Goal: Transaction & Acquisition: Book appointment/travel/reservation

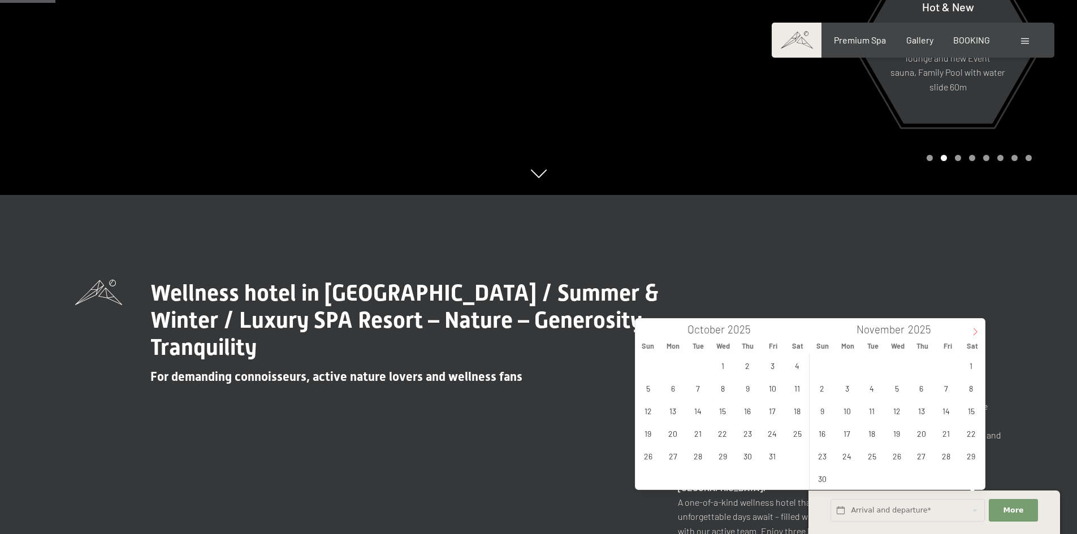
click at [971, 331] on icon at bounding box center [975, 332] width 8 height 8
click at [820, 434] on span "21" at bounding box center [822, 433] width 22 height 22
click at [970, 437] on span "27" at bounding box center [971, 433] width 22 height 22
type input "Sun. 21/12/2025 - Sat. 27/12/2025"
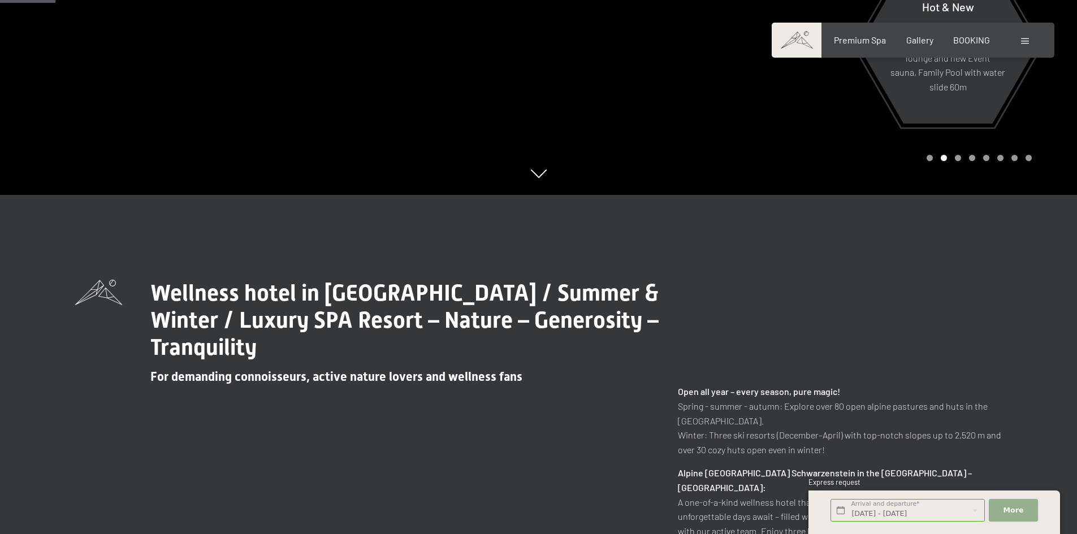
click at [1007, 511] on span "More" at bounding box center [1013, 510] width 20 height 10
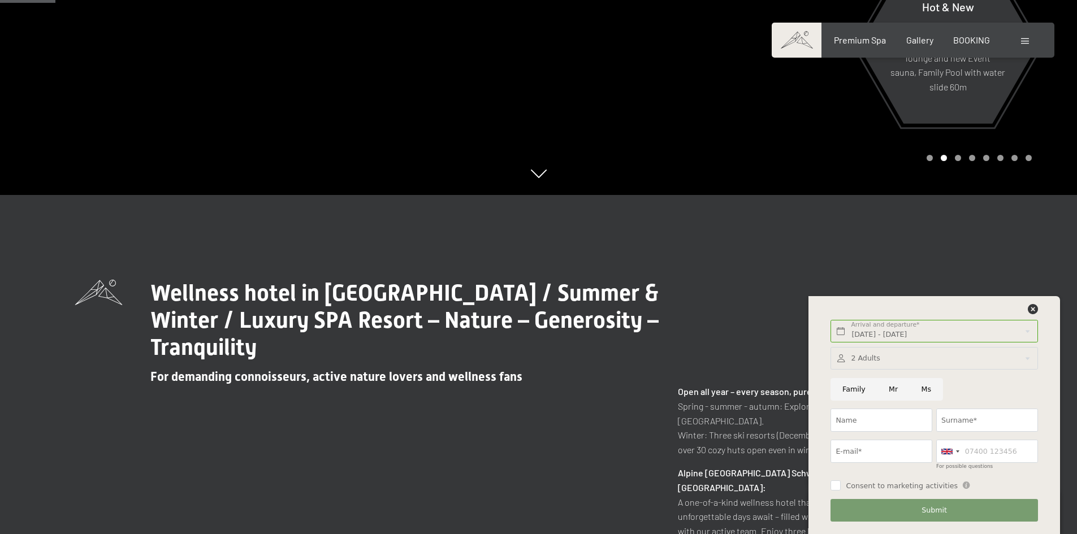
click at [884, 363] on div at bounding box center [933, 358] width 207 height 23
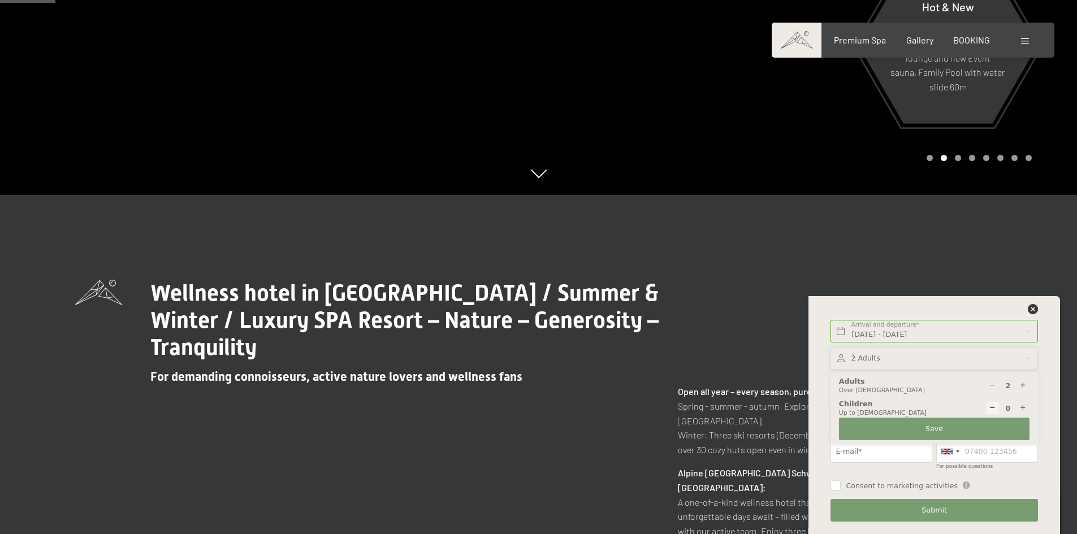
click at [1026, 408] on icon at bounding box center [1022, 408] width 7 height 7
type input "2"
select select
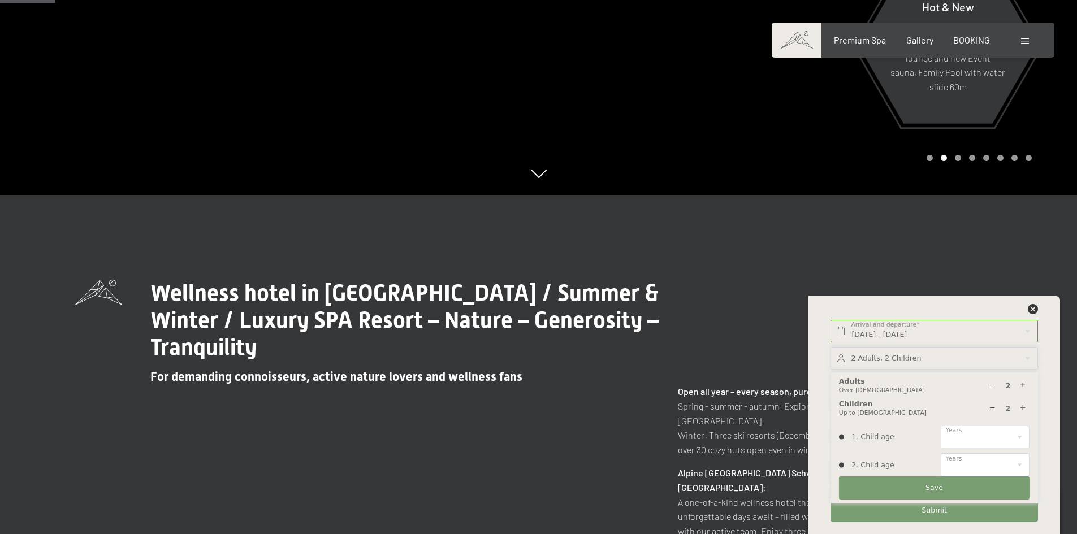
click at [1026, 408] on icon at bounding box center [1022, 408] width 7 height 7
type input "3"
select select
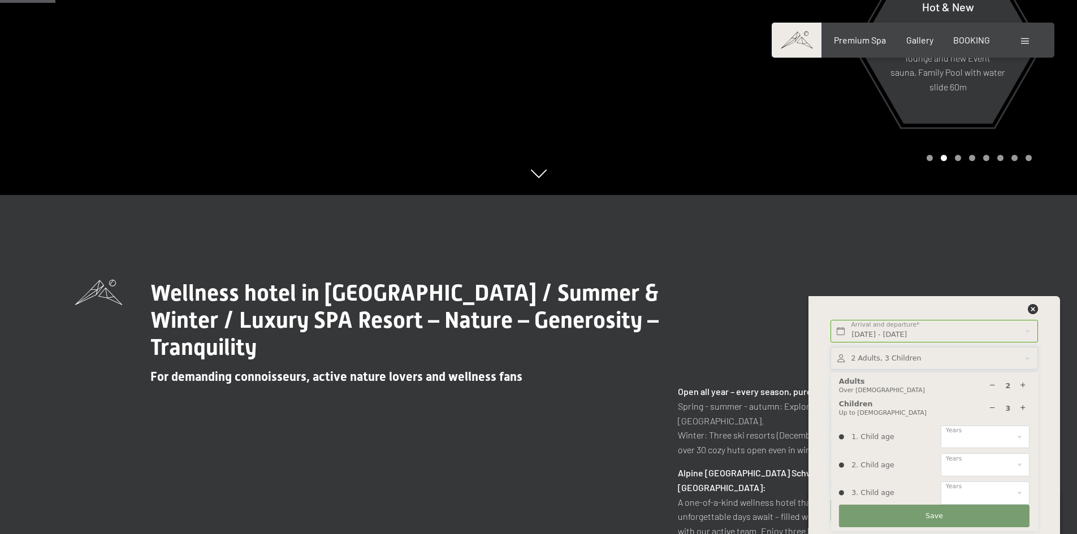
click at [996, 410] on div at bounding box center [992, 408] width 13 height 13
type input "2"
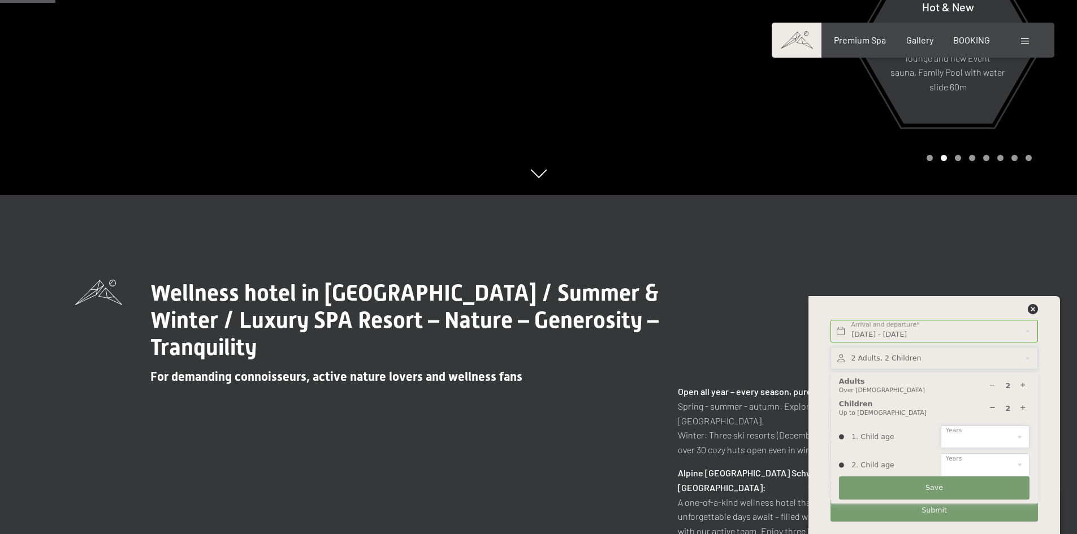
click at [971, 436] on select "0 1 2 3 4 5 6 7 8 9 10 11 12 13 14" at bounding box center [984, 437] width 89 height 23
select select "11"
click at [940, 426] on select "0 1 2 3 4 5 6 7 8 9 10 11 12 13 14" at bounding box center [984, 437] width 89 height 23
click at [963, 461] on select "0 1 2 3 4 5 6 7 8 9 10 11 12 13 14" at bounding box center [984, 464] width 89 height 23
click at [895, 406] on div "2 Children Up to 14 years old" at bounding box center [934, 408] width 190 height 19
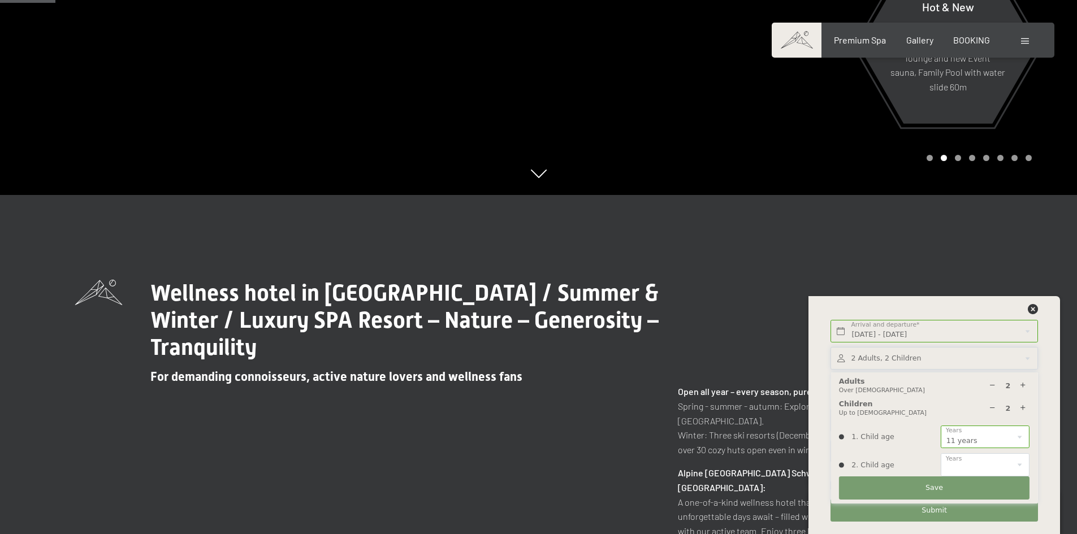
click at [994, 406] on icon at bounding box center [991, 408] width 7 height 7
type input "1"
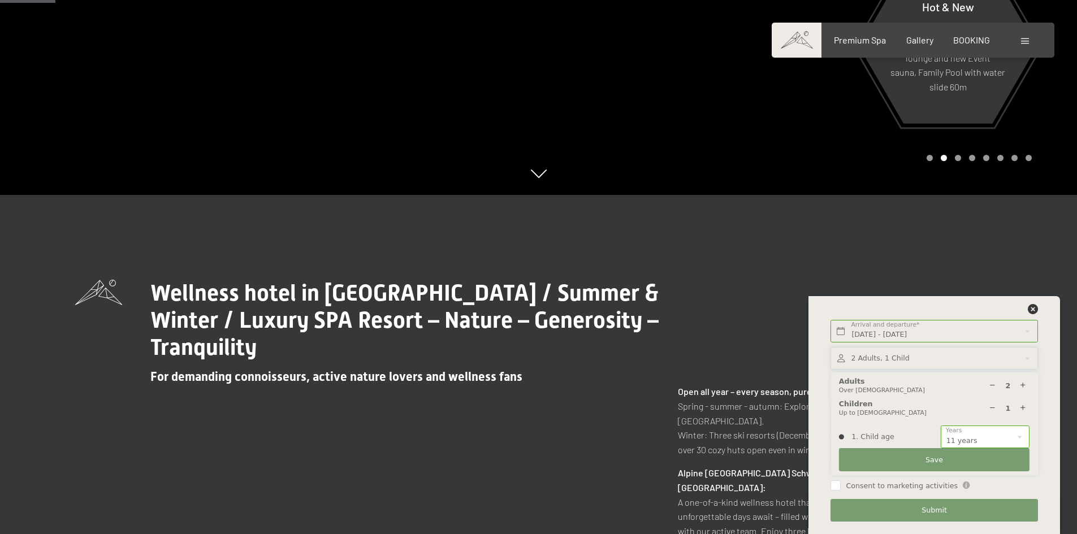
click at [1021, 387] on icon at bounding box center [1022, 385] width 7 height 7
type input "3"
click at [967, 460] on button "Save" at bounding box center [934, 459] width 190 height 23
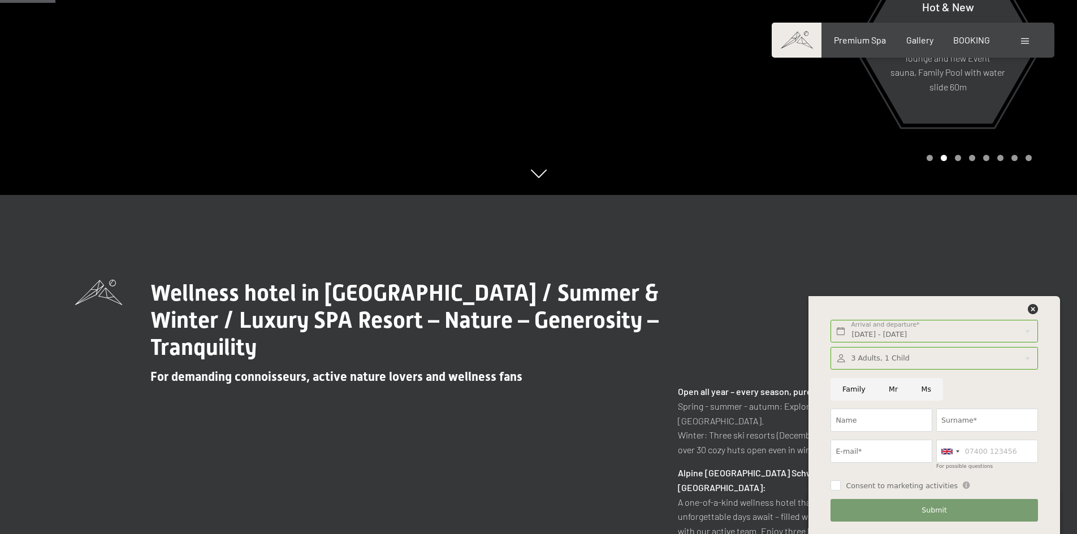
click at [852, 388] on input "Family" at bounding box center [853, 389] width 46 height 23
radio input "true"
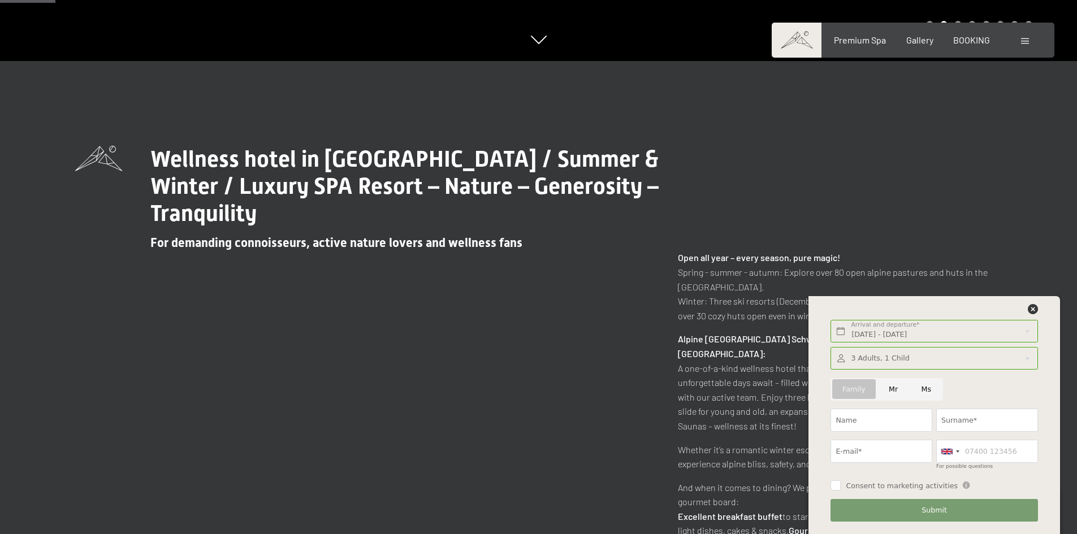
scroll to position [565, 0]
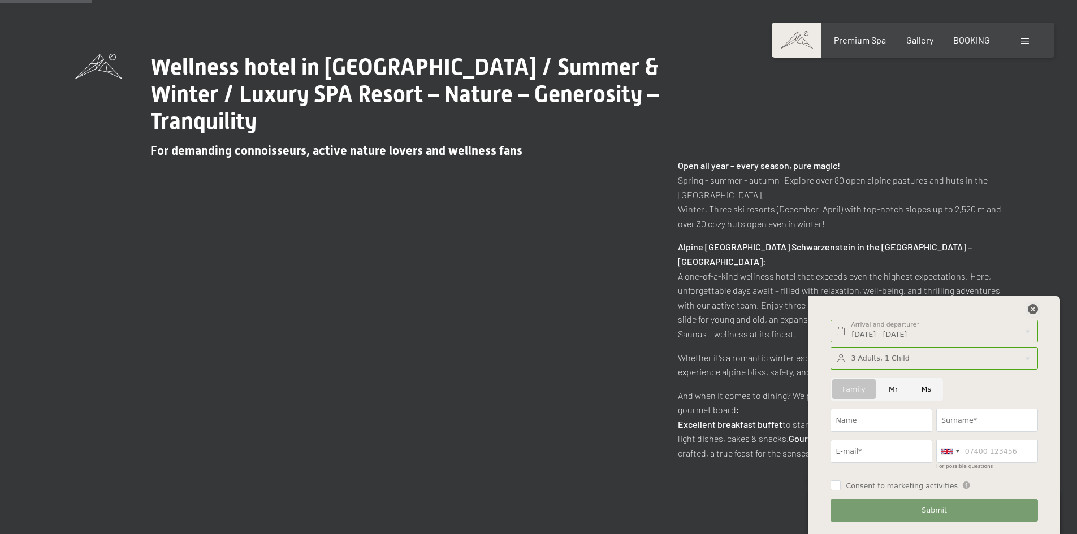
click at [1035, 307] on icon at bounding box center [1032, 309] width 10 height 10
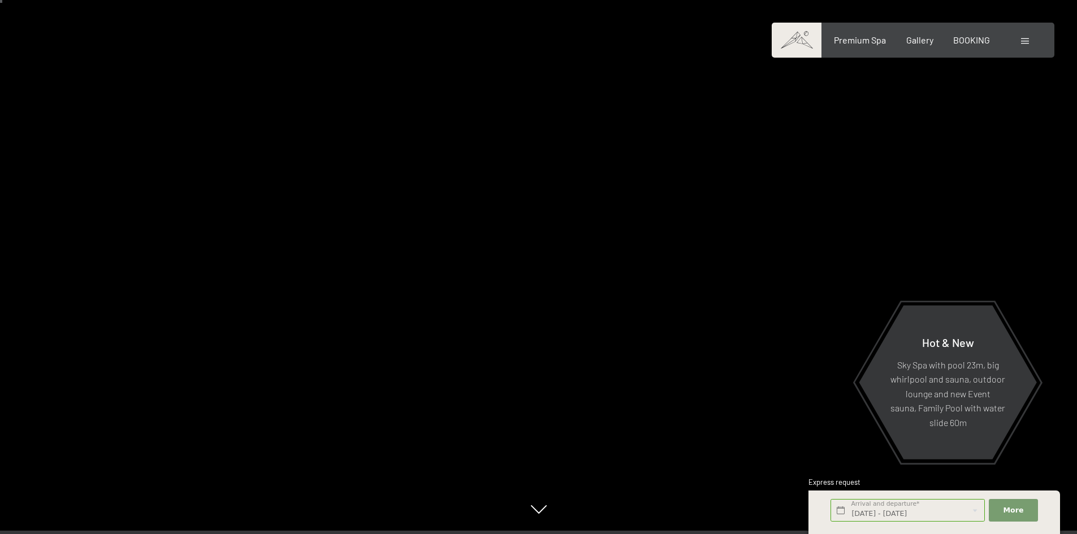
scroll to position [0, 0]
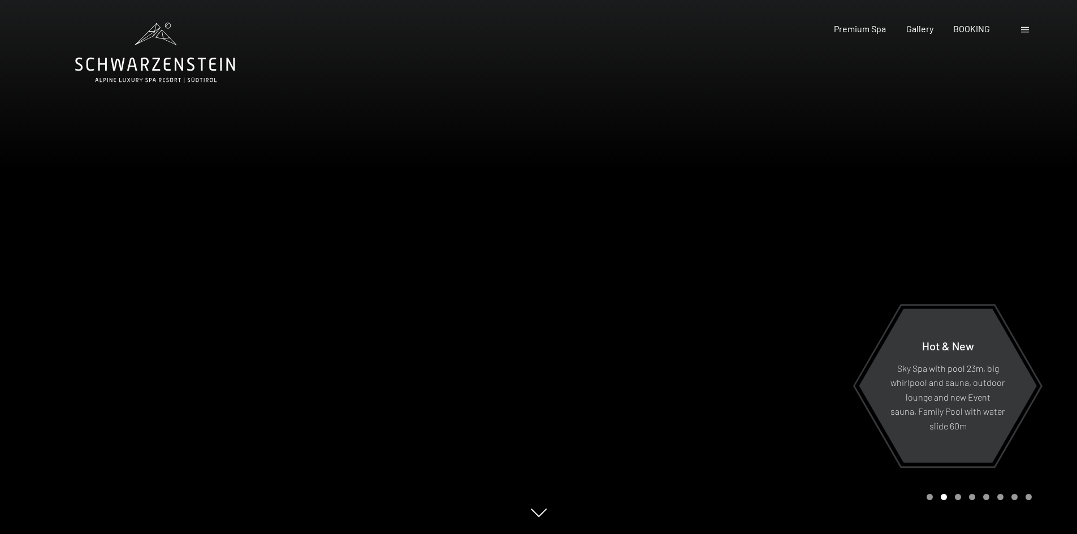
click at [1025, 31] on span at bounding box center [1025, 30] width 8 height 6
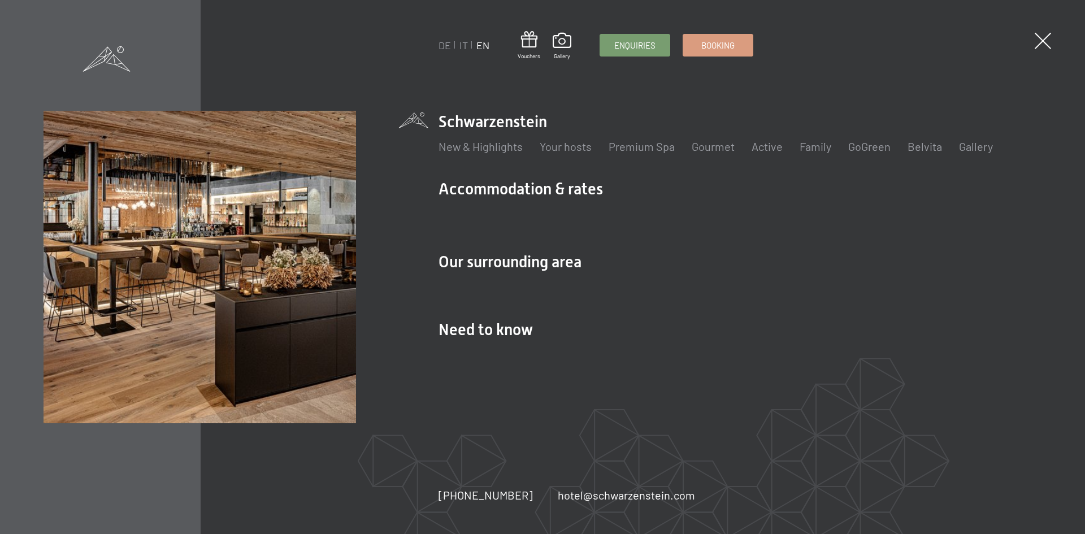
click at [1054, 36] on div "DE IT EN Vouchers Gallery Enquiries Booking DE IT EN Schwarzenstein New & Highl…" at bounding box center [542, 267] width 1085 height 534
click at [1039, 43] on span at bounding box center [1042, 40] width 23 height 23
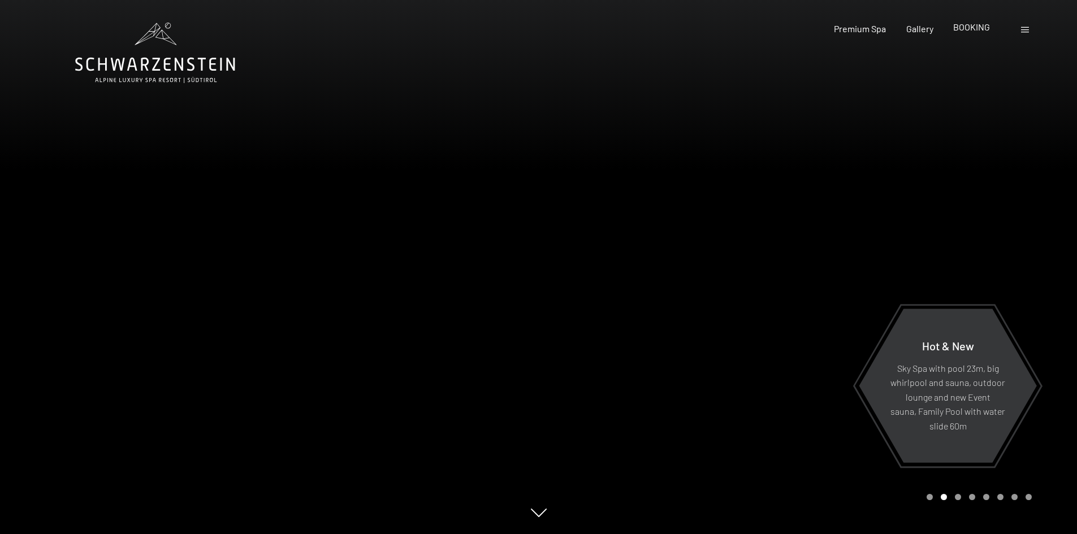
click at [970, 30] on span "BOOKING" at bounding box center [971, 26] width 37 height 11
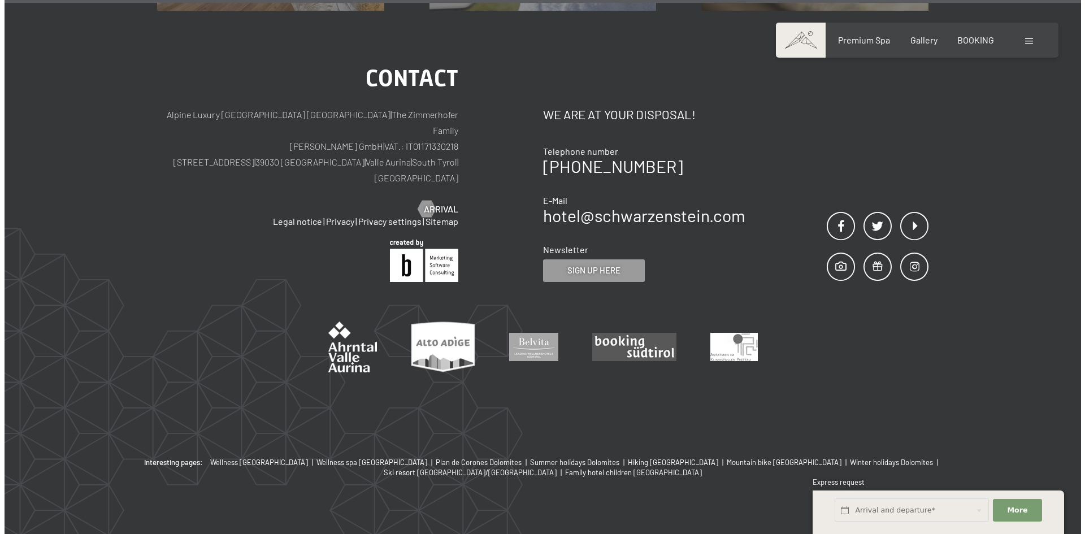
scroll to position [3850, 0]
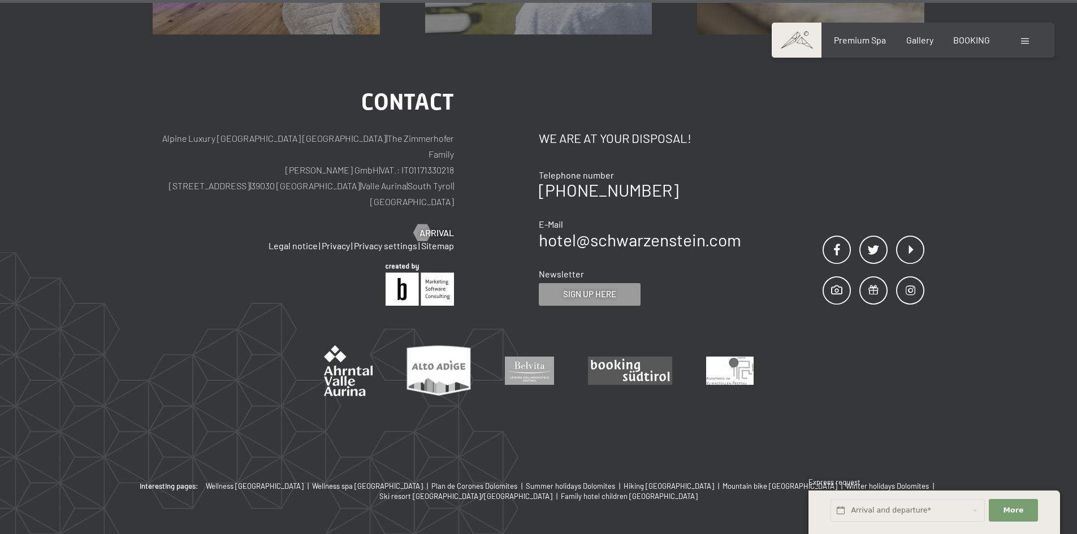
click at [1018, 36] on div "Booking Enquiries Premium Spa Gallery BOOKING DE IT EN Vouchers Gallery Enquiri…" at bounding box center [912, 40] width 237 height 12
click at [1022, 40] on span at bounding box center [1025, 41] width 8 height 6
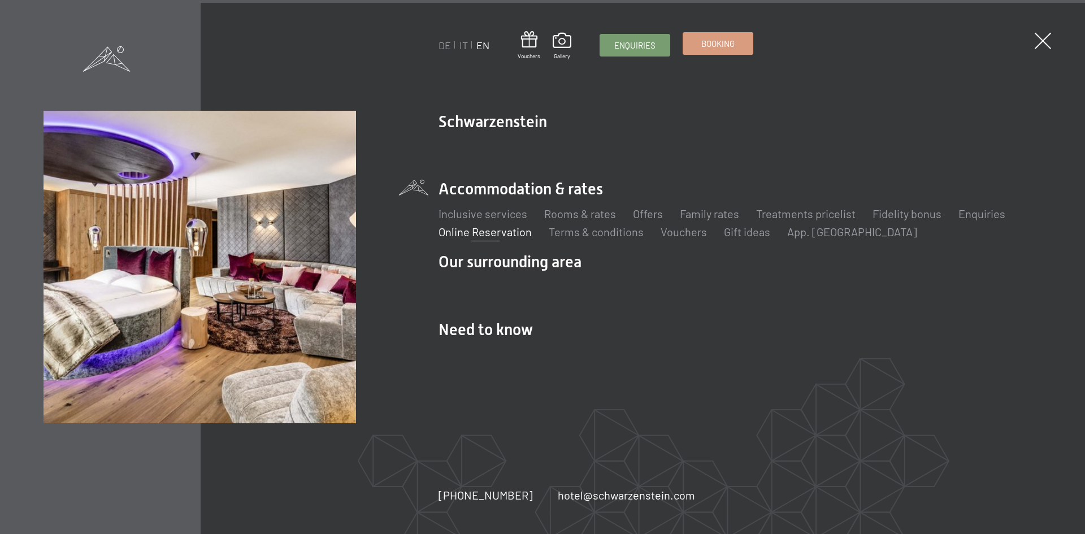
click at [722, 44] on span "Booking" at bounding box center [717, 44] width 33 height 12
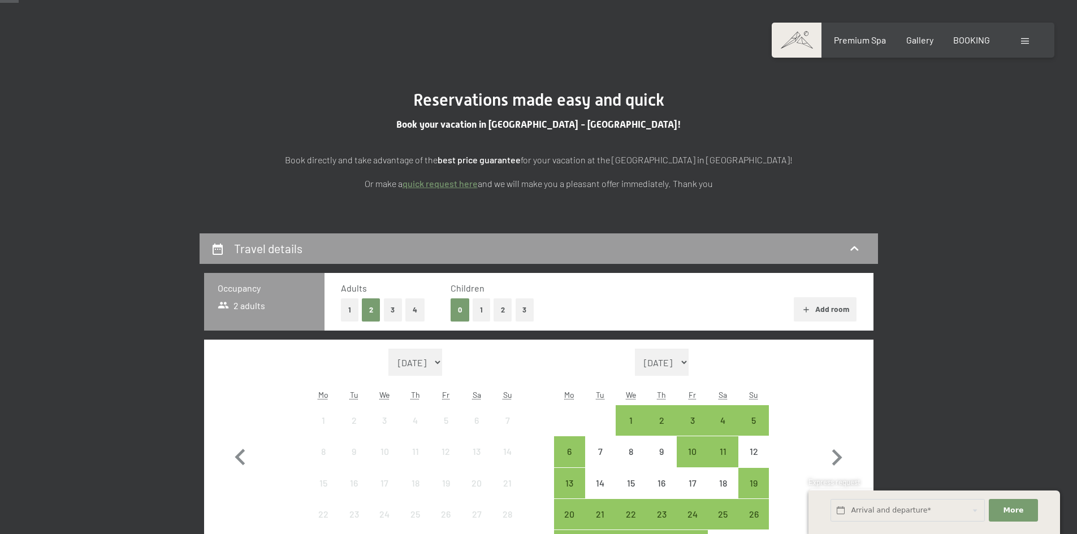
scroll to position [226, 0]
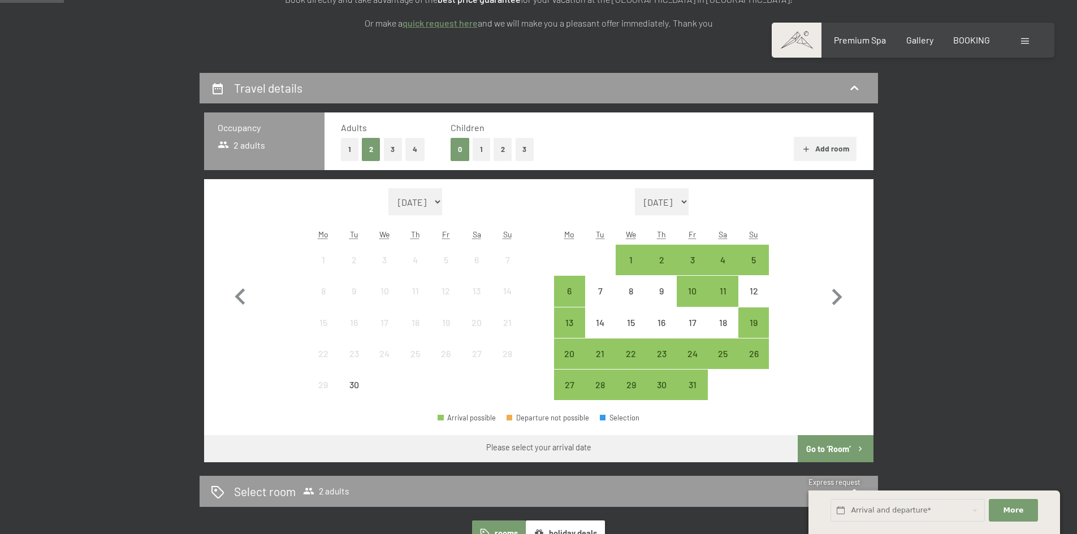
click at [388, 150] on button "3" at bounding box center [393, 149] width 19 height 23
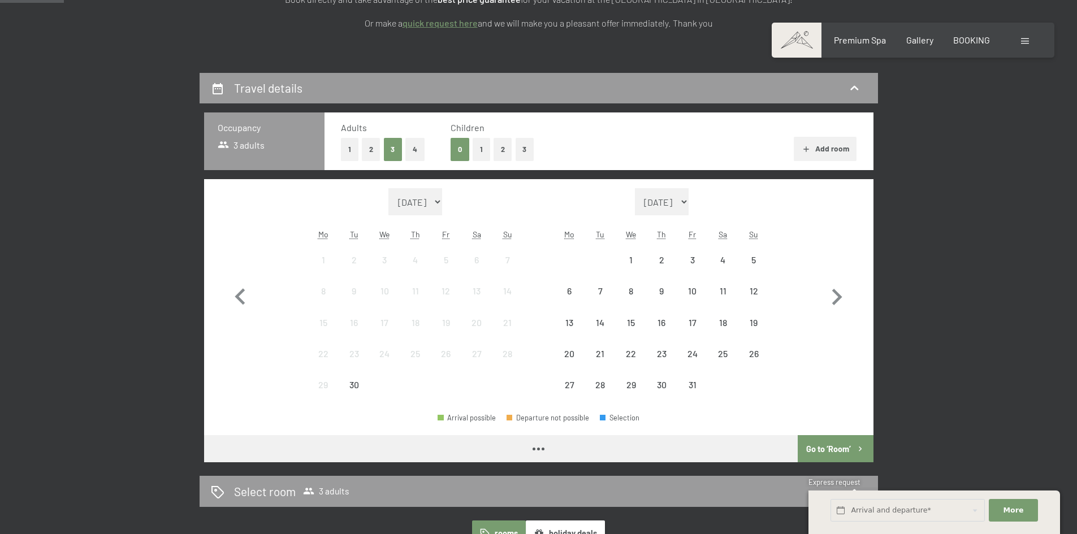
click at [481, 152] on button "1" at bounding box center [481, 149] width 18 height 23
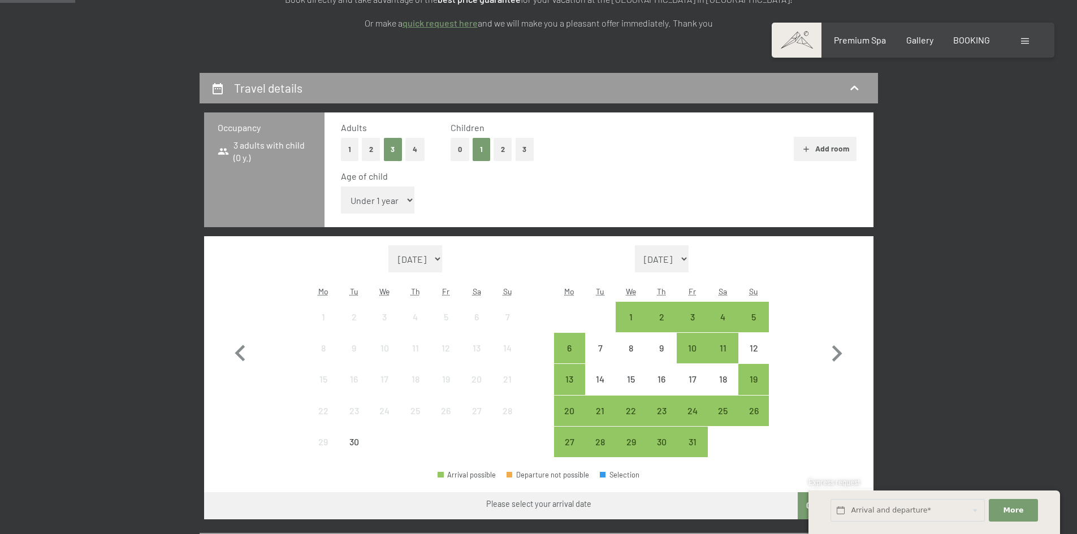
scroll to position [396, 0]
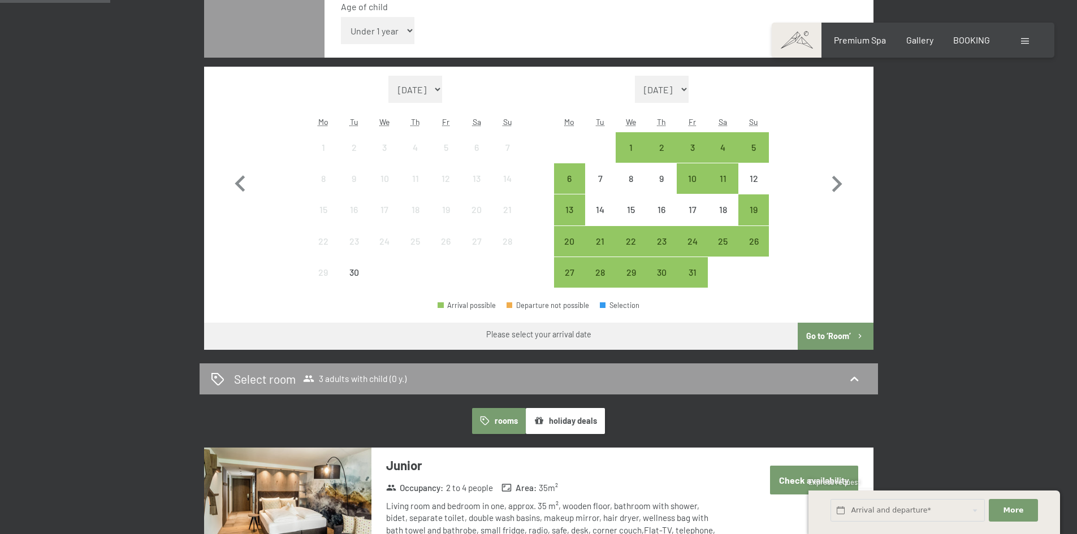
click at [370, 32] on select "Under 1 year 1 year 2 years 3 years 4 years 5 years 6 years 7 years 8 years 9 y…" at bounding box center [378, 30] width 74 height 27
click at [341, 17] on select "Under 1 year 1 year 2 years 3 years 4 years 5 years 6 years 7 years 8 years 9 y…" at bounding box center [378, 30] width 74 height 27
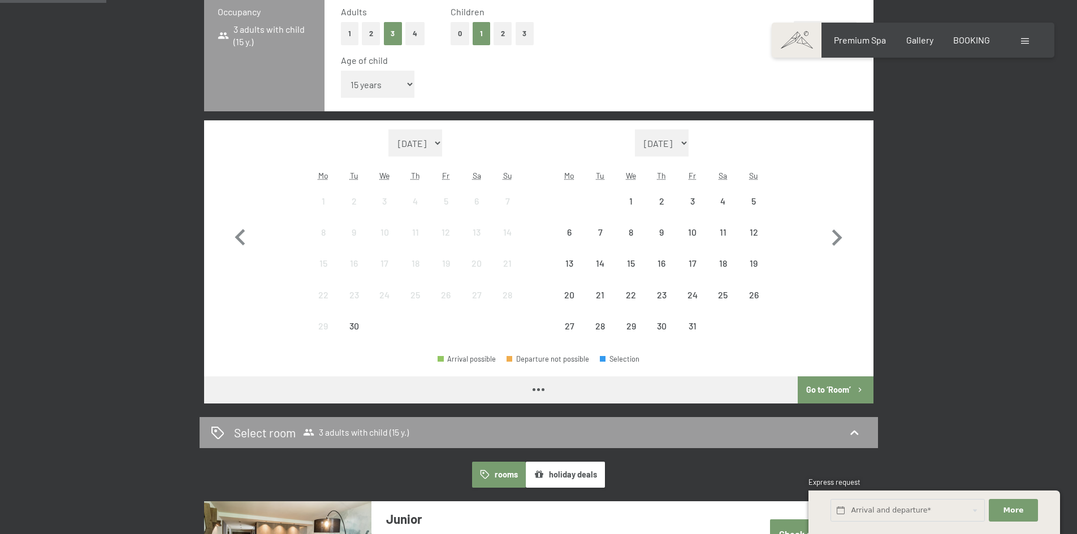
scroll to position [283, 0]
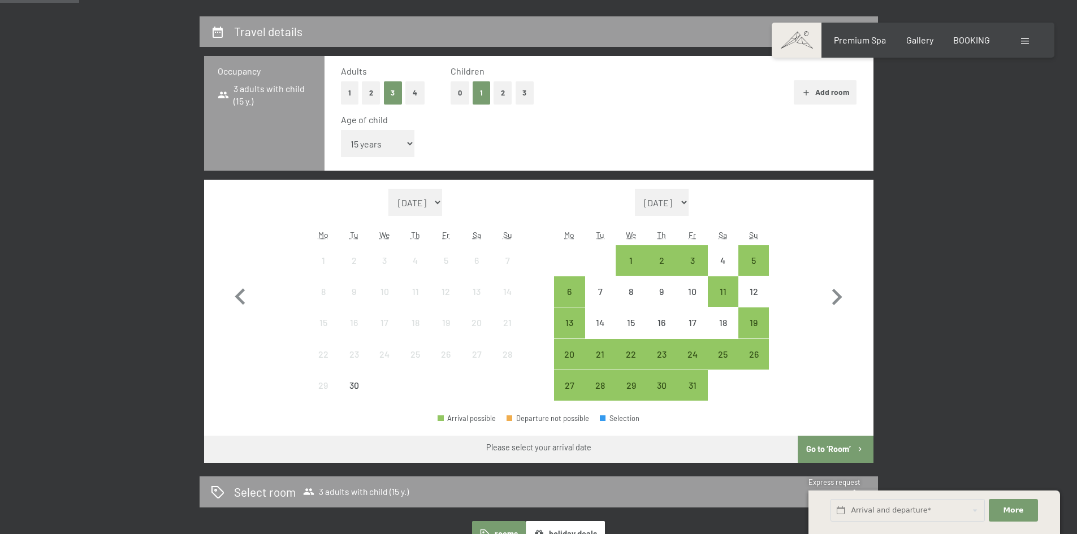
click at [500, 94] on button "2" at bounding box center [502, 92] width 19 height 23
click at [397, 149] on select "Under 1 year 1 year 2 years 3 years 4 years 5 years 6 years 7 years 8 years 9 y…" at bounding box center [378, 143] width 74 height 27
click at [341, 130] on select "Under 1 year 1 year 2 years 3 years 4 years 5 years 6 years 7 years 8 years 9 y…" at bounding box center [378, 143] width 74 height 27
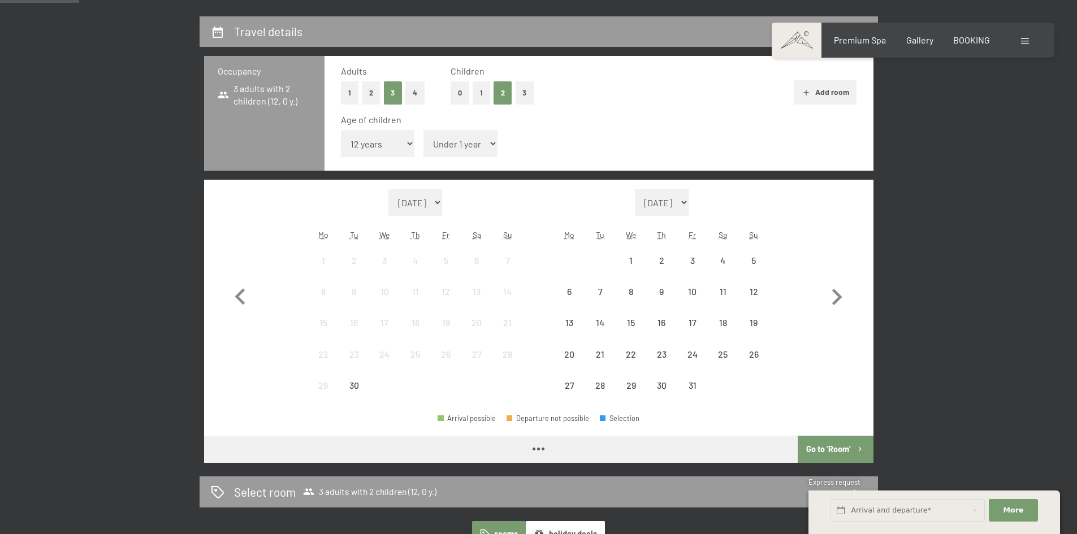
click at [377, 145] on select "Under 1 year 1 year 2 years 3 years 4 years 5 years 6 years 7 years 8 years 9 y…" at bounding box center [378, 143] width 74 height 27
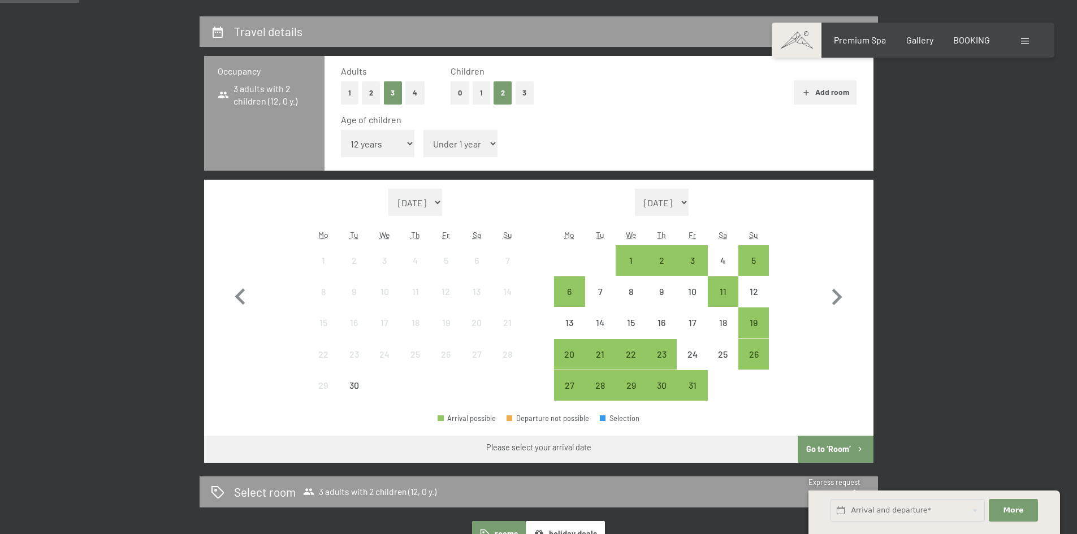
select select "11"
click at [341, 130] on select "Under 1 year 1 year 2 years 3 years 4 years 5 years 6 years 7 years 8 years 9 y…" at bounding box center [378, 143] width 74 height 27
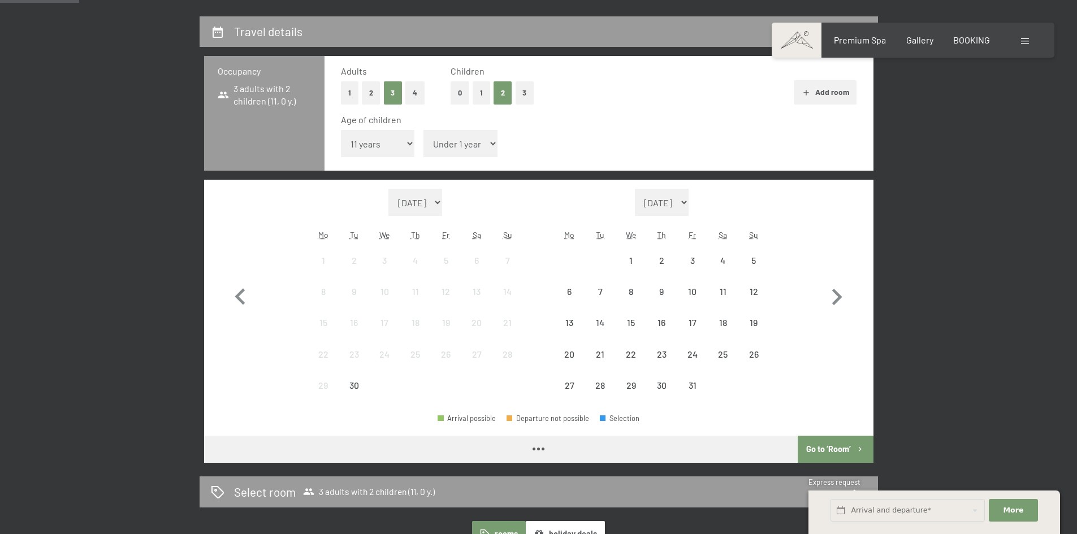
click at [464, 128] on div "Age of children Under 1 year 1 year 2 years 3 years 4 years 5 years 6 years 7 y…" at bounding box center [599, 138] width 516 height 48
click at [463, 138] on select "Under 1 year 1 year 2 years 3 years 4 years 5 years 6 years 7 years 8 years 9 y…" at bounding box center [460, 143] width 74 height 27
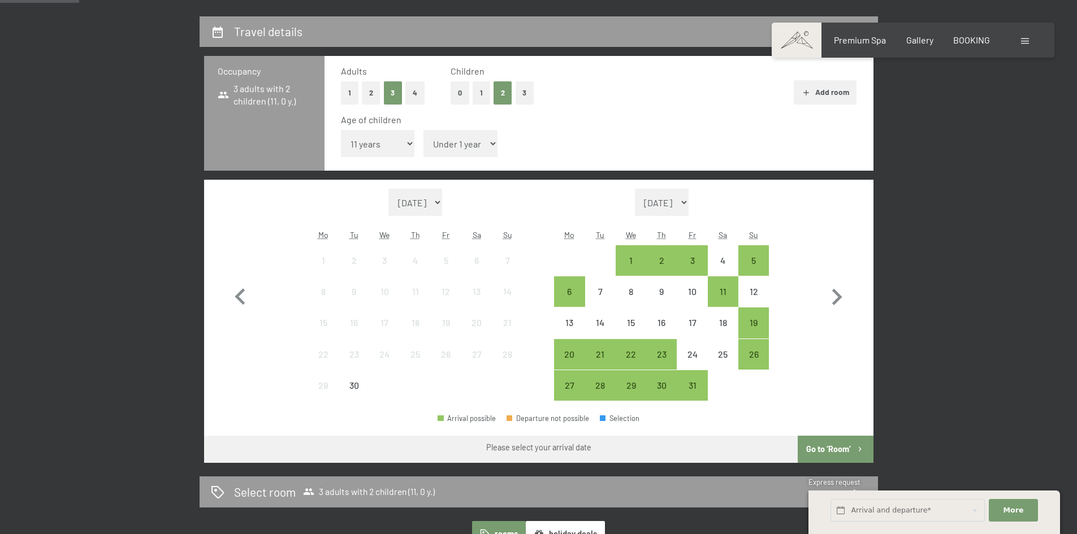
select select "15"
click at [423, 130] on select "Under 1 year 1 year 2 years 3 years 4 years 5 years 6 years 7 years 8 years 9 y…" at bounding box center [460, 143] width 74 height 27
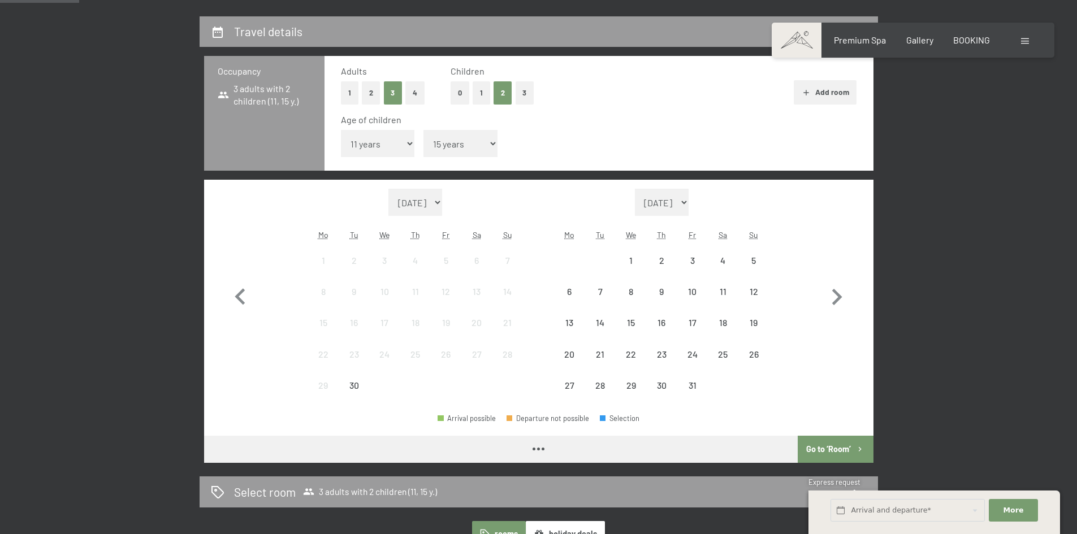
click at [585, 148] on div "Age of children Under 1 year 1 year 2 years 3 years 4 years 5 years 6 years 7 y…" at bounding box center [599, 138] width 516 height 48
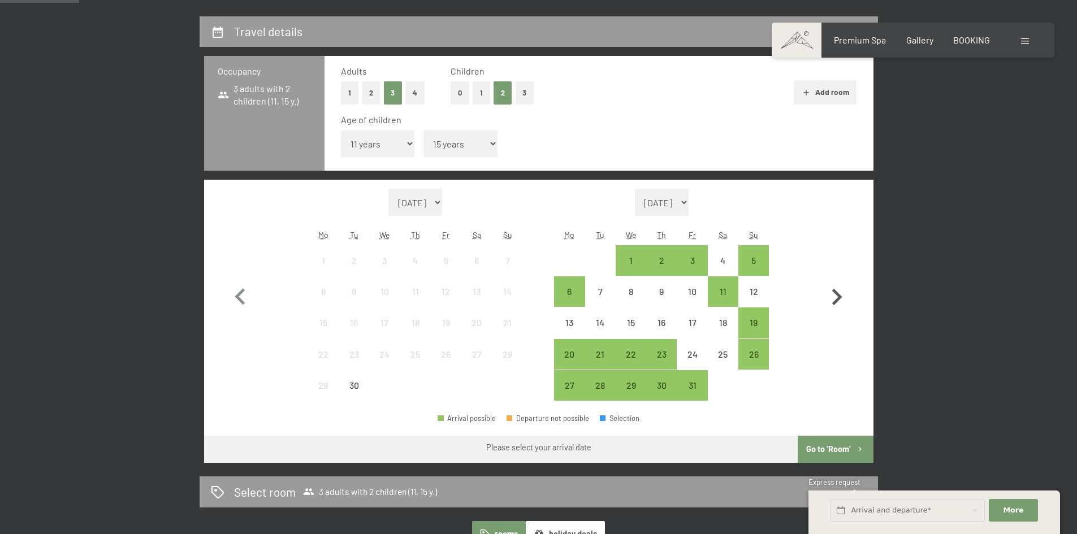
click at [844, 299] on icon "button" at bounding box center [836, 297] width 33 height 33
select select "2025-10-01"
select select "2025-11-01"
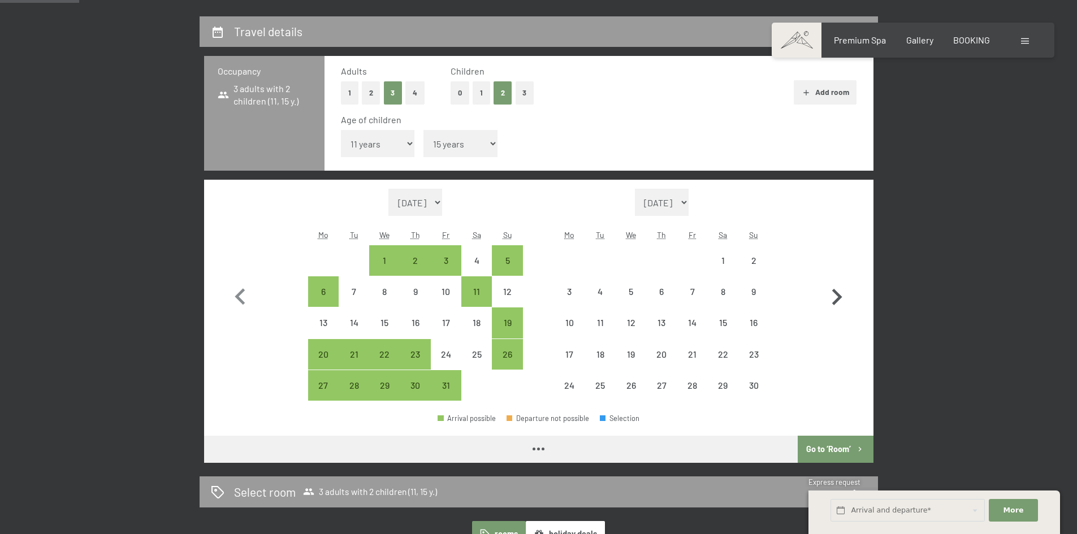
click at [843, 298] on icon "button" at bounding box center [836, 297] width 33 height 33
select select "2025-11-01"
select select "2025-12-01"
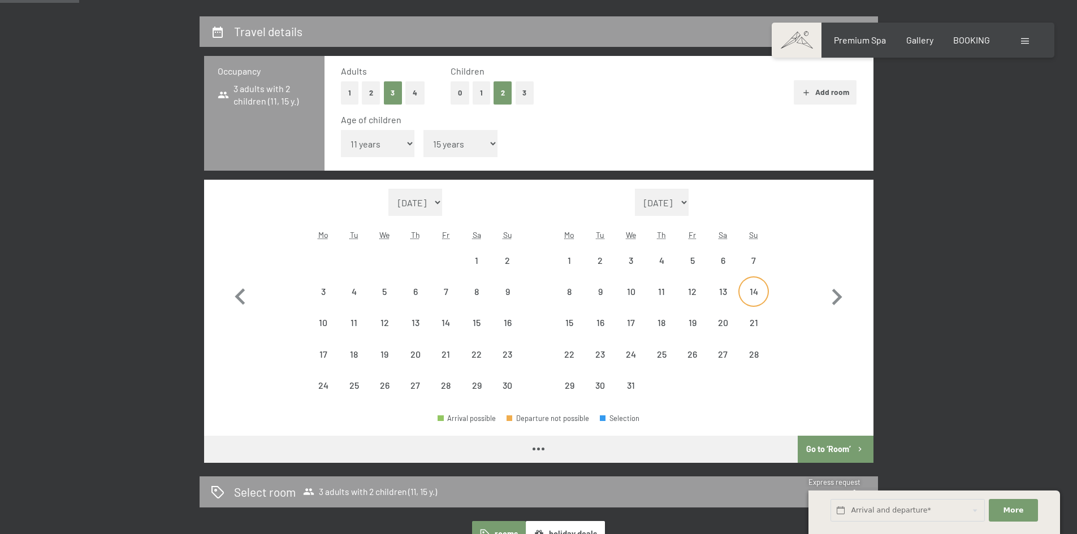
select select "2025-11-01"
select select "2025-12-01"
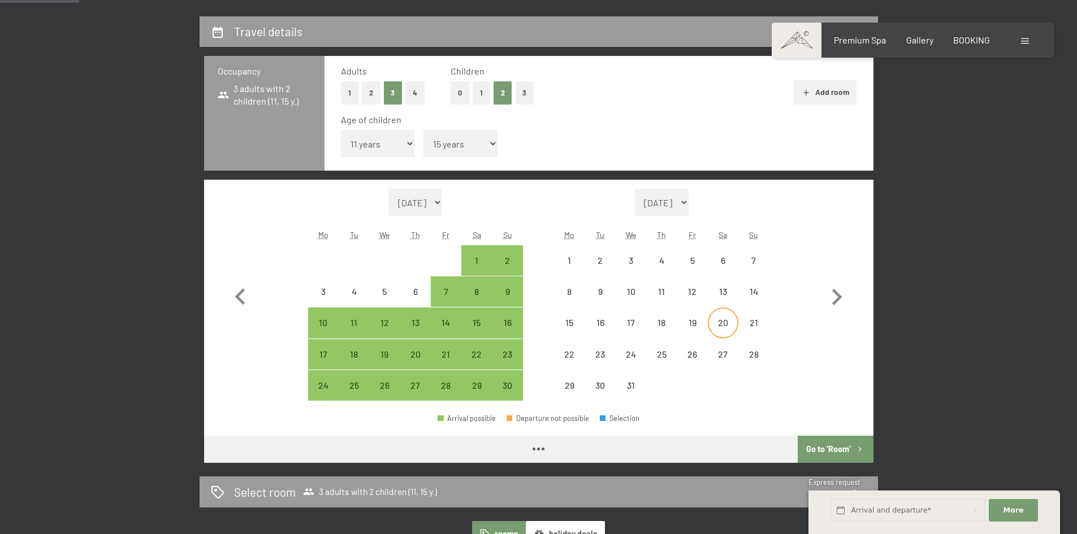
select select "2025-11-01"
select select "2025-12-01"
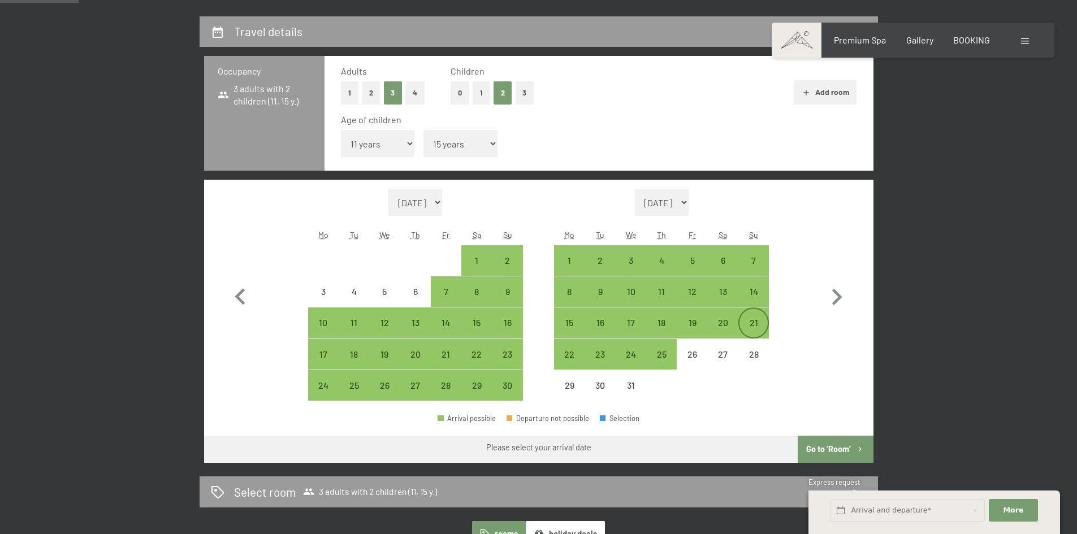
click at [754, 325] on div "21" at bounding box center [753, 332] width 28 height 28
select select "2025-11-01"
select select "2025-12-01"
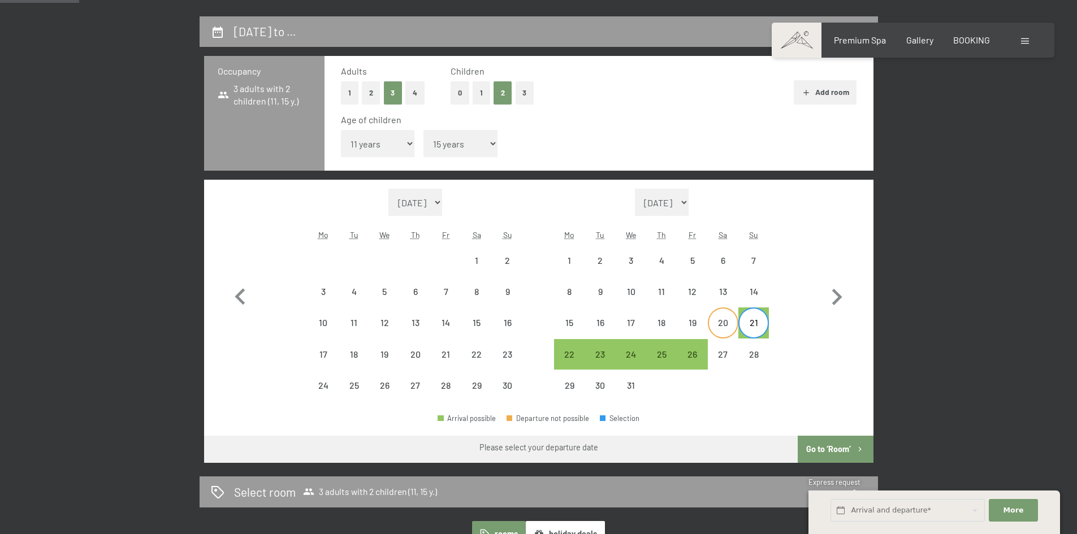
click at [723, 324] on div "20" at bounding box center [723, 332] width 28 height 28
select select "2025-11-01"
select select "2025-12-01"
click at [721, 320] on div "20" at bounding box center [723, 332] width 28 height 28
select select "2025-11-01"
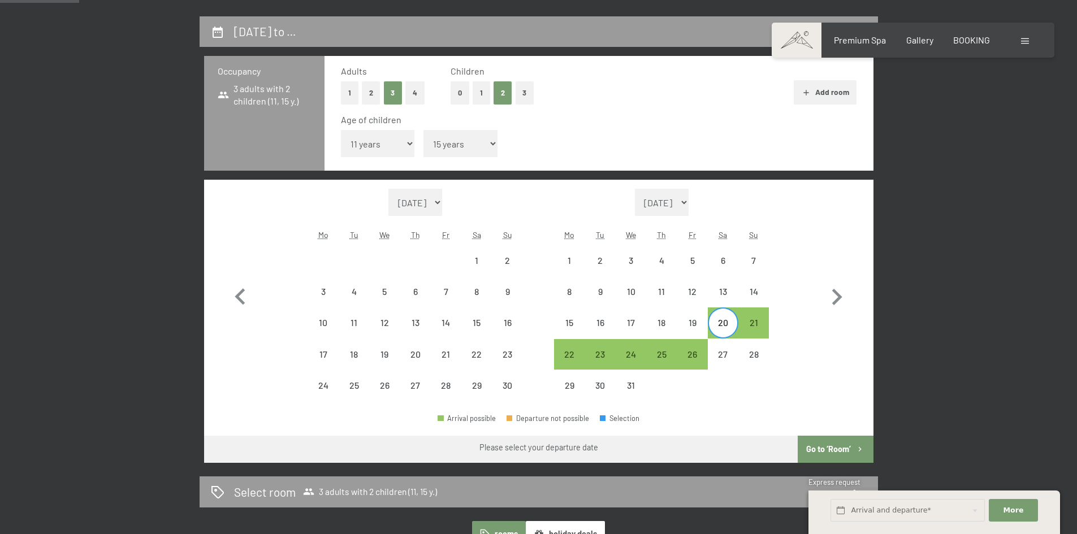
select select "2025-12-01"
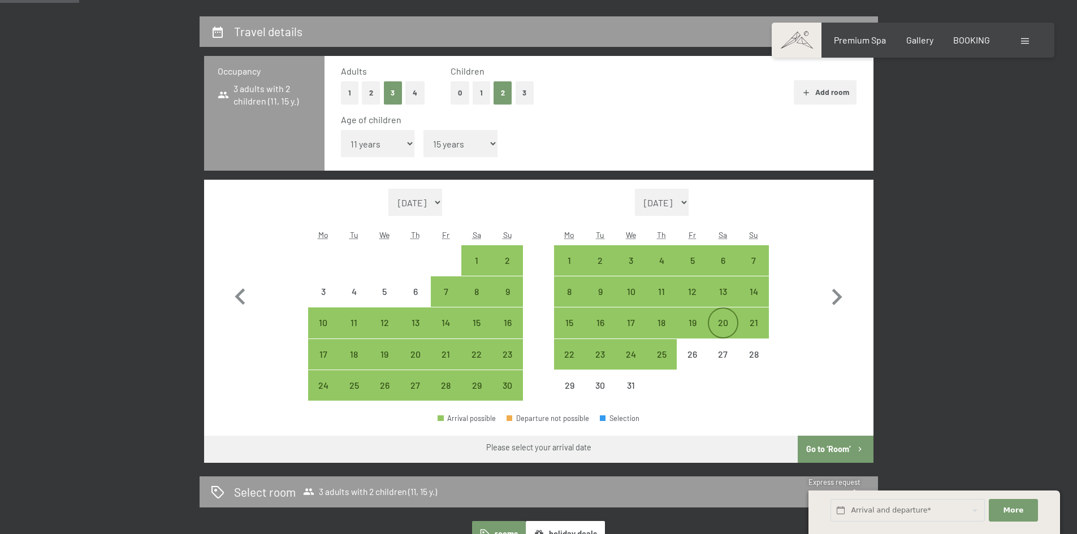
click at [724, 324] on div "20" at bounding box center [723, 332] width 28 height 28
select select "2025-11-01"
select select "2025-12-01"
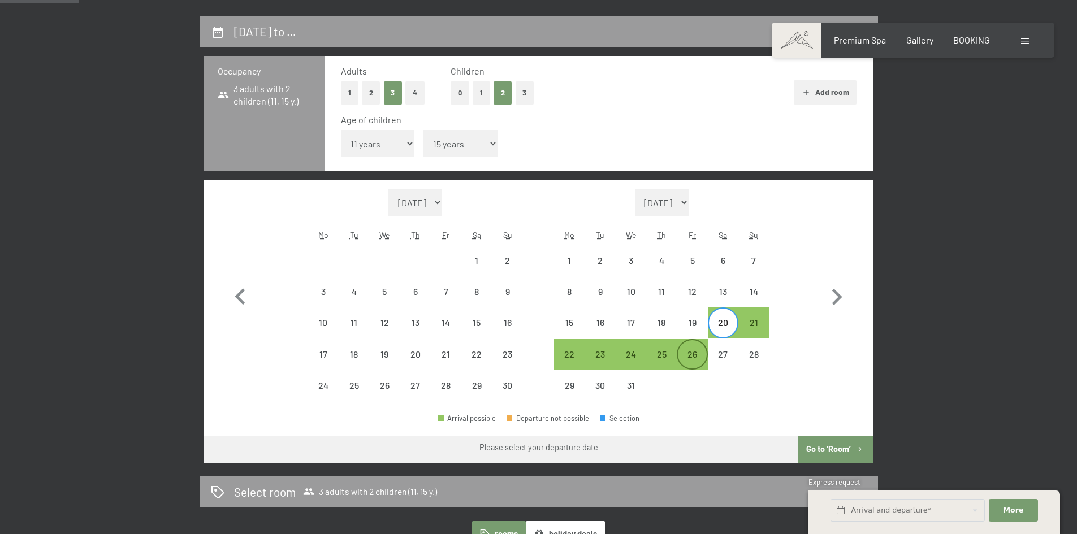
click at [695, 353] on div "26" at bounding box center [692, 364] width 28 height 28
select select "2025-11-01"
select select "2025-12-01"
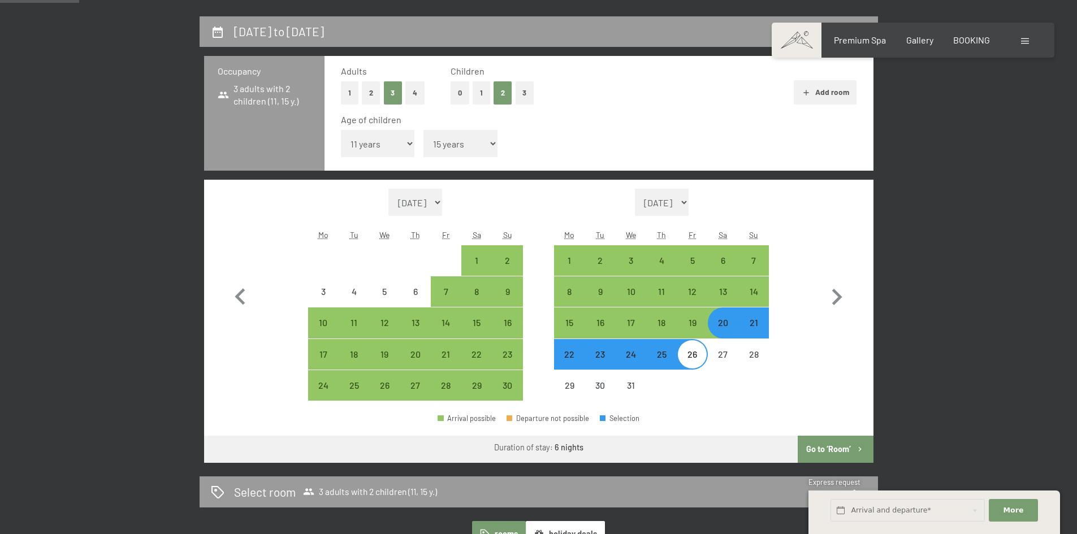
click at [837, 447] on button "Go to ‘Room’" at bounding box center [834, 449] width 75 height 27
select select "2025-11-01"
select select "2025-12-01"
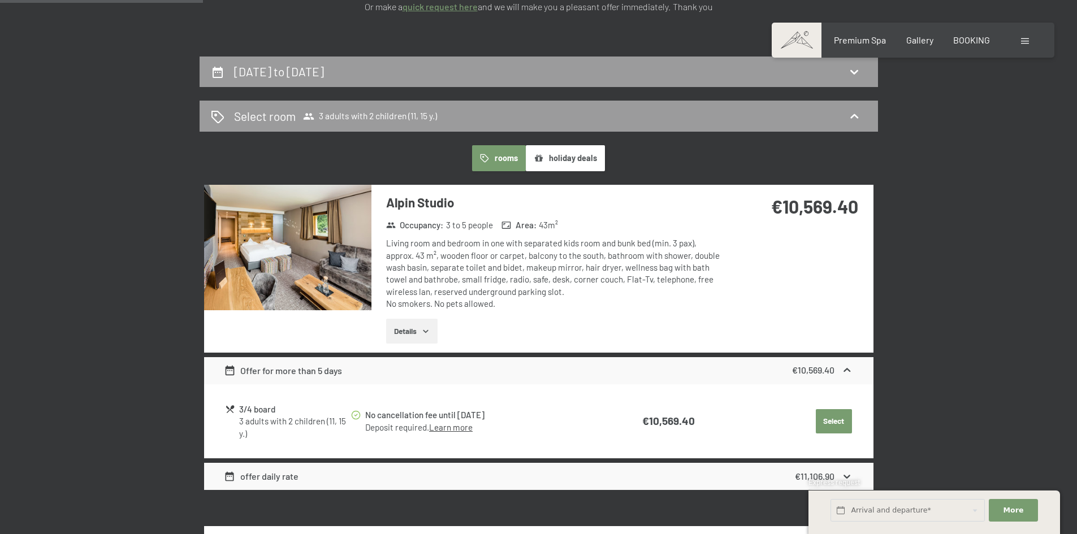
scroll to position [129, 0]
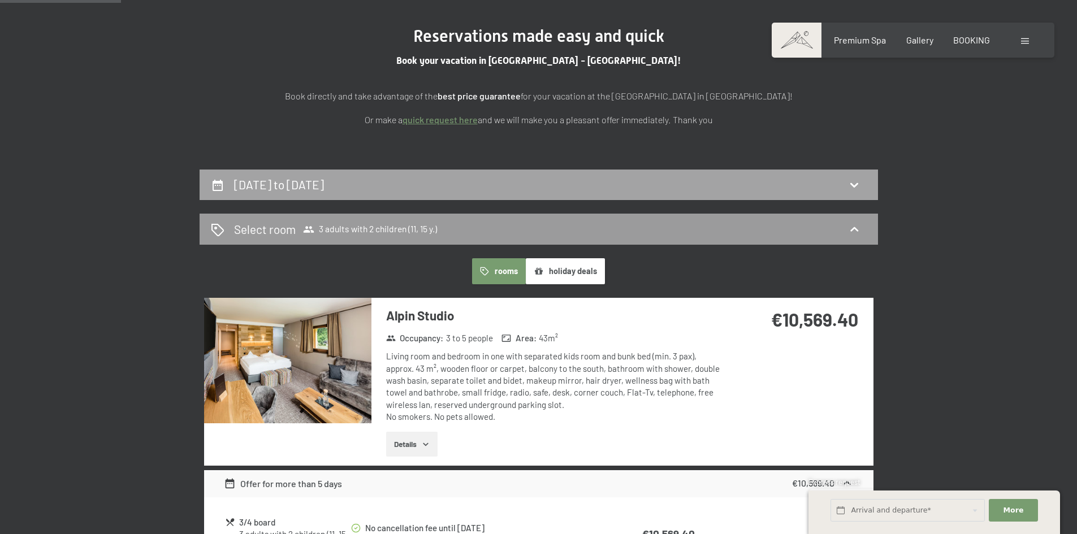
click at [523, 180] on div "20th December to 26th December 2025" at bounding box center [539, 184] width 656 height 16
select select "11"
select select "15"
select select "2025-11-01"
select select "2025-12-01"
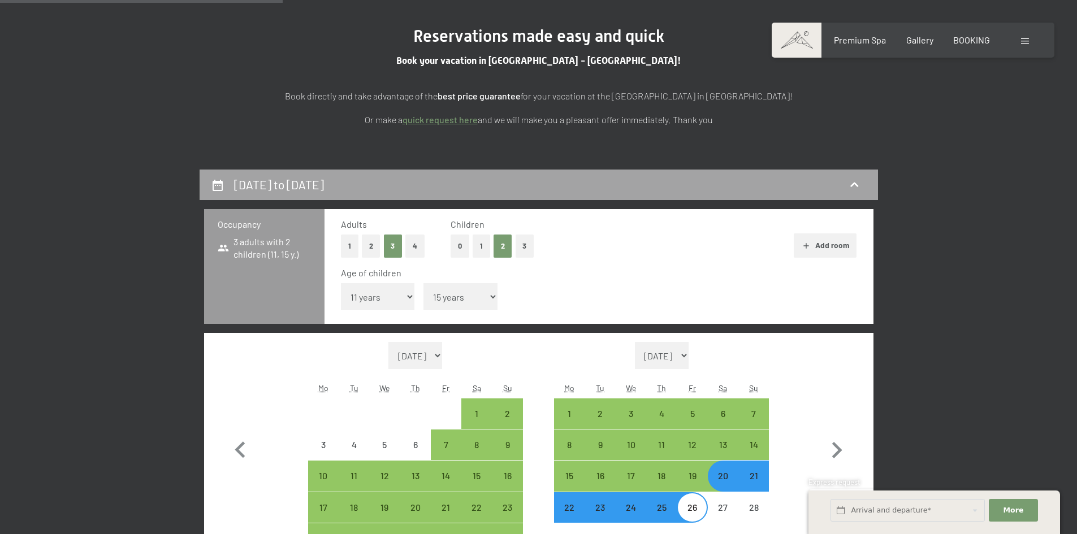
scroll to position [299, 0]
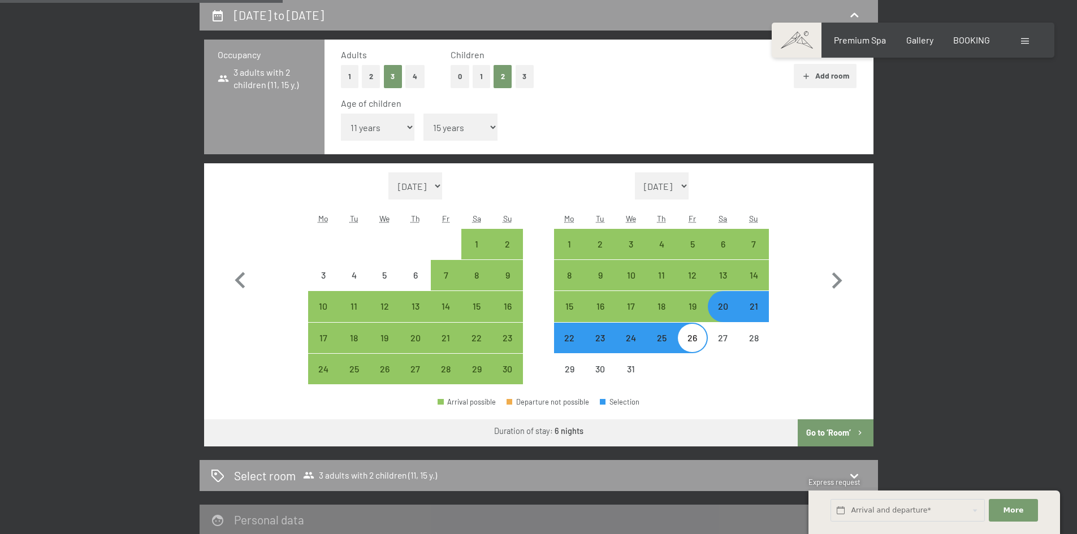
click at [723, 309] on div "20" at bounding box center [723, 316] width 28 height 28
select select "2025-11-01"
select select "2025-12-01"
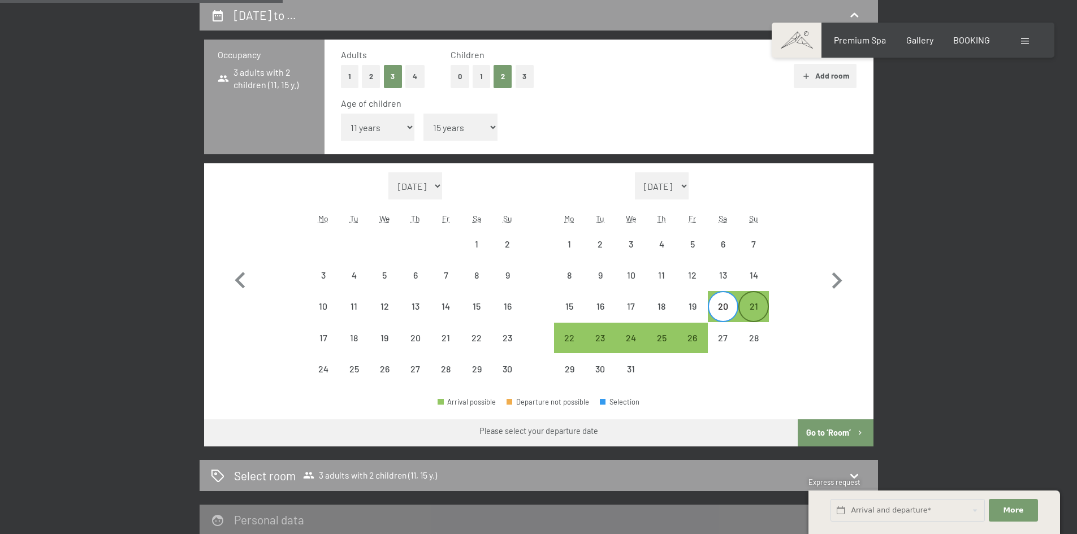
click at [753, 304] on div "21" at bounding box center [753, 316] width 28 height 28
select select "2025-11-01"
select select "2025-12-01"
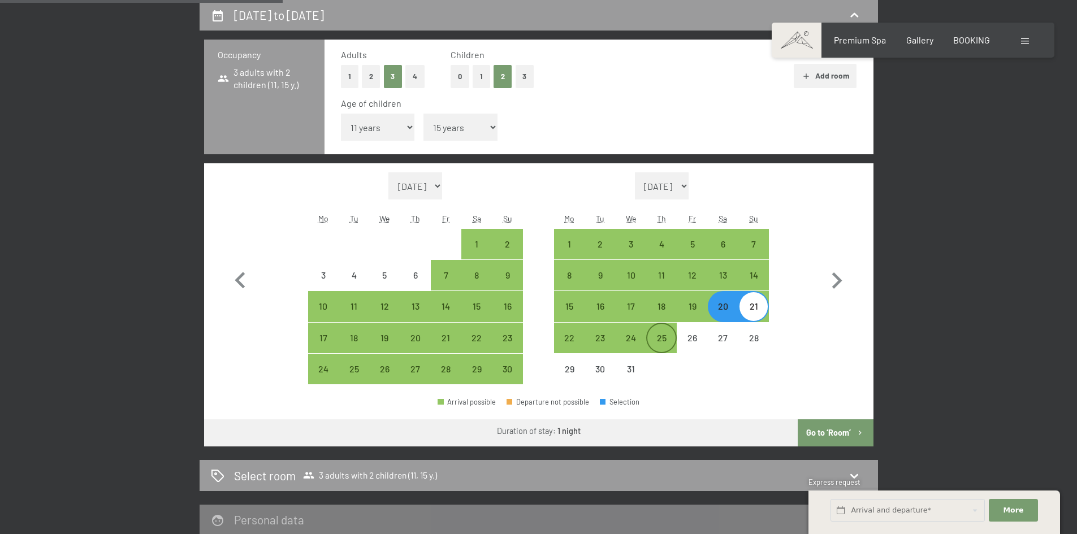
click at [660, 333] on div "25" at bounding box center [661, 347] width 28 height 28
select select "2025-11-01"
select select "2025-12-01"
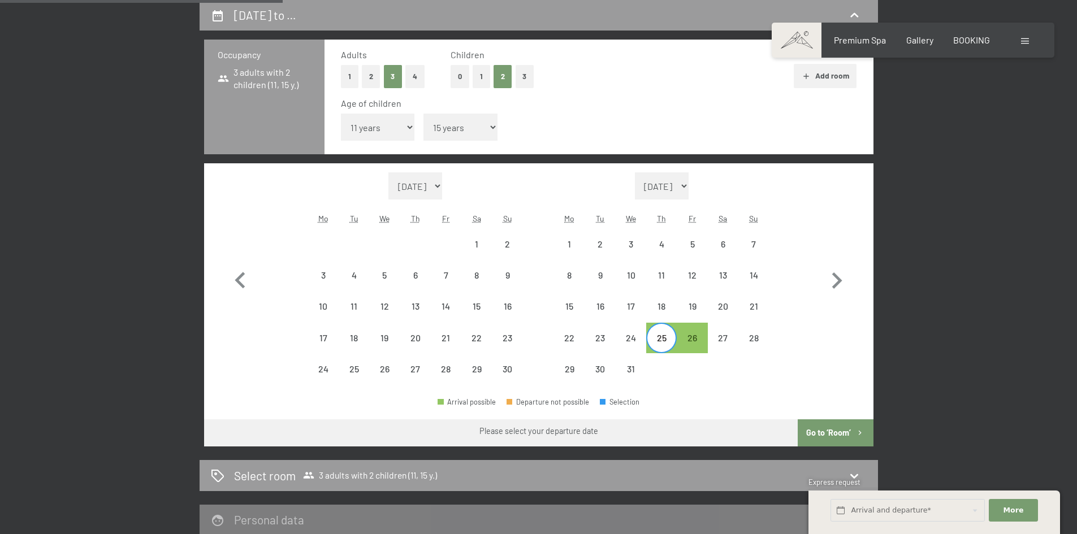
click at [735, 298] on div "20" at bounding box center [723, 306] width 31 height 31
select select "2025-11-01"
select select "2025-12-01"
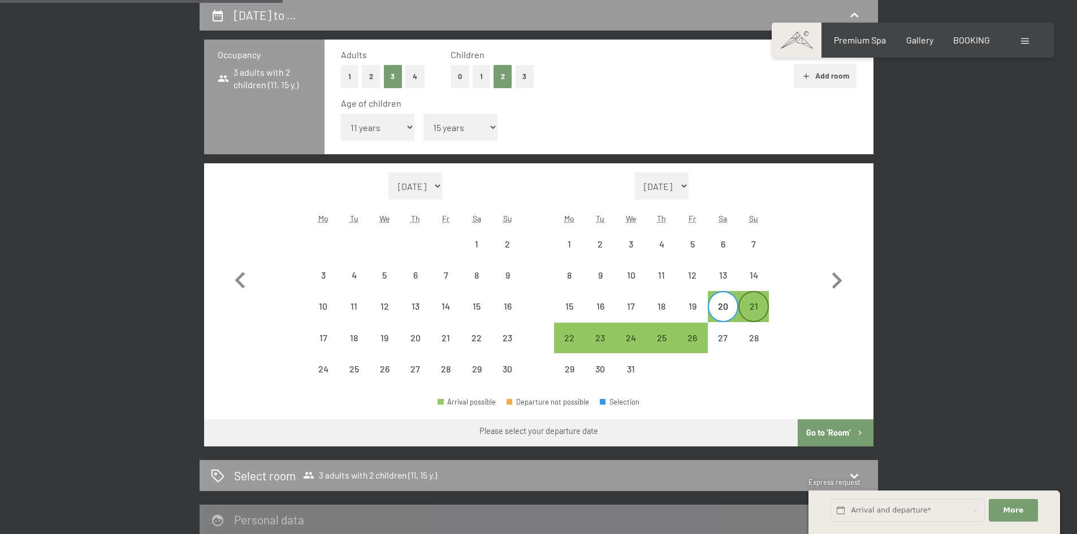
click at [751, 306] on div "21" at bounding box center [753, 316] width 28 height 28
select select "2025-11-01"
select select "2025-12-01"
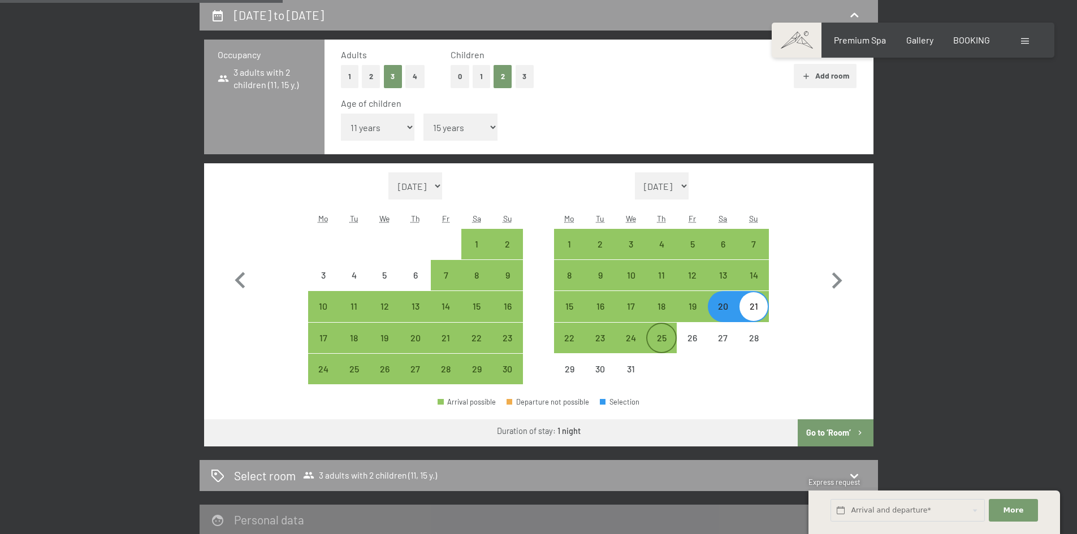
click at [673, 333] on div "25" at bounding box center [661, 347] width 28 height 28
select select "2025-11-01"
select select "2025-12-01"
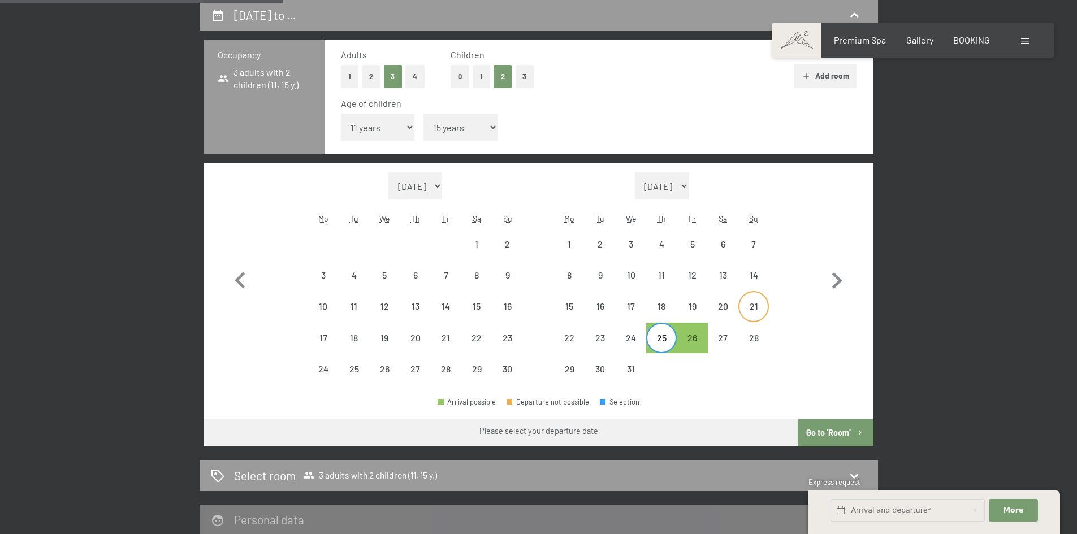
click at [756, 306] on div "21" at bounding box center [753, 316] width 28 height 28
select select "2025-11-01"
select select "2025-12-01"
click at [751, 309] on div "21" at bounding box center [753, 316] width 28 height 28
select select "2025-11-01"
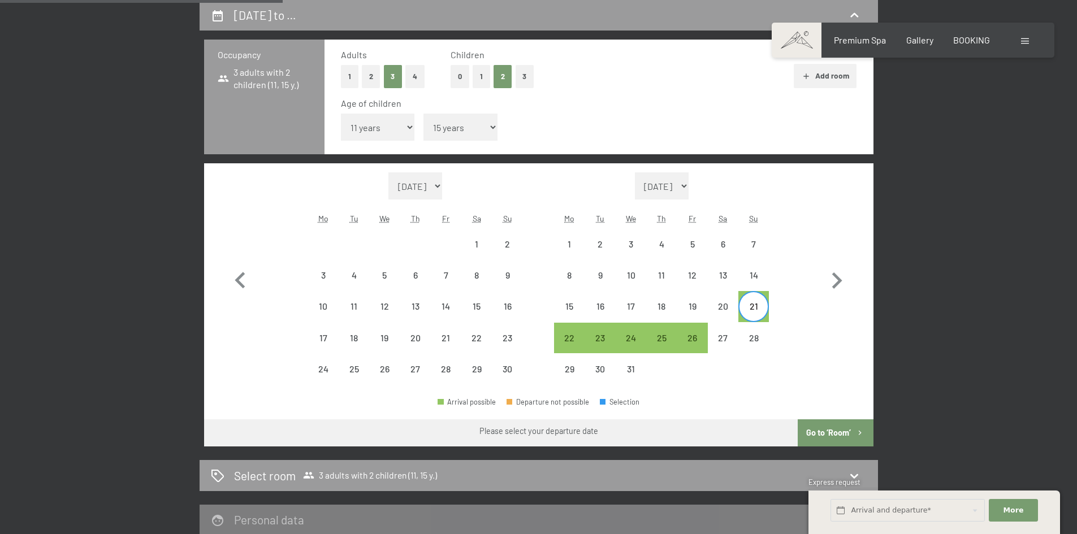
select select "2025-12-01"
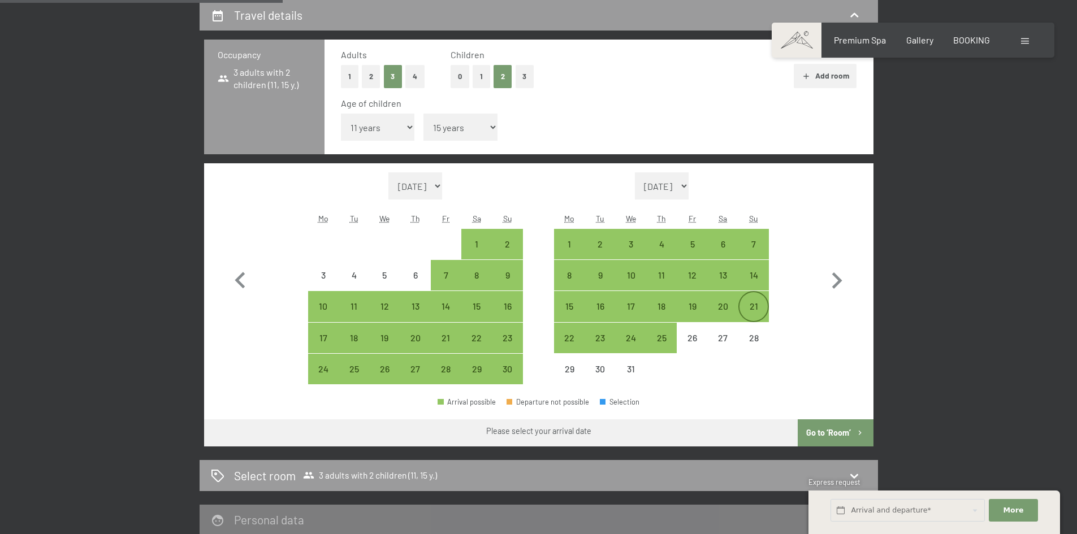
click at [764, 309] on div "21" at bounding box center [753, 316] width 28 height 28
select select "2025-11-01"
select select "2025-12-01"
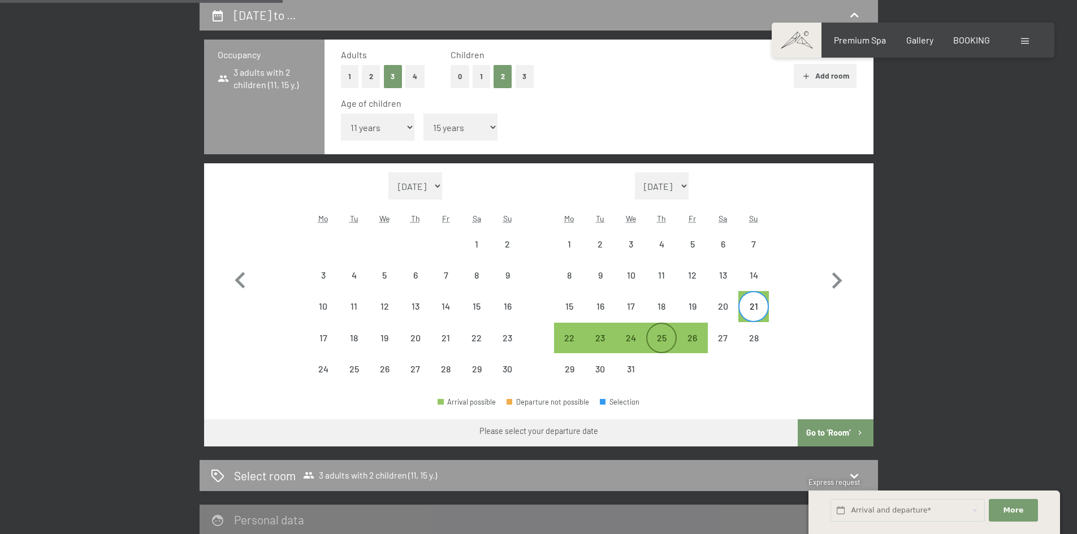
click at [666, 330] on div "25" at bounding box center [661, 338] width 28 height 28
select select "2025-11-01"
select select "2025-12-01"
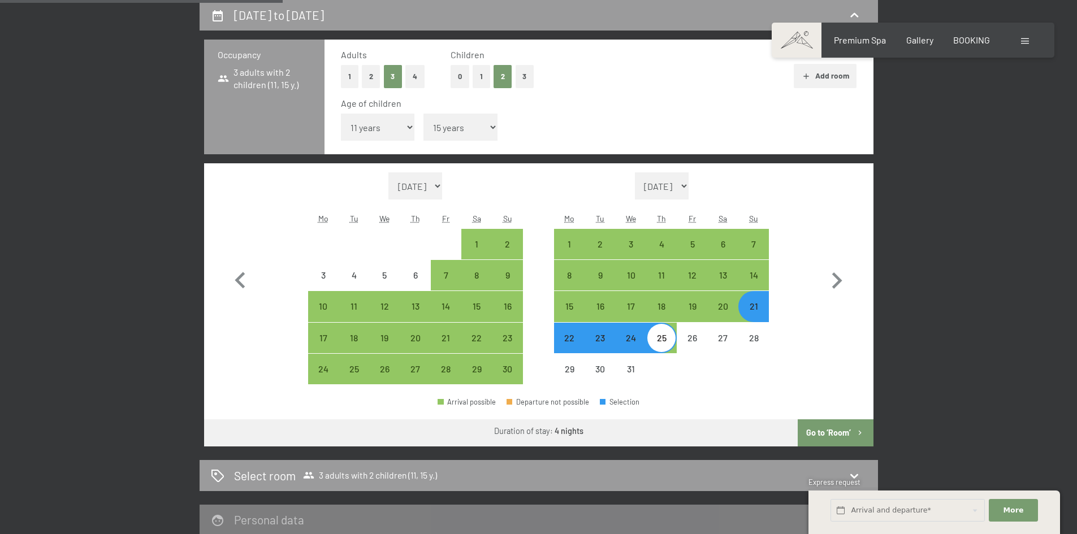
click at [851, 433] on button "Go to ‘Room’" at bounding box center [834, 432] width 75 height 27
select select "2025-11-01"
select select "2025-12-01"
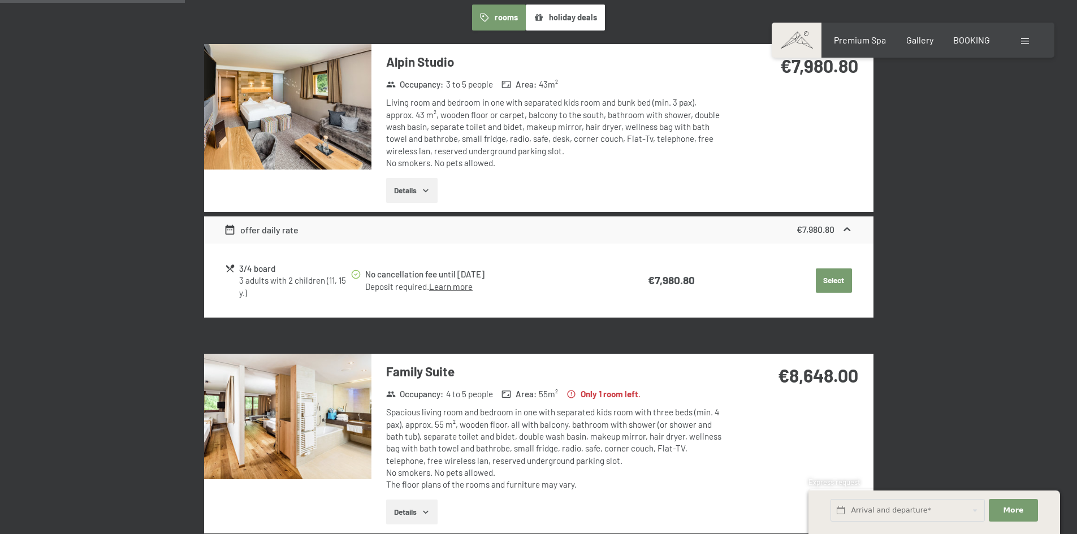
scroll to position [525, 0]
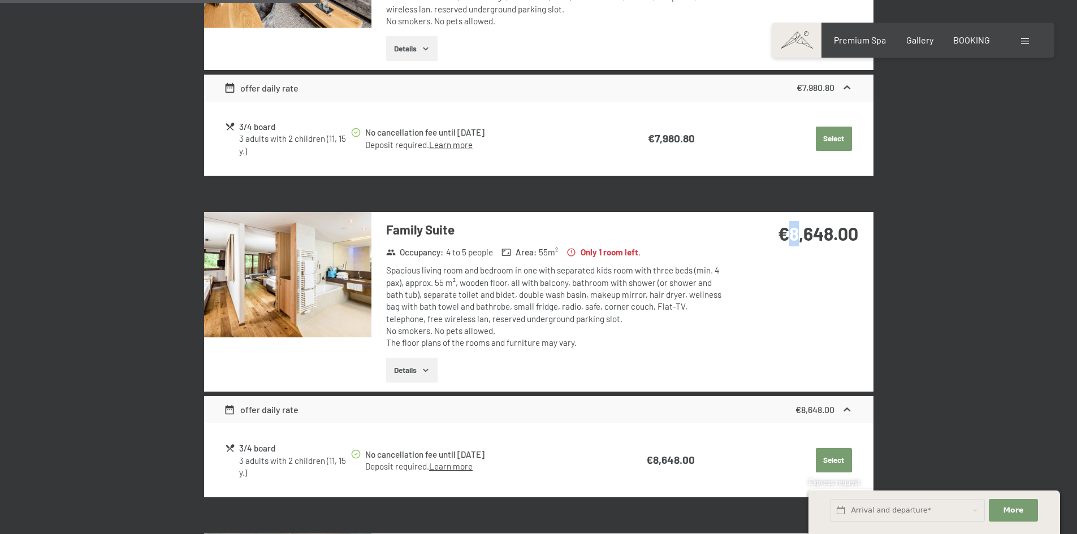
click at [806, 241] on strong "€8,648.00" at bounding box center [818, 233] width 80 height 21
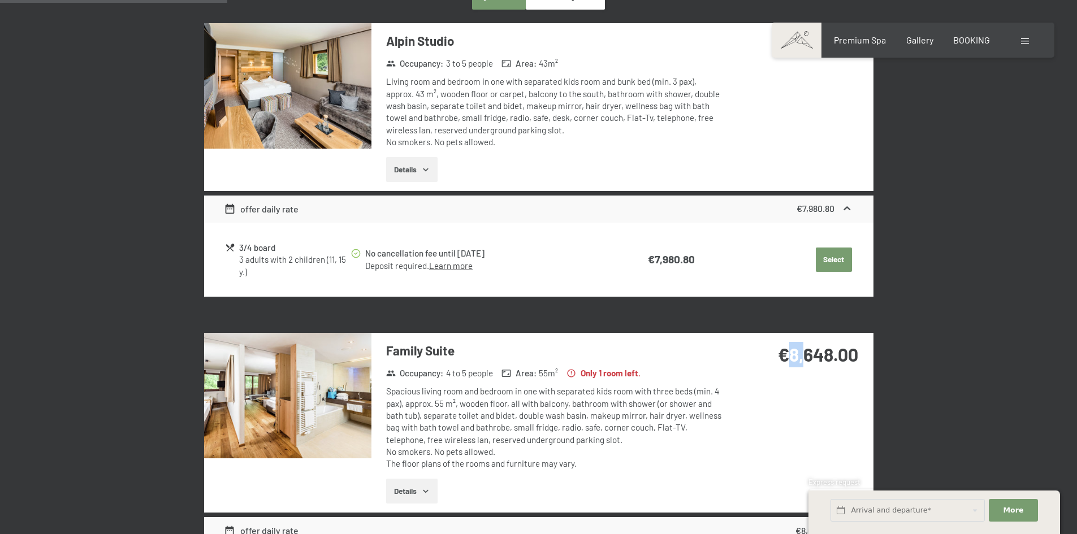
scroll to position [412, 0]
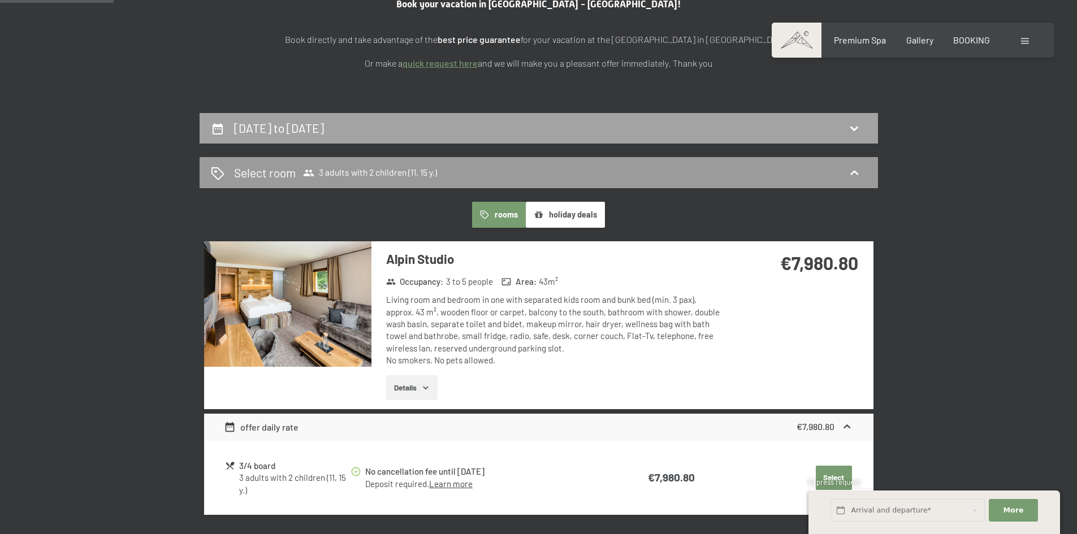
click at [456, 122] on div "21st December to 25th December 2025" at bounding box center [539, 128] width 656 height 16
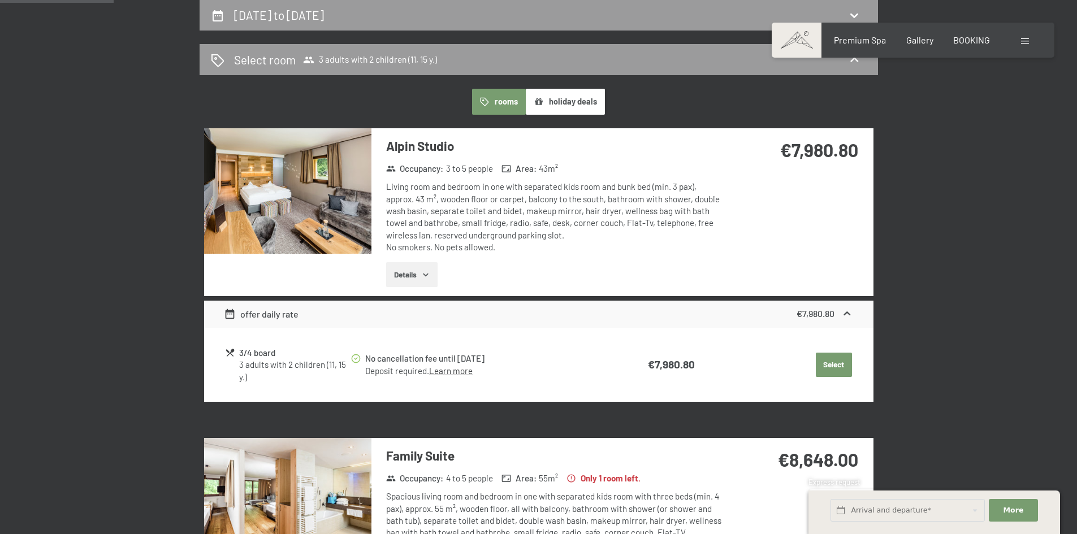
select select "11"
select select "15"
select select "2025-11-01"
select select "2025-12-01"
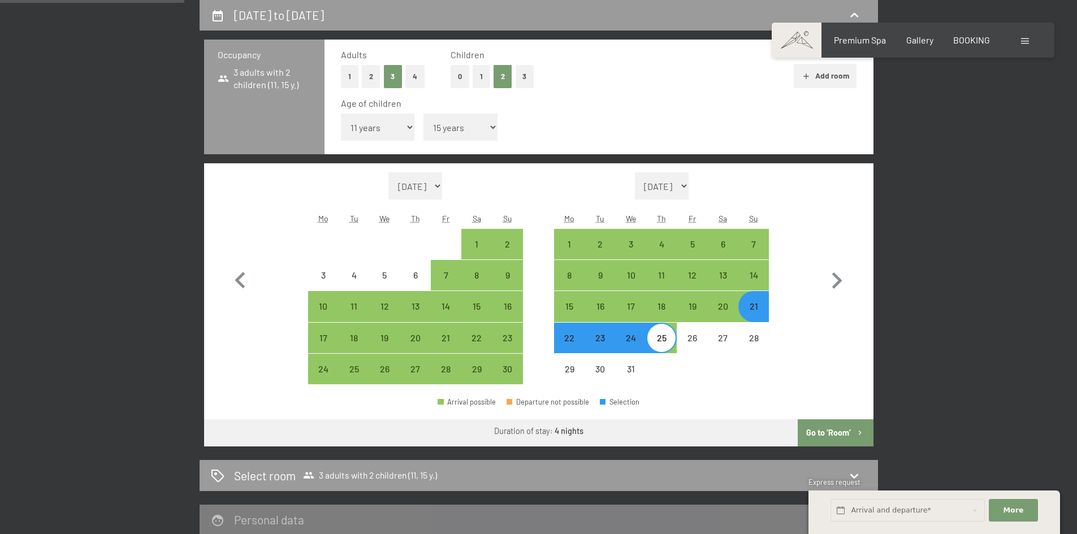
click at [955, 283] on div "21st December to 25th December 2025 Occupancy 3 adults with 2 children (11, 15 …" at bounding box center [538, 290] width 856 height 580
drag, startPoint x: 580, startPoint y: 437, endPoint x: 601, endPoint y: 436, distance: 20.4
click at [591, 436] on div "Duration of stay: 4 nights" at bounding box center [538, 431] width 669 height 24
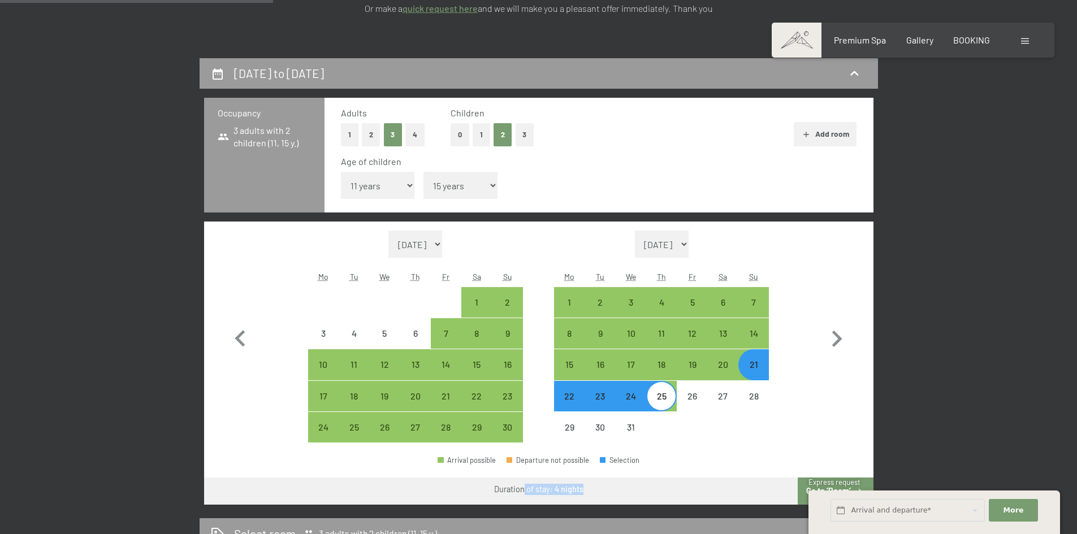
scroll to position [186, 0]
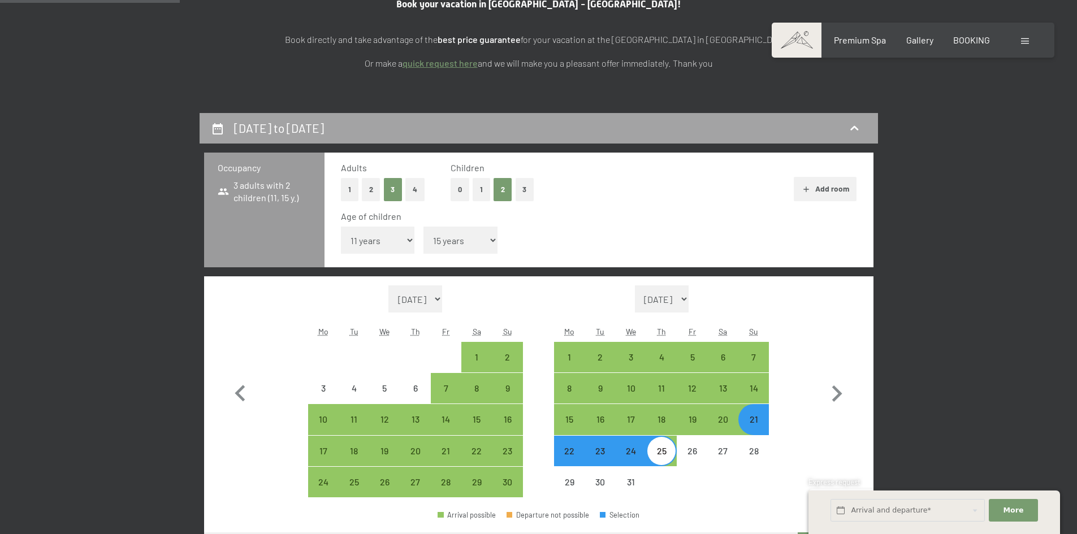
click at [855, 130] on icon at bounding box center [854, 129] width 14 height 14
select select "2025-11-01"
select select "2025-12-01"
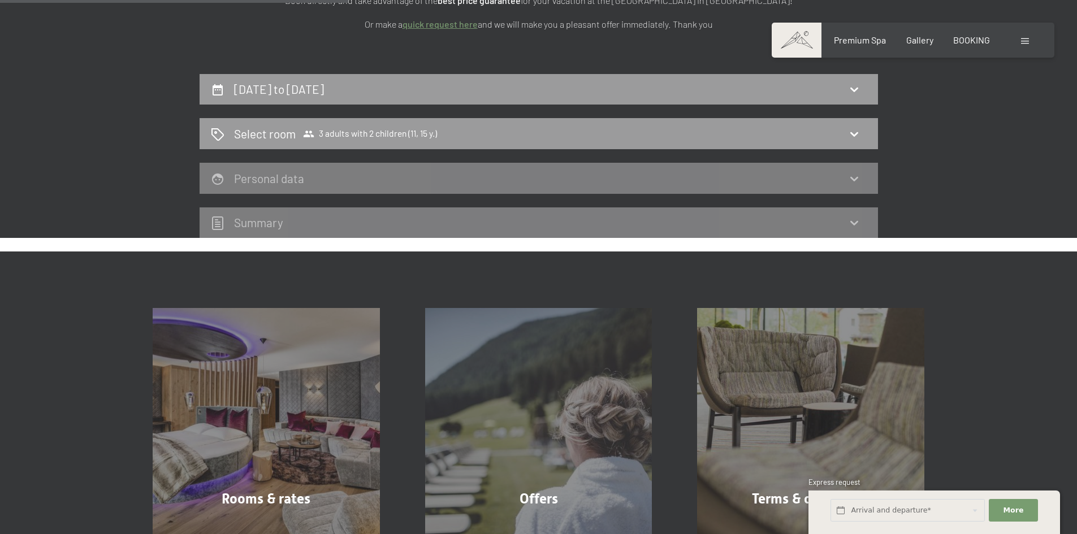
scroll to position [242, 0]
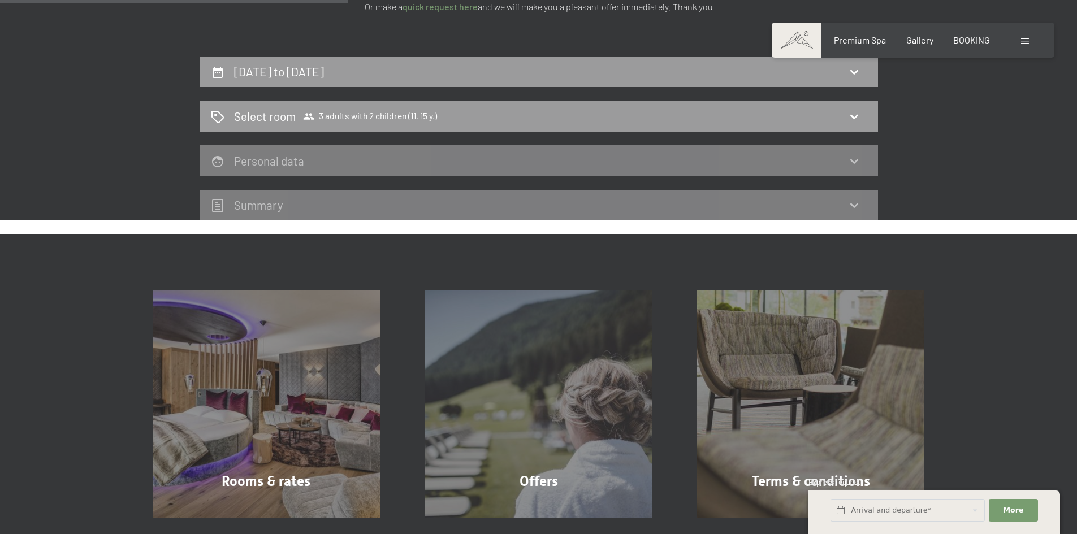
click at [799, 122] on div "Select room 3 adults with 2 children (11, 15 y.)" at bounding box center [539, 116] width 656 height 16
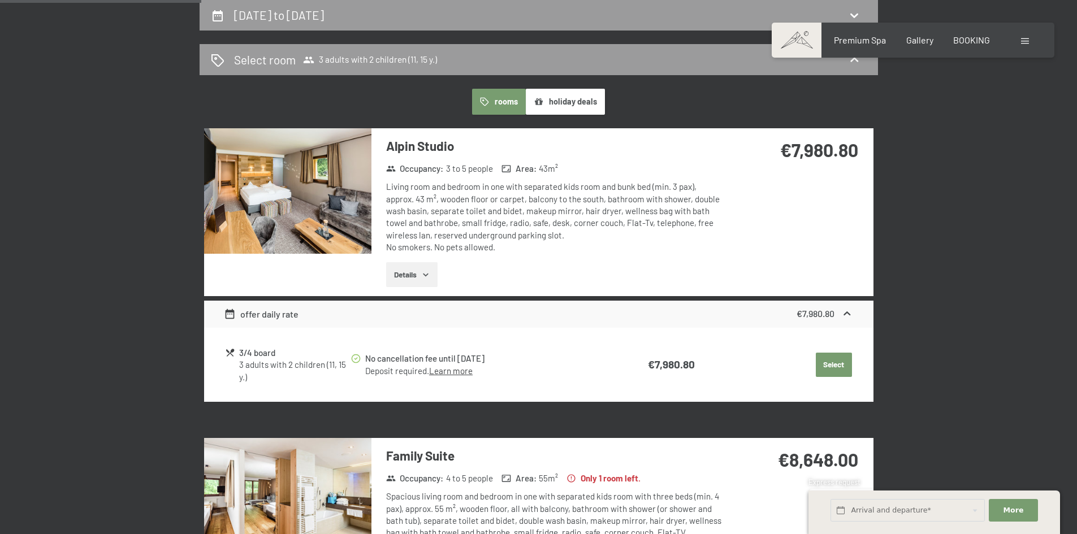
scroll to position [469, 0]
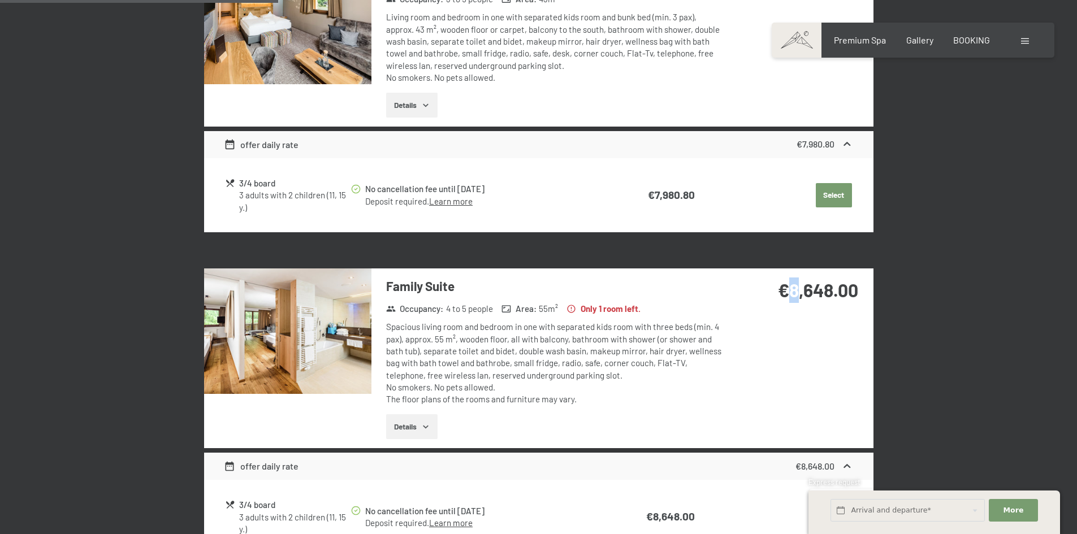
drag, startPoint x: 789, startPoint y: 288, endPoint x: 800, endPoint y: 287, distance: 10.8
click at [796, 288] on strong "€8,648.00" at bounding box center [818, 289] width 80 height 21
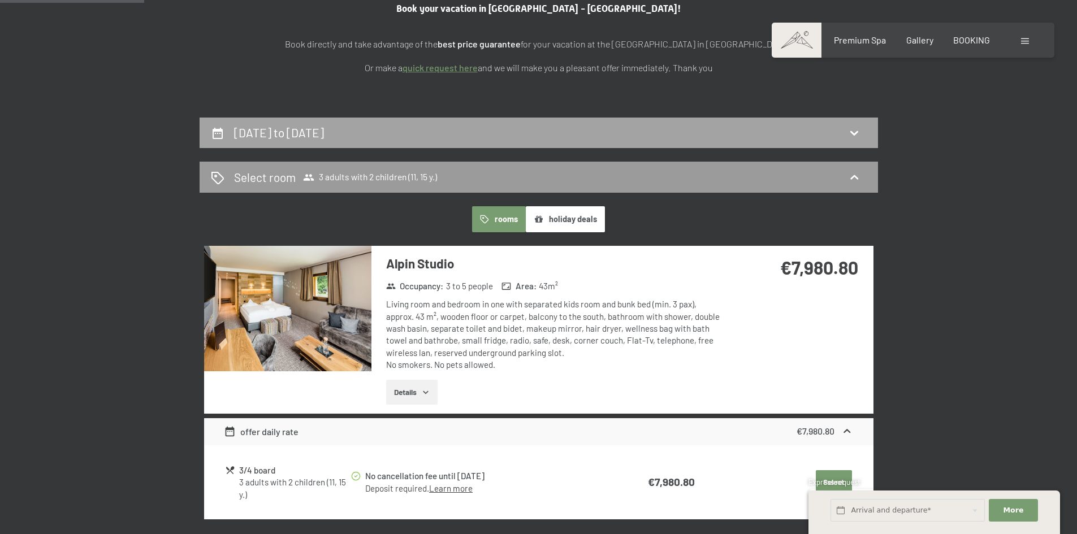
scroll to position [129, 0]
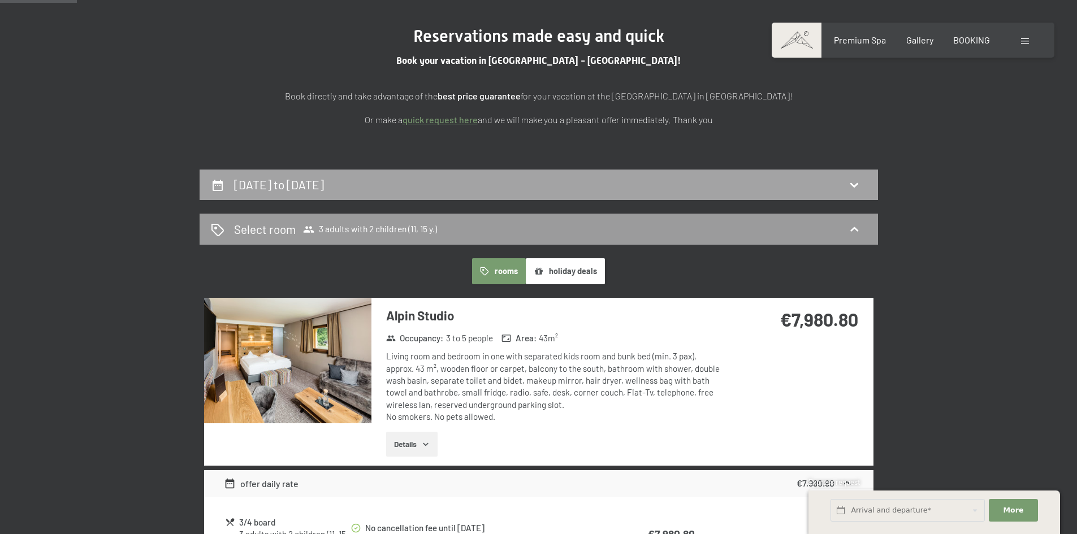
click at [812, 185] on div "21st December to 25th December 2025" at bounding box center [539, 184] width 656 height 16
select select "11"
select select "15"
select select "2025-11-01"
select select "2025-12-01"
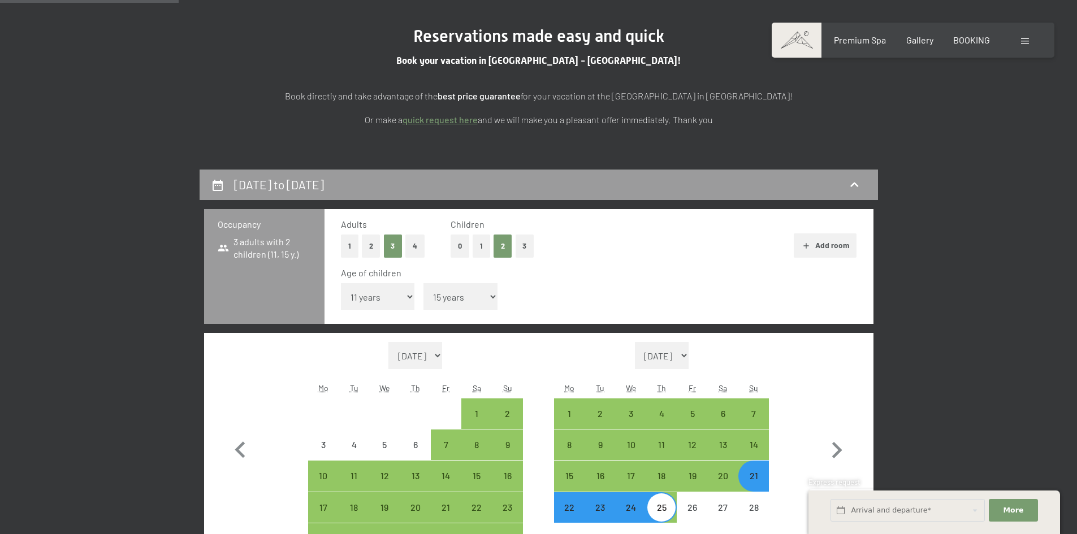
scroll to position [299, 0]
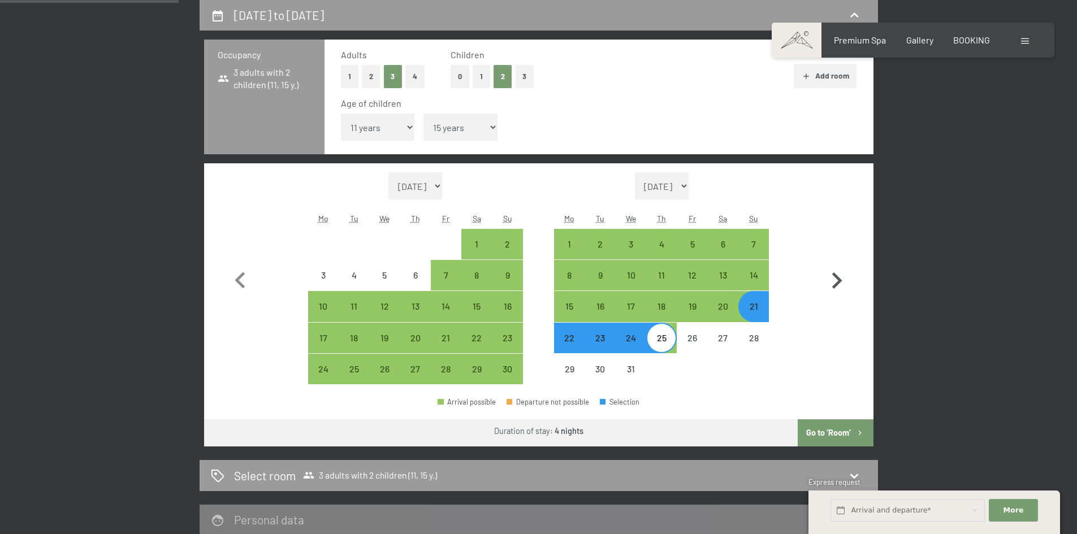
click at [830, 272] on icon "button" at bounding box center [836, 280] width 33 height 33
select select "2025-12-01"
select select "2026-01-01"
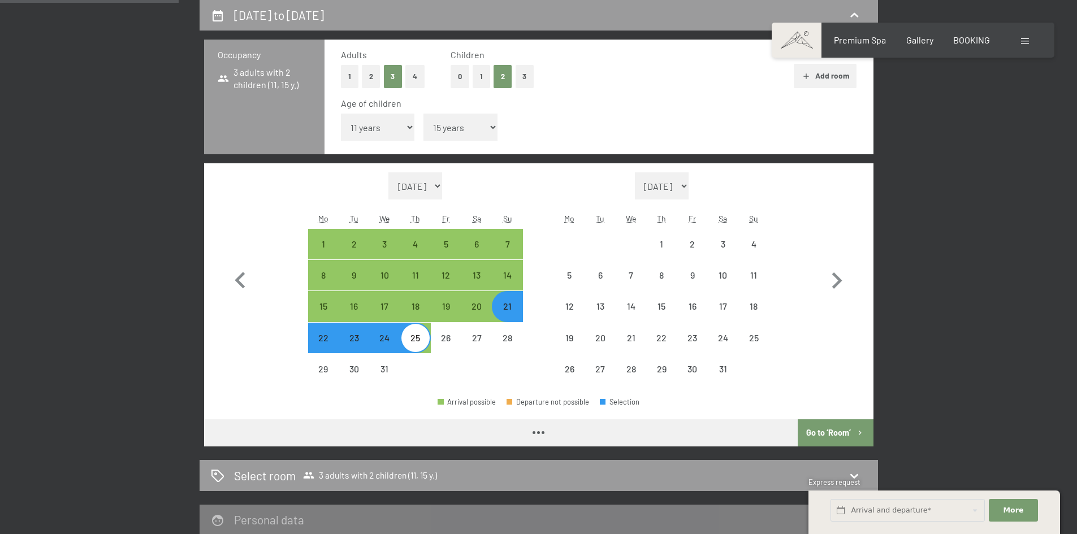
select select "2025-12-01"
select select "2026-01-01"
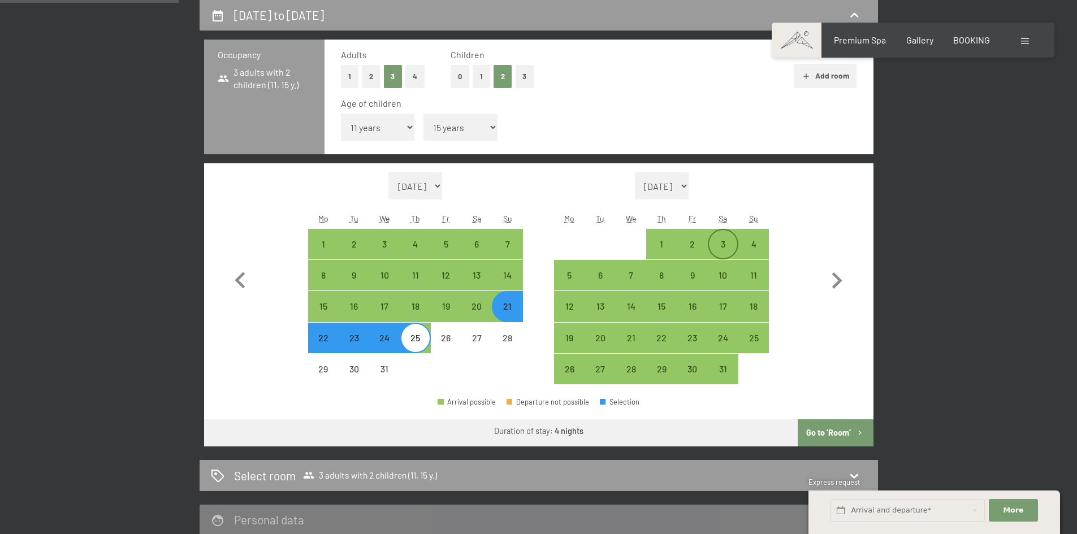
click at [721, 244] on div "3" at bounding box center [723, 254] width 28 height 28
select select "2025-12-01"
select select "2026-01-01"
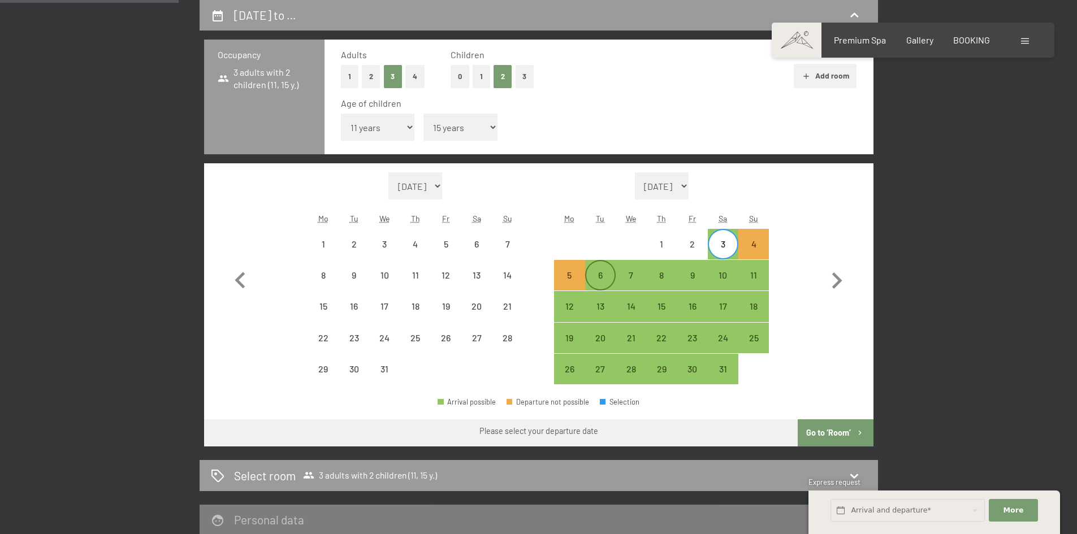
click at [604, 277] on div "6" at bounding box center [600, 285] width 28 height 28
select select "2025-12-01"
select select "2026-01-01"
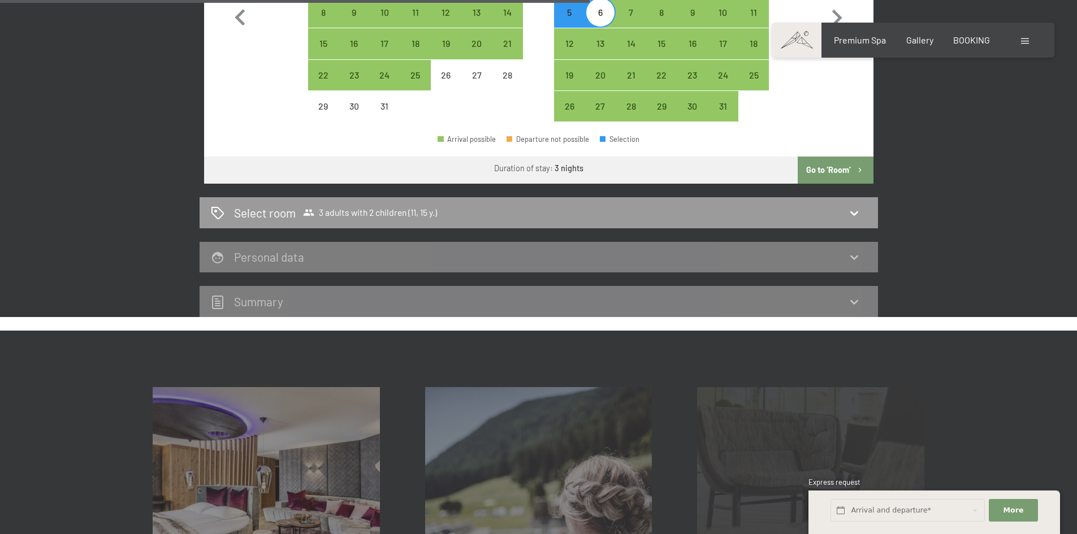
scroll to position [638, 0]
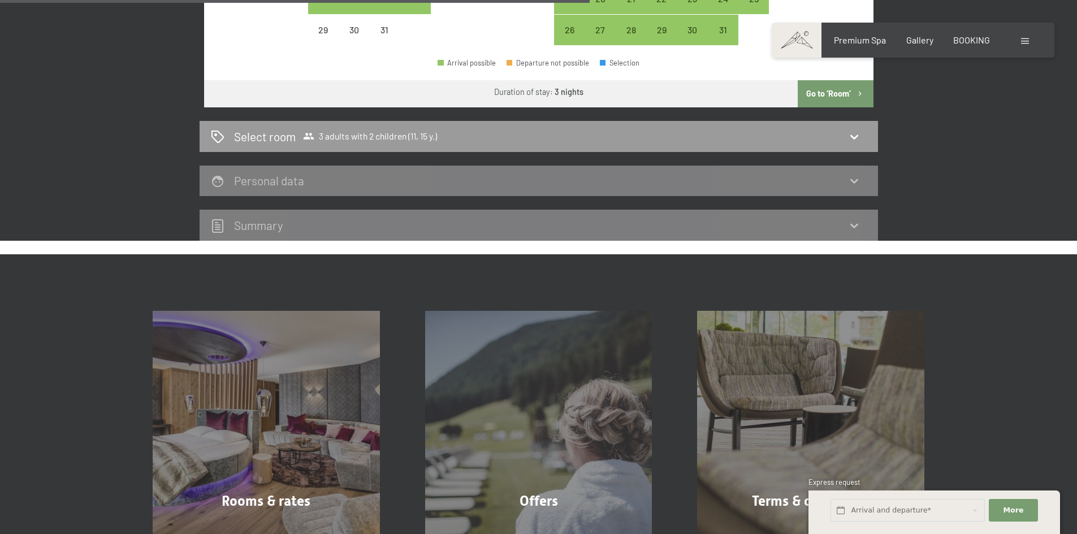
click at [838, 91] on button "Go to ‘Room’" at bounding box center [834, 93] width 75 height 27
select select "2025-12-01"
select select "2026-01-01"
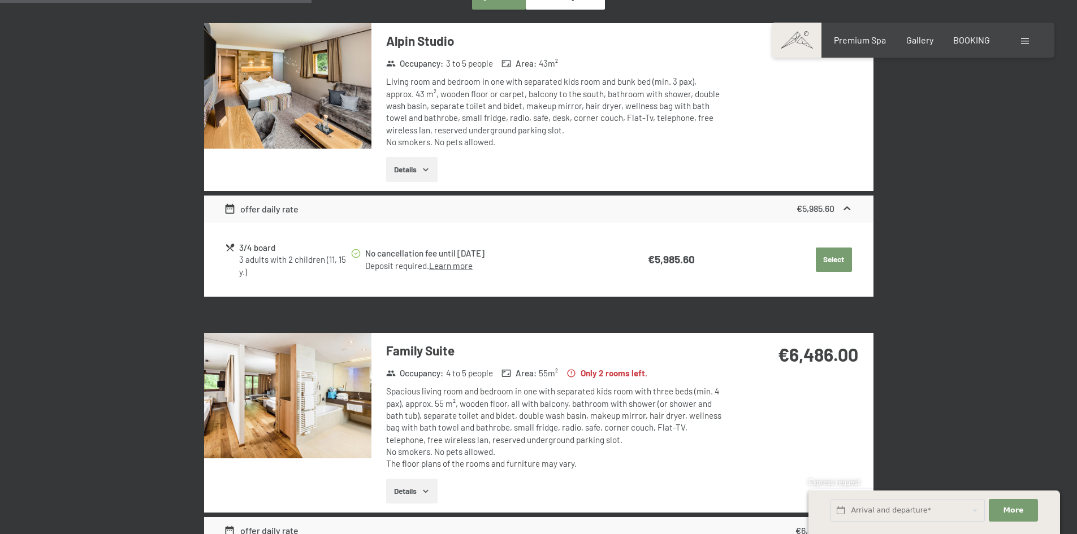
scroll to position [525, 0]
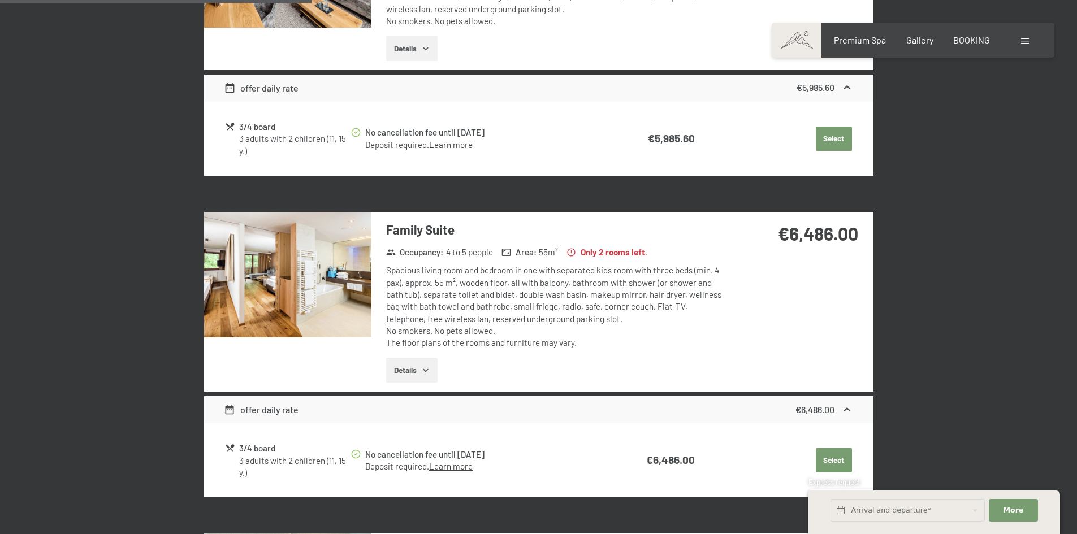
drag, startPoint x: 789, startPoint y: 229, endPoint x: 830, endPoint y: 228, distance: 41.3
click at [822, 231] on strong "€6,486.00" at bounding box center [818, 233] width 80 height 21
click at [815, 237] on strong "€6,486.00" at bounding box center [818, 233] width 80 height 21
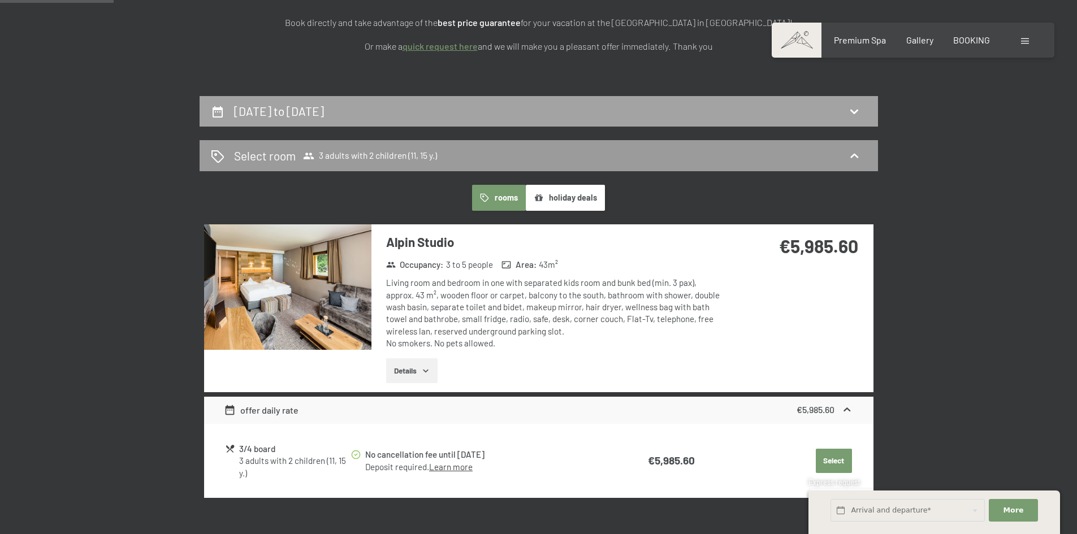
scroll to position [186, 0]
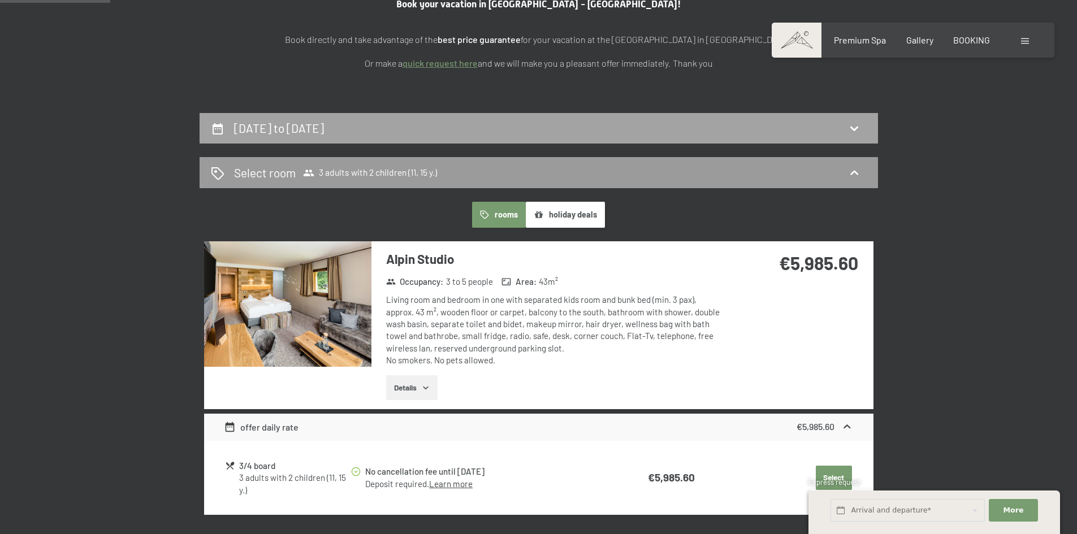
click at [670, 132] on div "3rd January to 6th January 2026" at bounding box center [539, 128] width 656 height 16
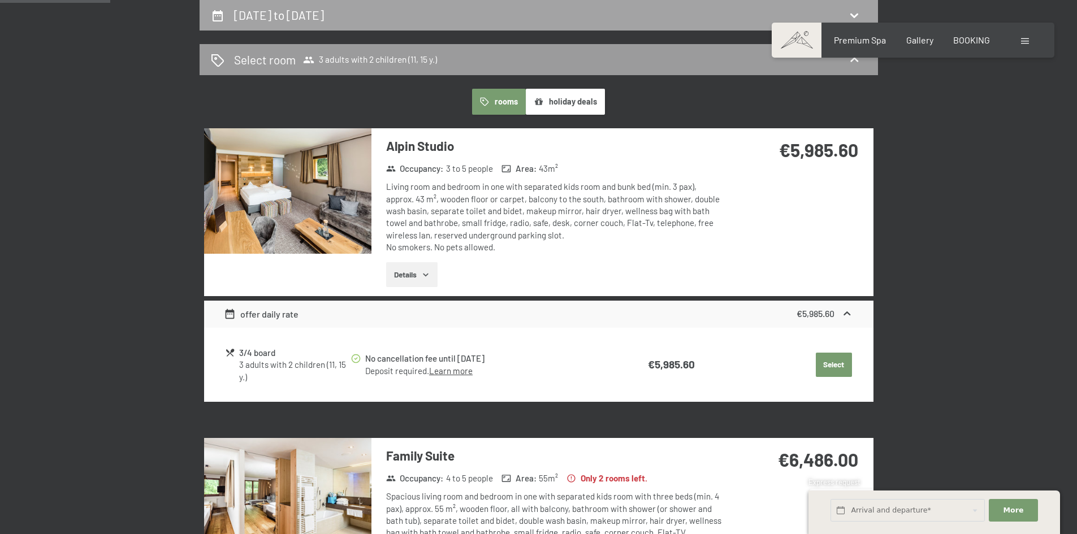
select select "11"
select select "15"
select select "2025-12-01"
select select "2026-01-01"
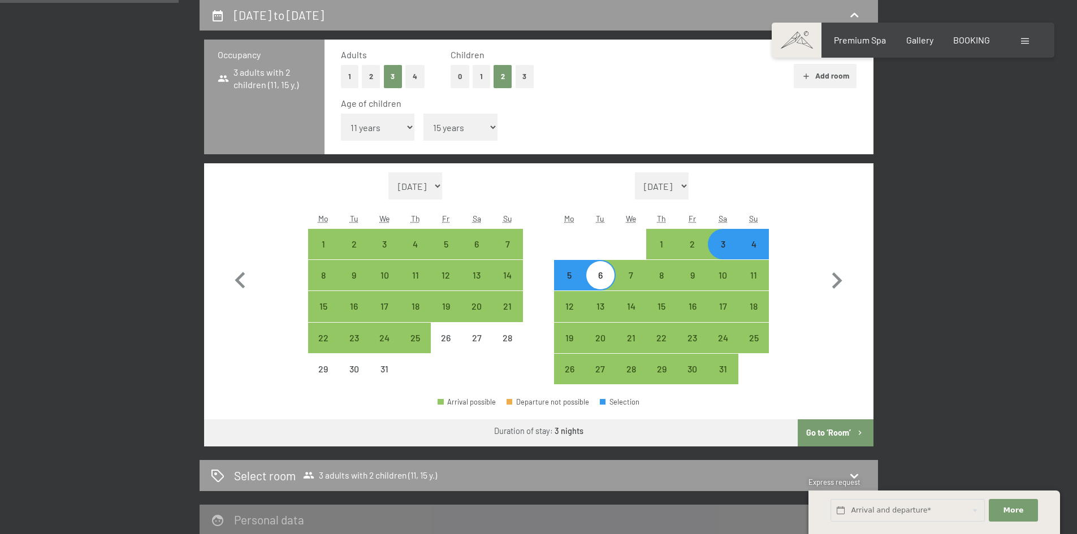
click at [435, 137] on select "Under 1 year 1 year 2 years 3 years 4 years 5 years 6 years 7 years 8 years 9 y…" at bounding box center [460, 127] width 74 height 27
select select "13"
click at [423, 114] on select "Under 1 year 1 year 2 years 3 years 4 years 5 years 6 years 7 years 8 years 9 y…" at bounding box center [460, 127] width 74 height 27
select select "2025-12-01"
select select "2026-01-01"
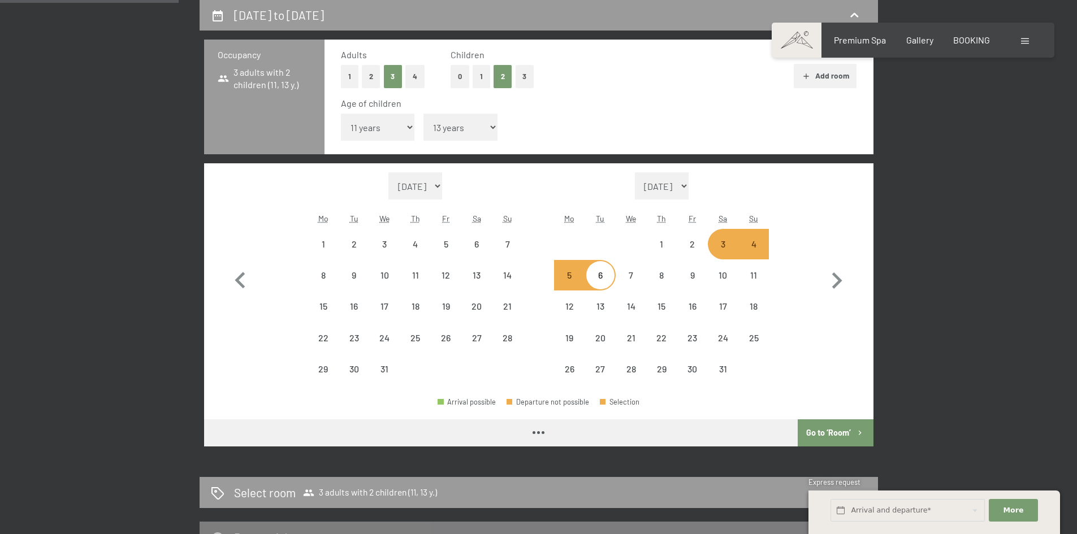
click at [387, 122] on select "Under 1 year 1 year 2 years 3 years 4 years 5 years 6 years 7 years 8 years 9 y…" at bounding box center [378, 127] width 74 height 27
select select "2025-12-01"
select select "2026-01-01"
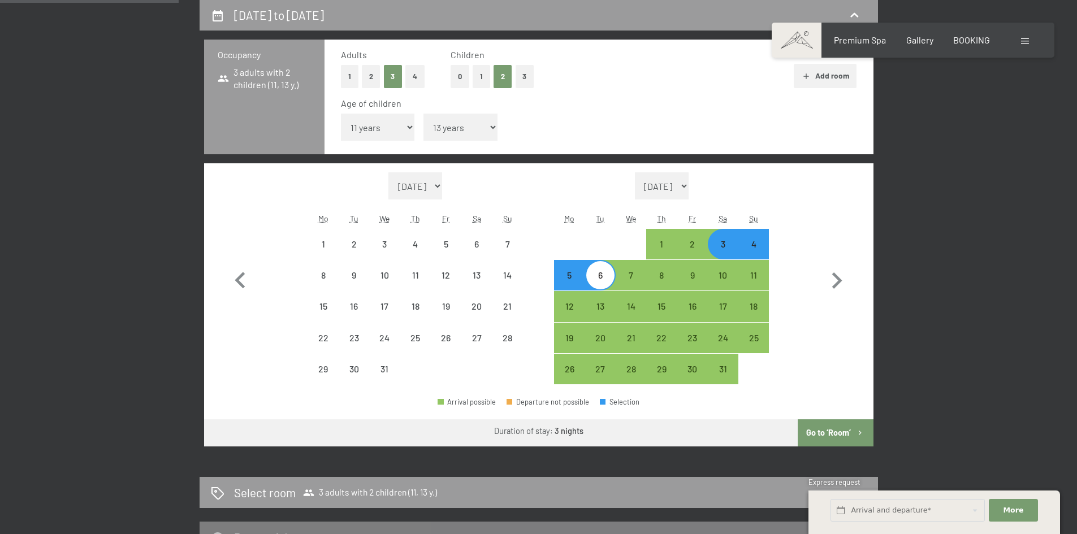
select select "2025-12-01"
select select "2026-01-01"
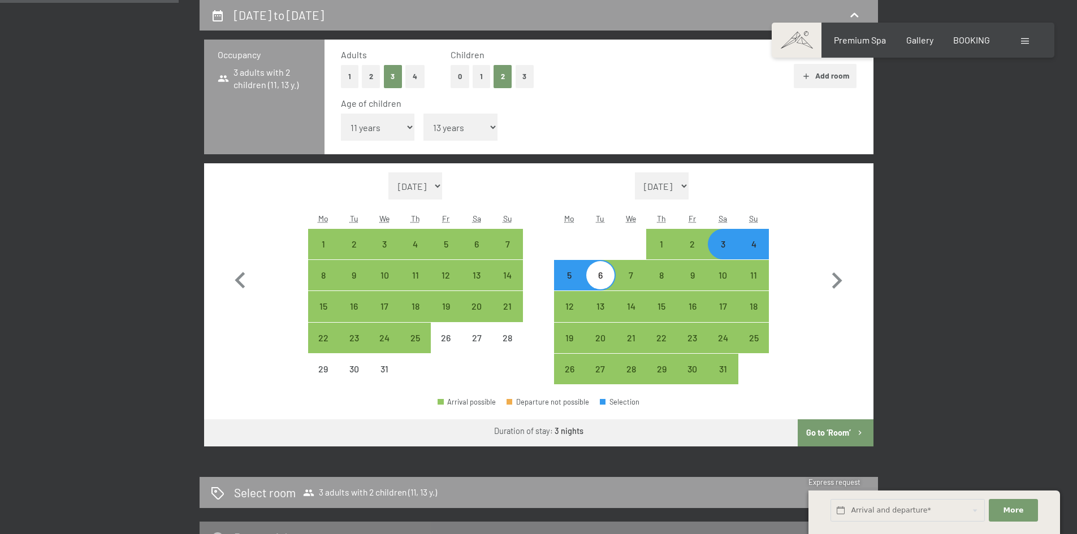
select select "9"
click at [341, 114] on select "Under 1 year 1 year 2 years 3 years 4 years 5 years 6 years 7 years 8 years 9 y…" at bounding box center [378, 127] width 74 height 27
select select "2025-12-01"
select select "2026-01-01"
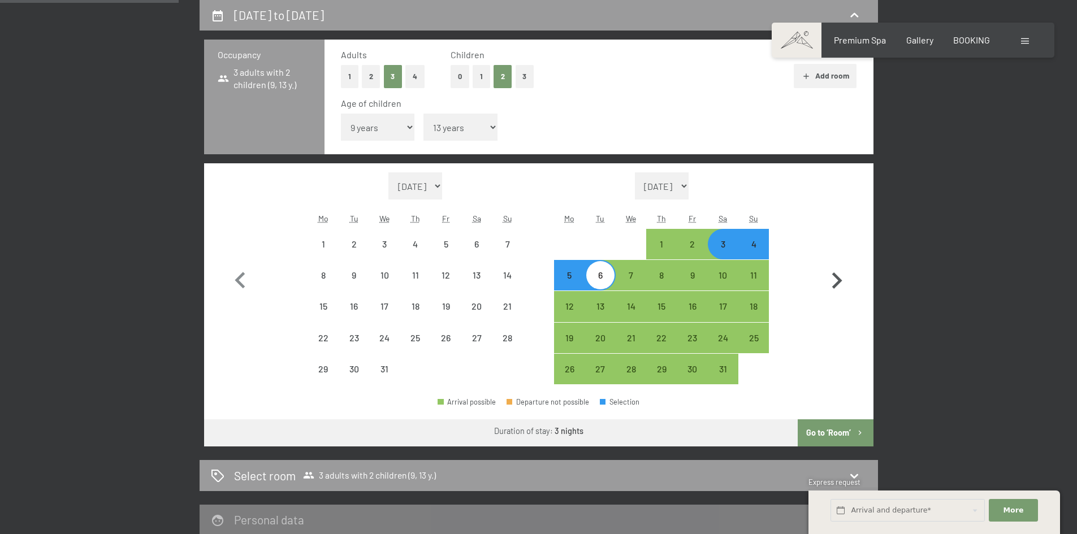
select select "2025-12-01"
select select "2026-01-01"
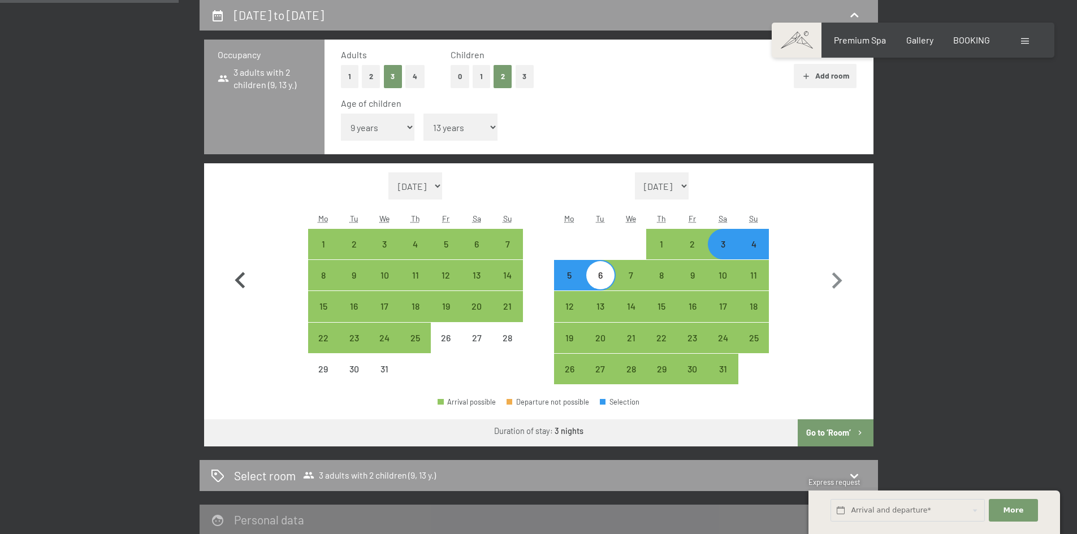
click at [240, 280] on icon "button" at bounding box center [240, 280] width 33 height 33
select select "2025-11-01"
select select "2025-12-01"
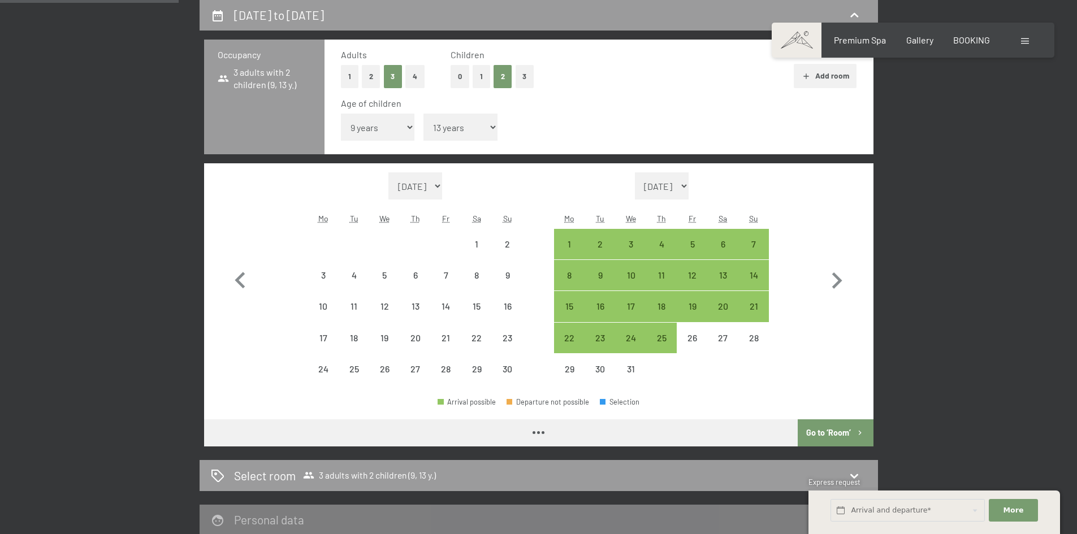
select select "2025-11-01"
select select "2025-12-01"
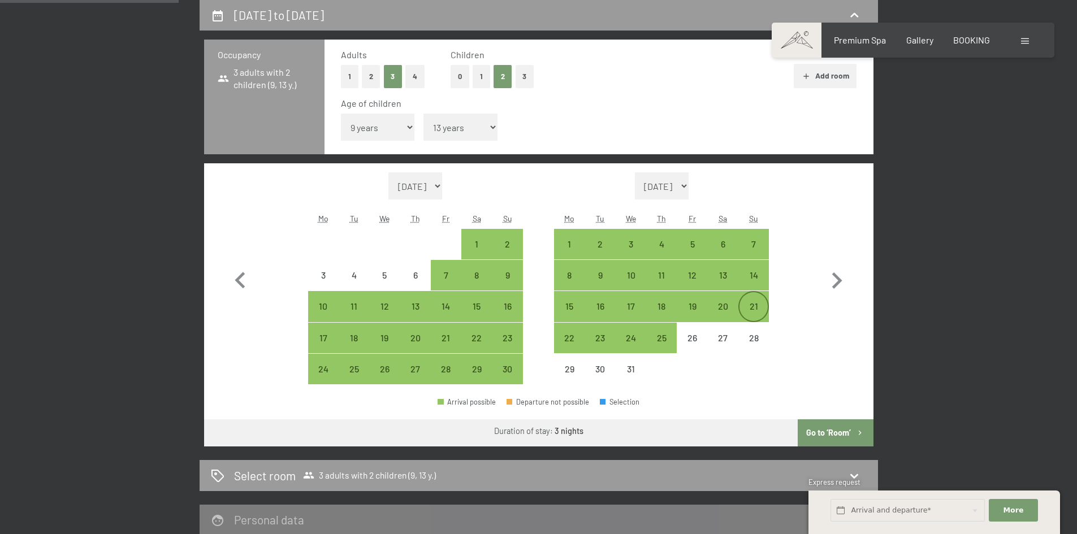
click at [750, 306] on div "21" at bounding box center [753, 316] width 28 height 28
select select "2025-11-01"
select select "2025-12-01"
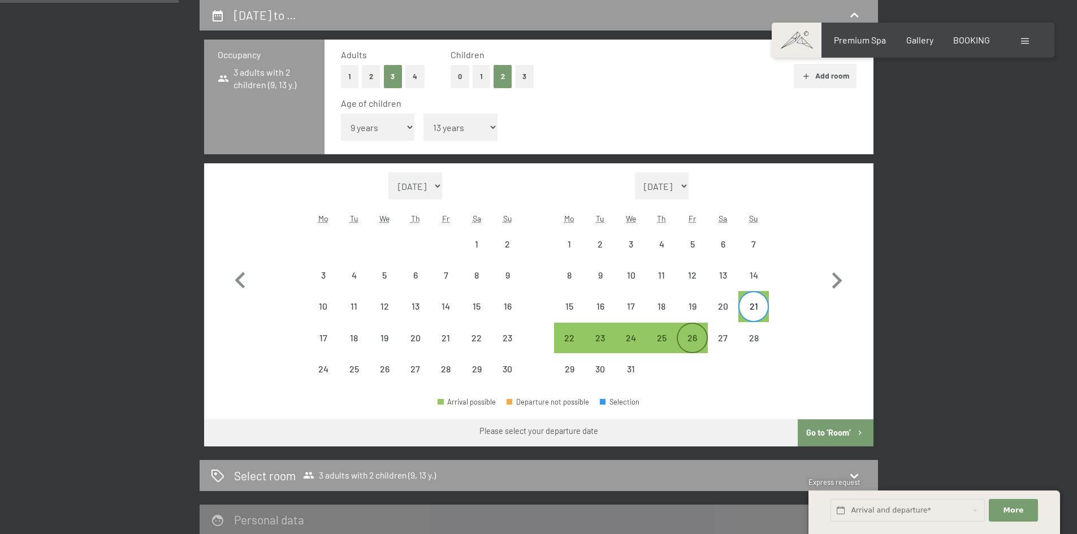
click at [693, 341] on div "26" at bounding box center [692, 347] width 28 height 28
select select "2025-11-01"
select select "2025-12-01"
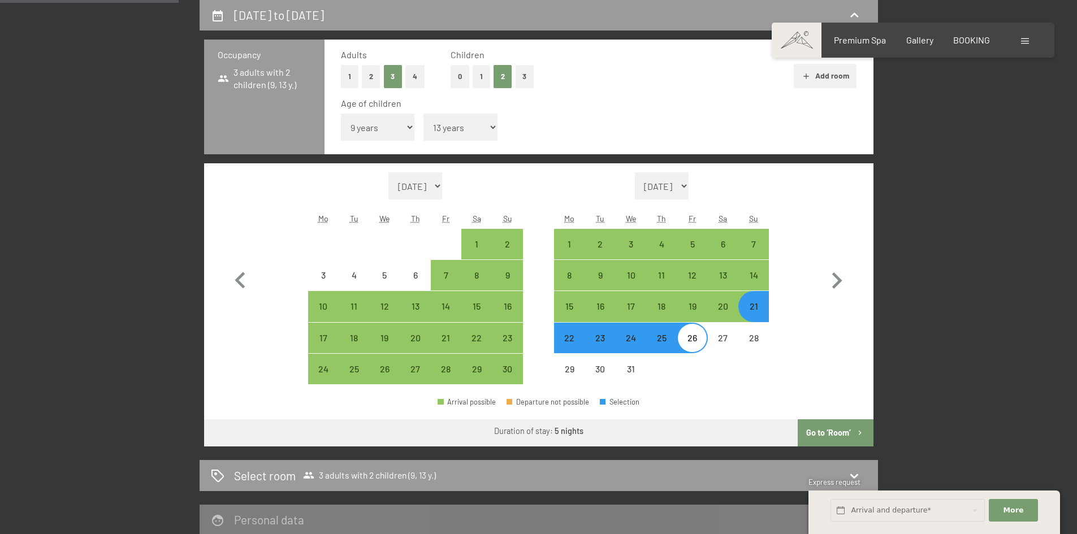
click at [847, 439] on button "Go to ‘Room’" at bounding box center [834, 432] width 75 height 27
select select "2025-11-01"
select select "2025-12-01"
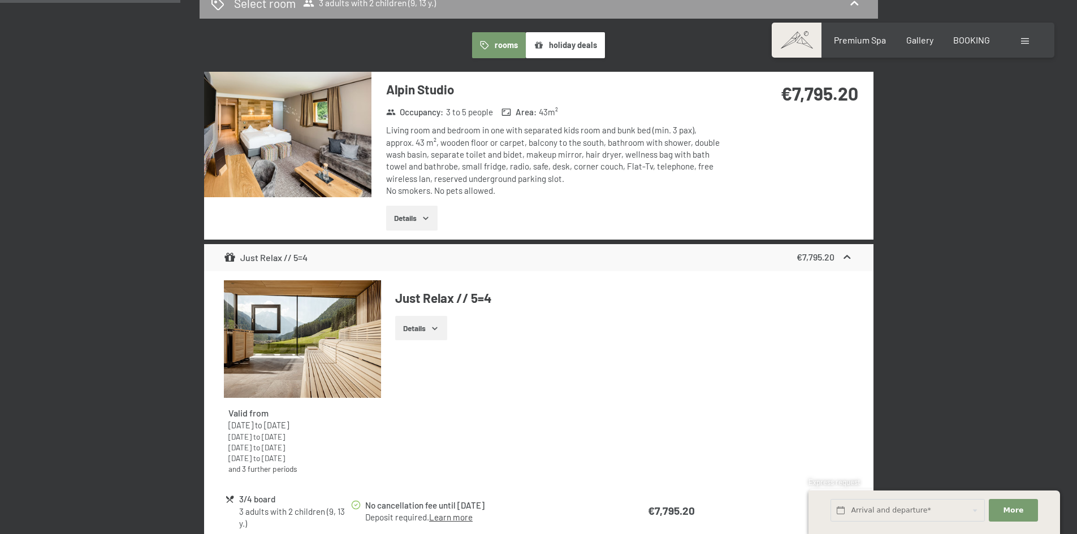
scroll to position [242, 0]
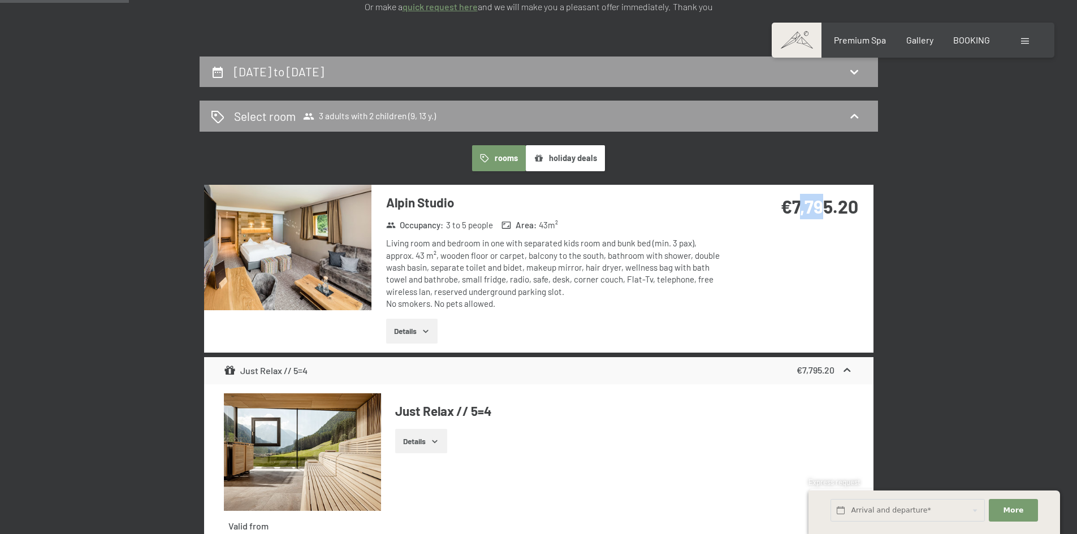
drag, startPoint x: 796, startPoint y: 206, endPoint x: 827, endPoint y: 206, distance: 31.6
click at [826, 206] on strong "€7,795.20" at bounding box center [818, 206] width 77 height 21
click at [656, 120] on div "Select room 3 adults with 2 children (9, 13 y.)" at bounding box center [539, 116] width 656 height 16
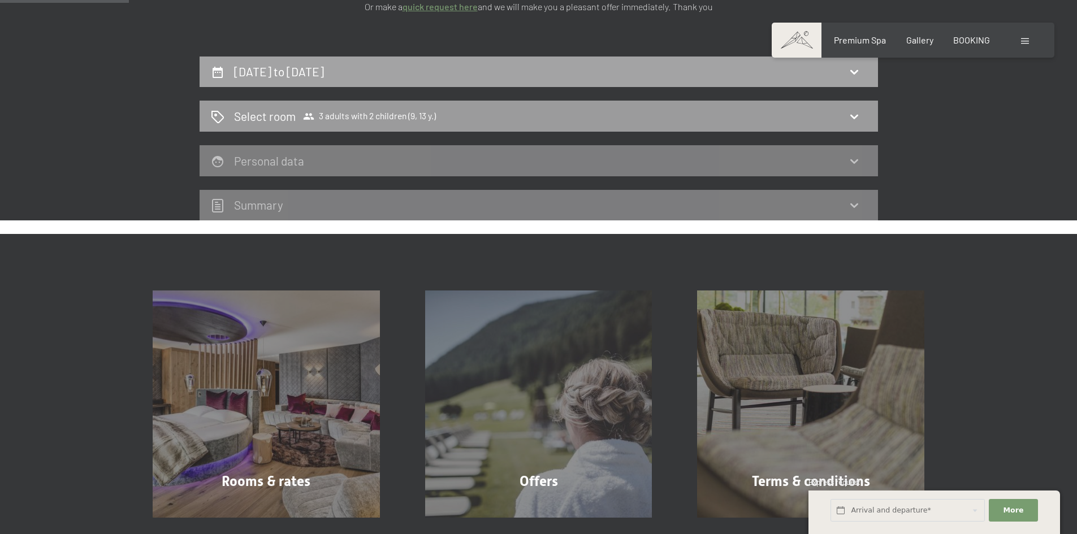
click at [732, 80] on div "21st December to 26th December 2025" at bounding box center [538, 72] width 678 height 31
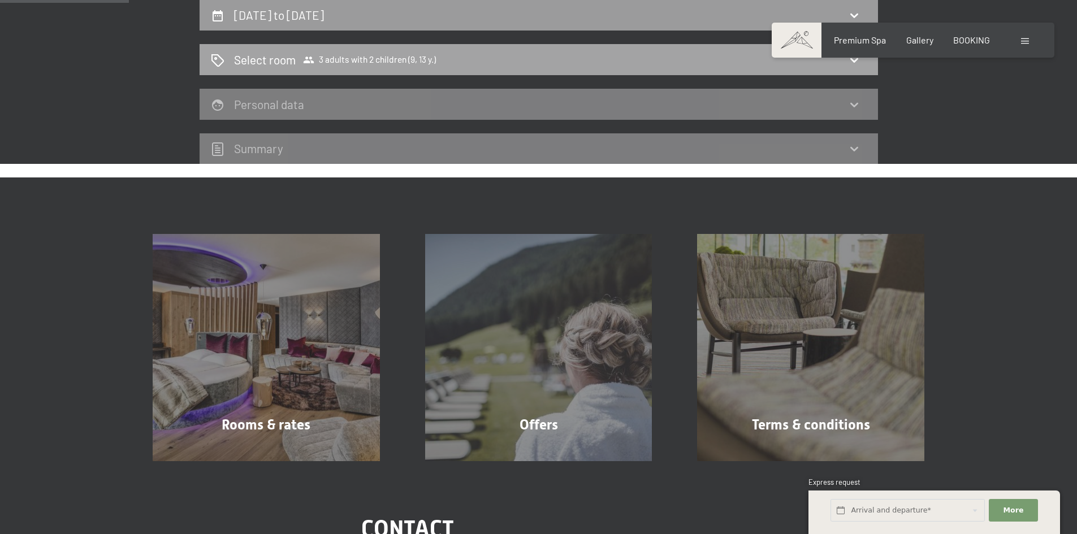
select select "9"
select select "13"
select select "2025-11-01"
select select "2025-12-01"
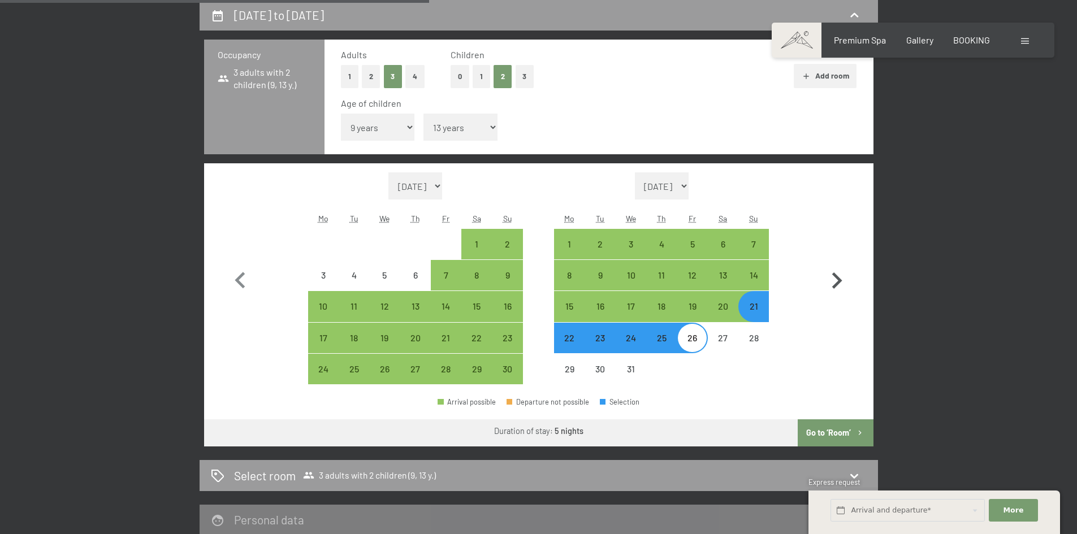
click at [835, 278] on icon "button" at bounding box center [837, 280] width 10 height 16
select select "2025-12-01"
select select "2026-01-01"
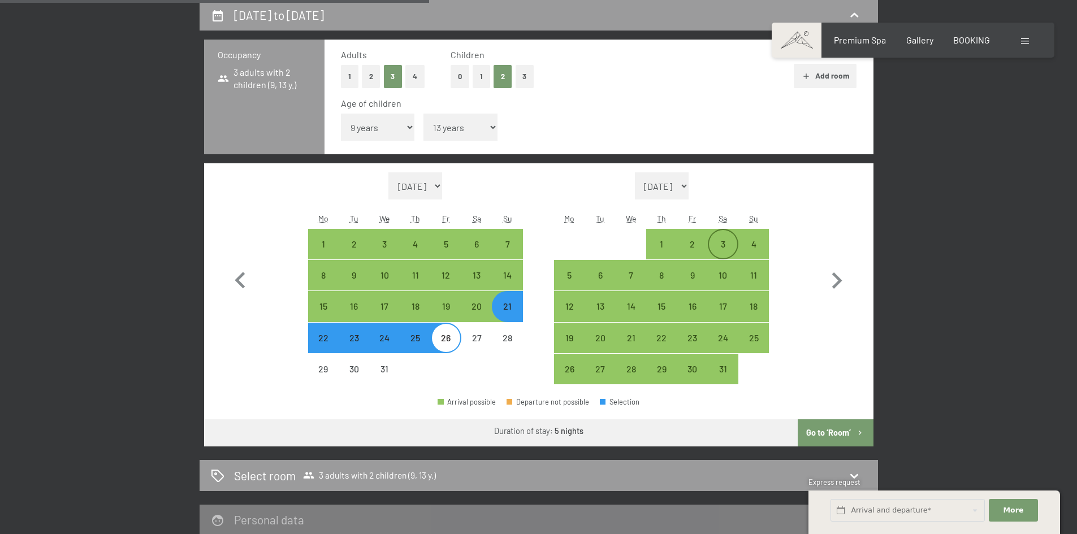
click at [723, 244] on div "3" at bounding box center [723, 254] width 28 height 28
select select "2025-12-01"
select select "2026-01-01"
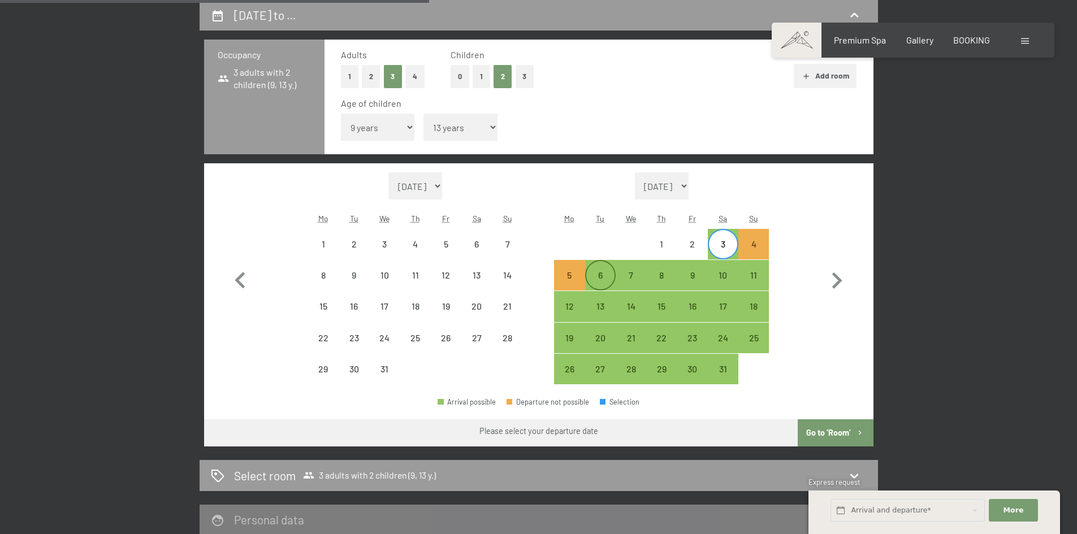
click at [592, 272] on div "6" at bounding box center [600, 285] width 28 height 28
select select "2025-12-01"
select select "2026-01-01"
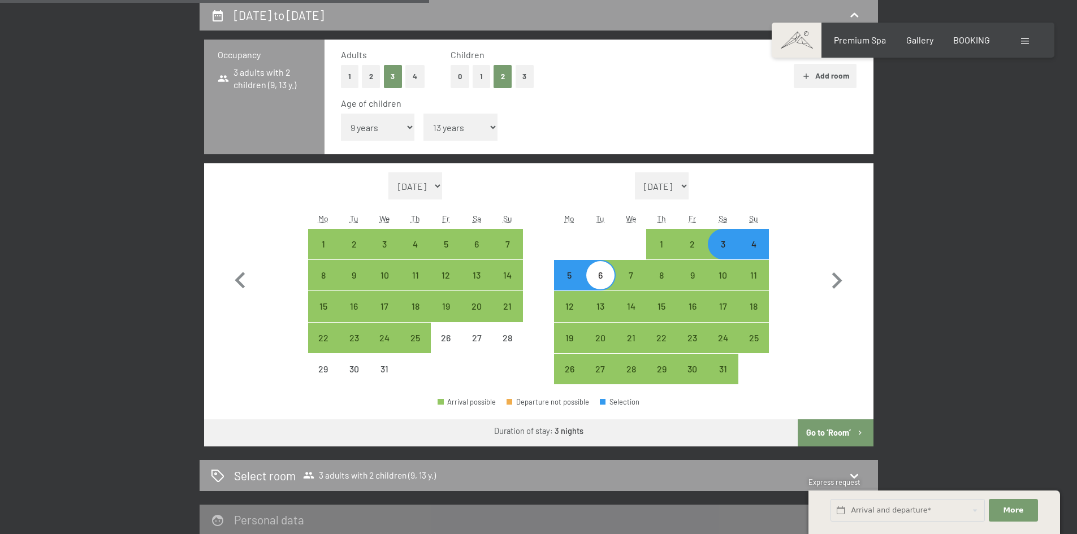
click at [835, 432] on button "Go to ‘Room’" at bounding box center [834, 432] width 75 height 27
select select "2025-12-01"
select select "2026-01-01"
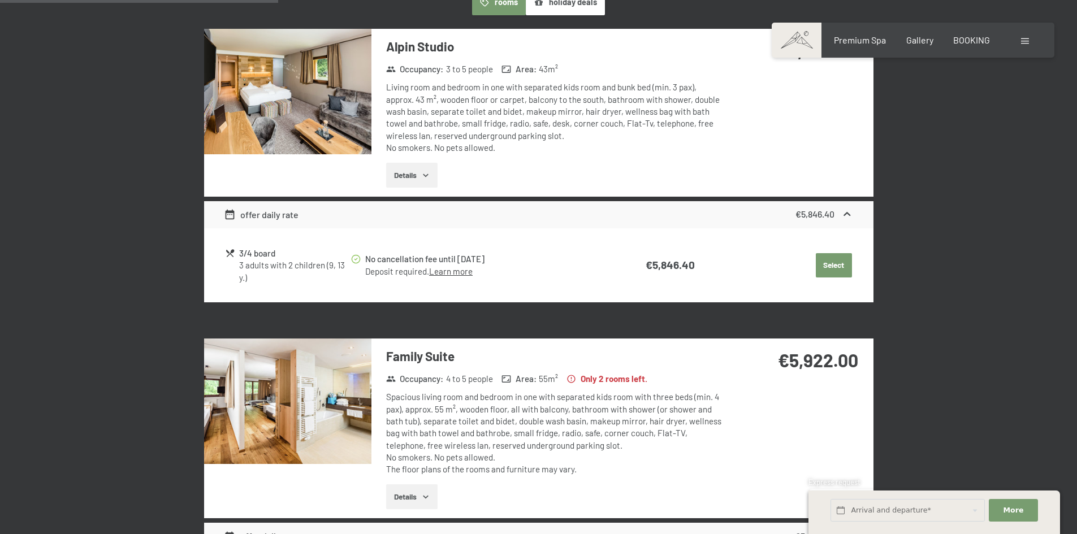
scroll to position [469, 0]
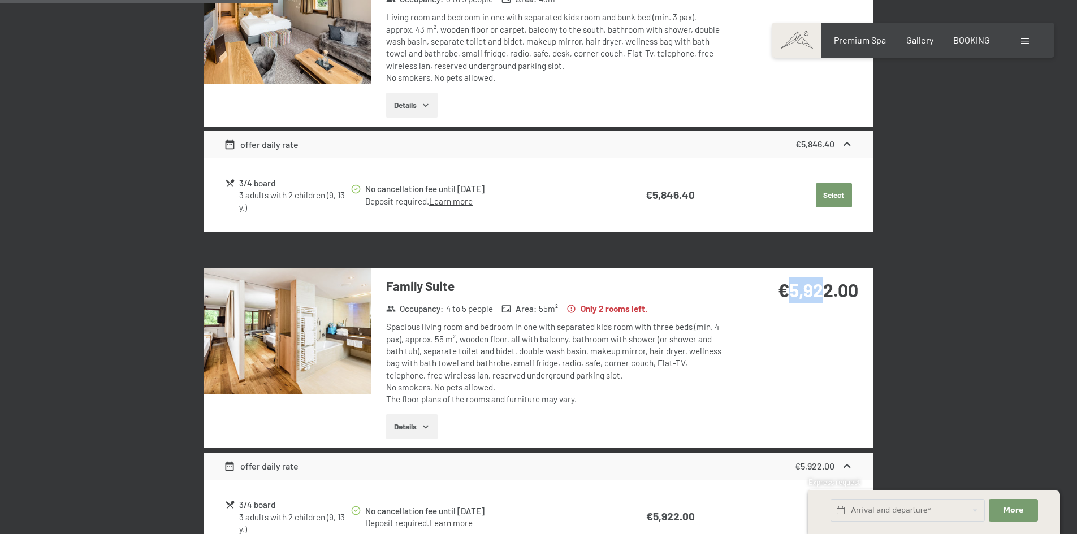
drag, startPoint x: 784, startPoint y: 290, endPoint x: 824, endPoint y: 290, distance: 39.6
click at [824, 290] on strong "€5,922.00" at bounding box center [818, 289] width 80 height 21
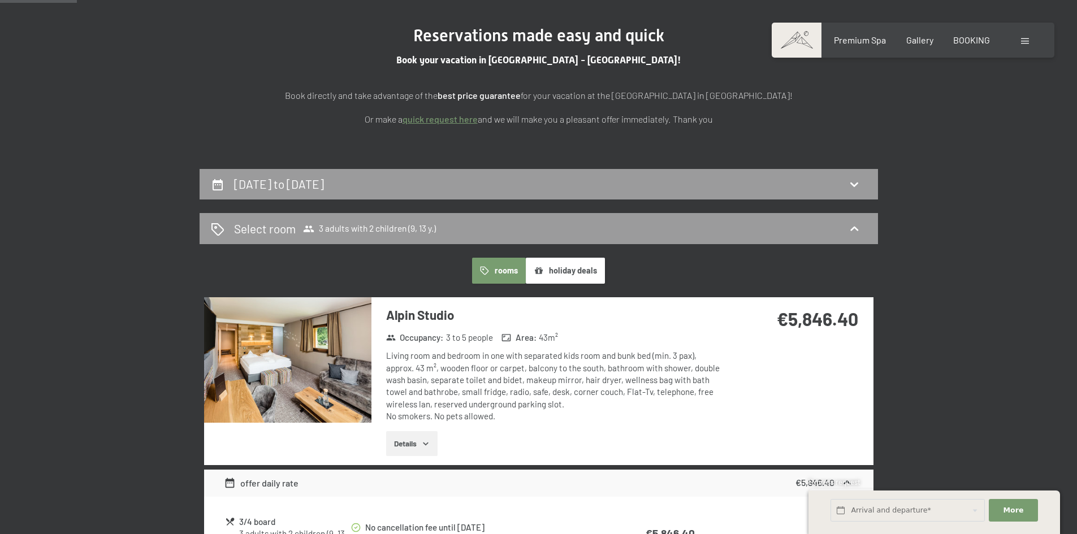
scroll to position [129, 0]
click at [720, 194] on div "3rd January to 6th January 2026" at bounding box center [538, 185] width 678 height 31
select select "9"
select select "13"
select select "2025-12-01"
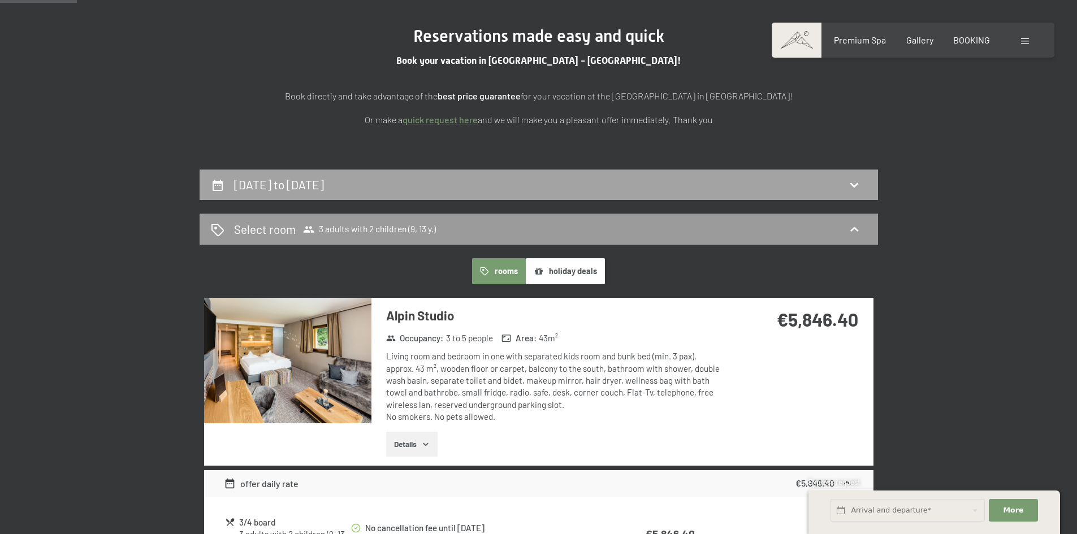
select select "2026-01-01"
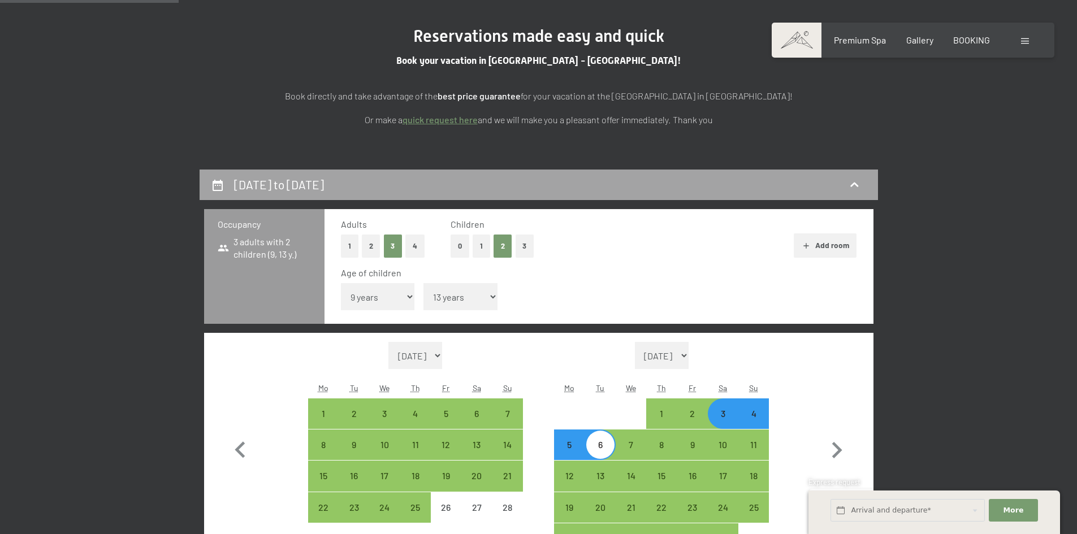
scroll to position [299, 0]
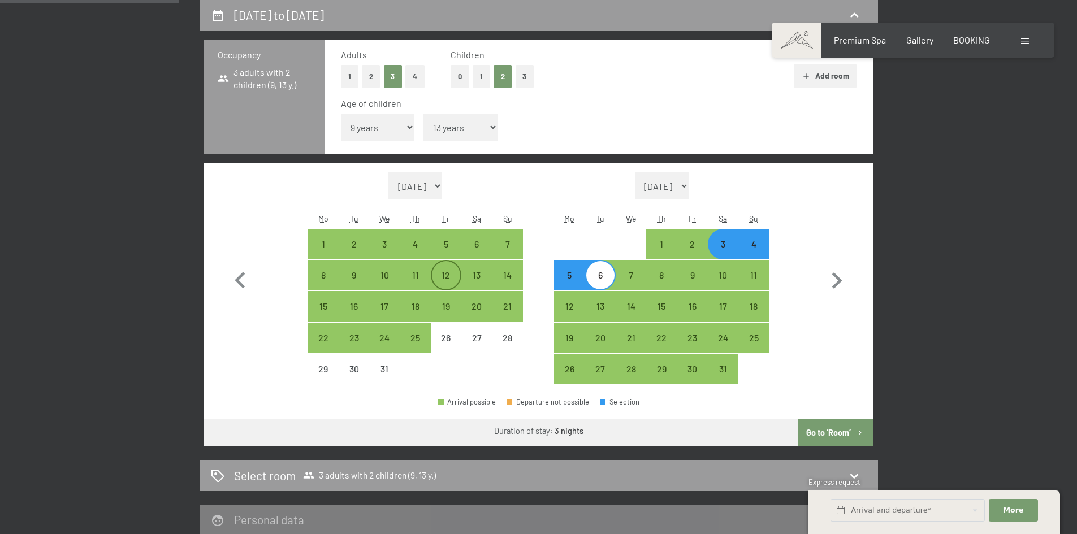
click at [436, 273] on div "12" at bounding box center [446, 285] width 28 height 28
select select "2025-12-01"
select select "2026-01-01"
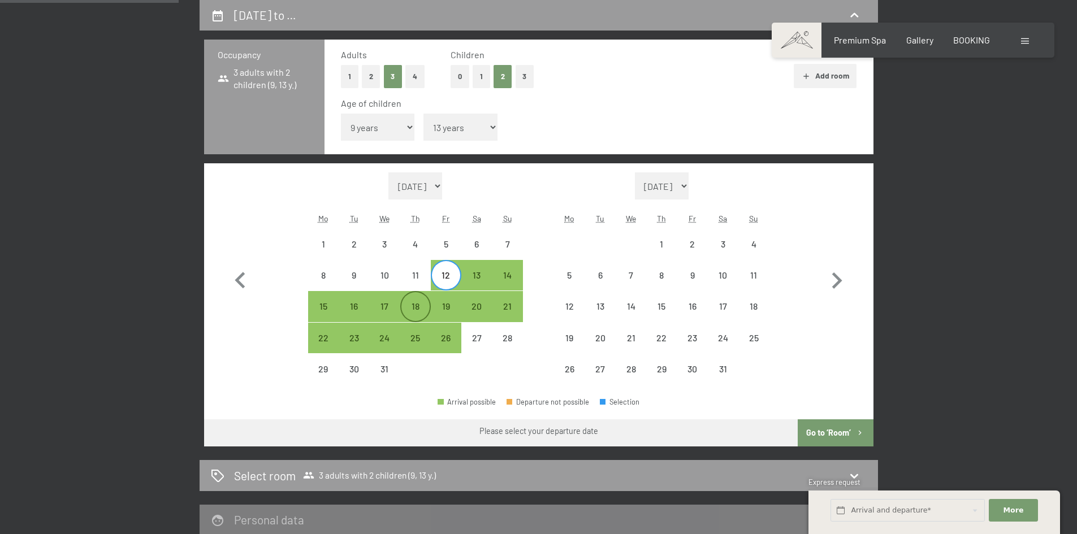
click at [410, 302] on div "18" at bounding box center [415, 316] width 28 height 28
select select "2025-12-01"
select select "2026-01-01"
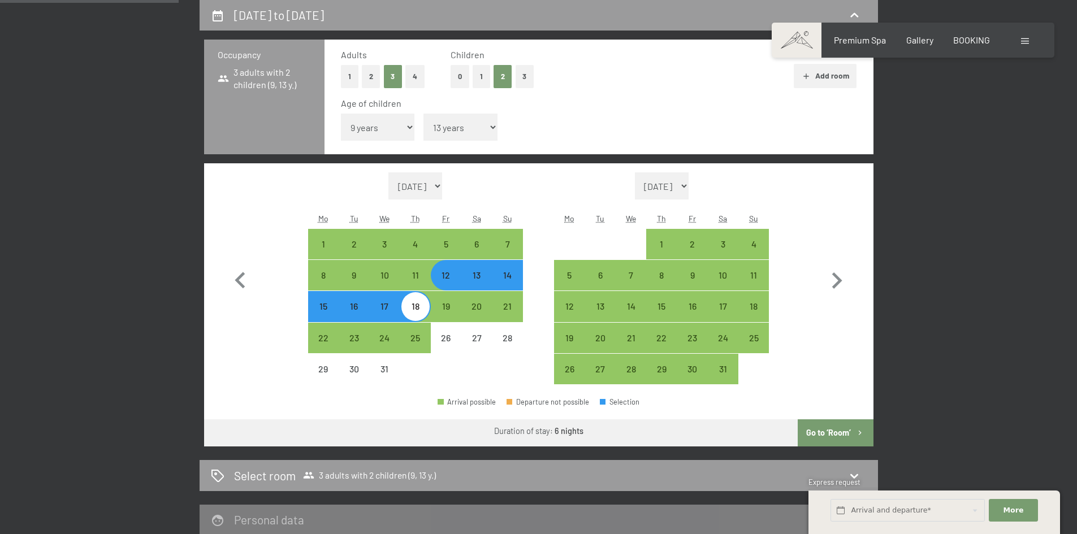
click at [815, 428] on button "Go to ‘Room’" at bounding box center [834, 432] width 75 height 27
select select "2025-12-01"
select select "2026-01-01"
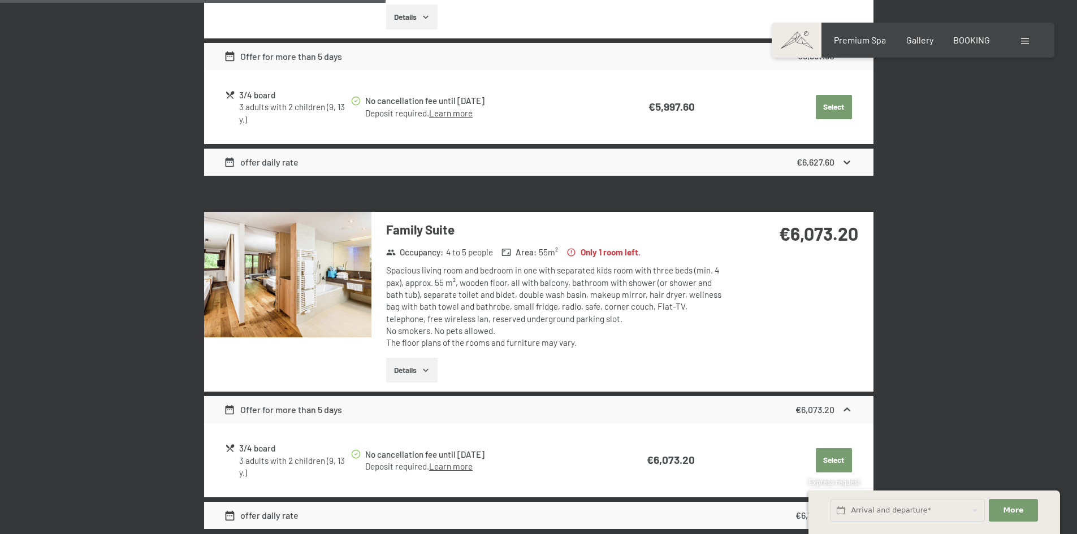
scroll to position [582, 0]
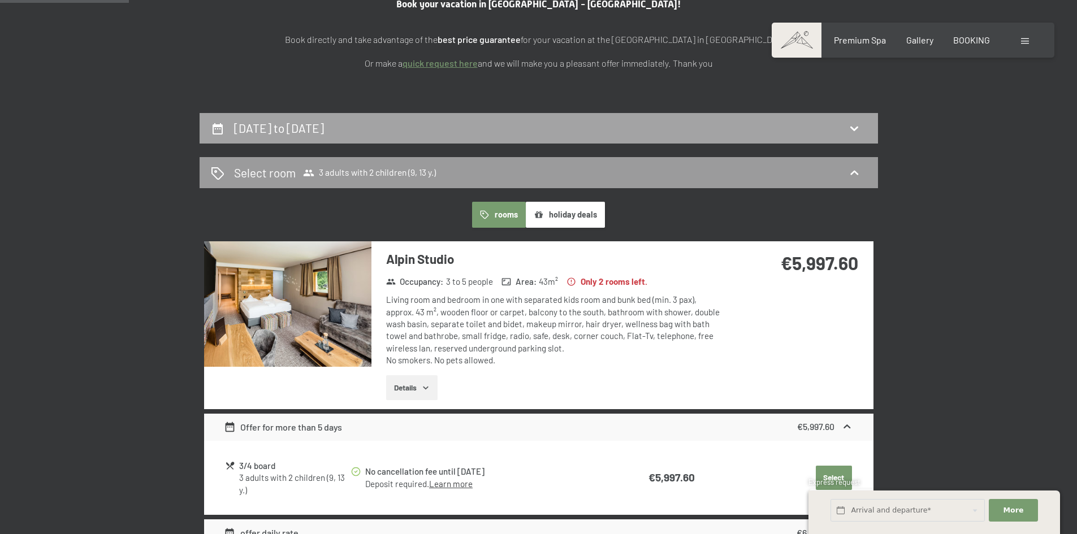
click at [641, 127] on div "12th December to 18th December 2025" at bounding box center [539, 128] width 656 height 16
select select "9"
select select "13"
select select "2025-12-01"
select select "2026-01-01"
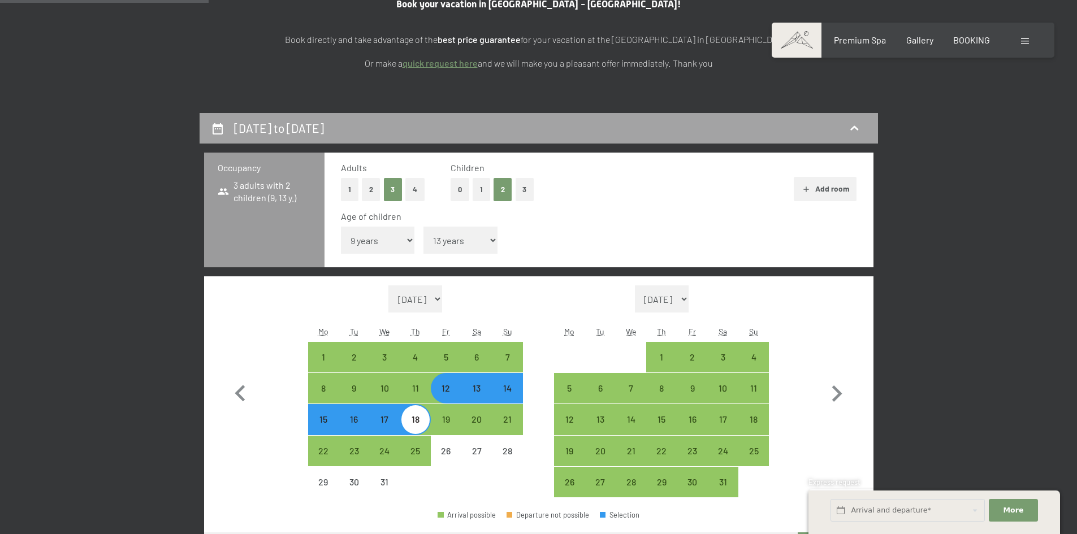
scroll to position [299, 0]
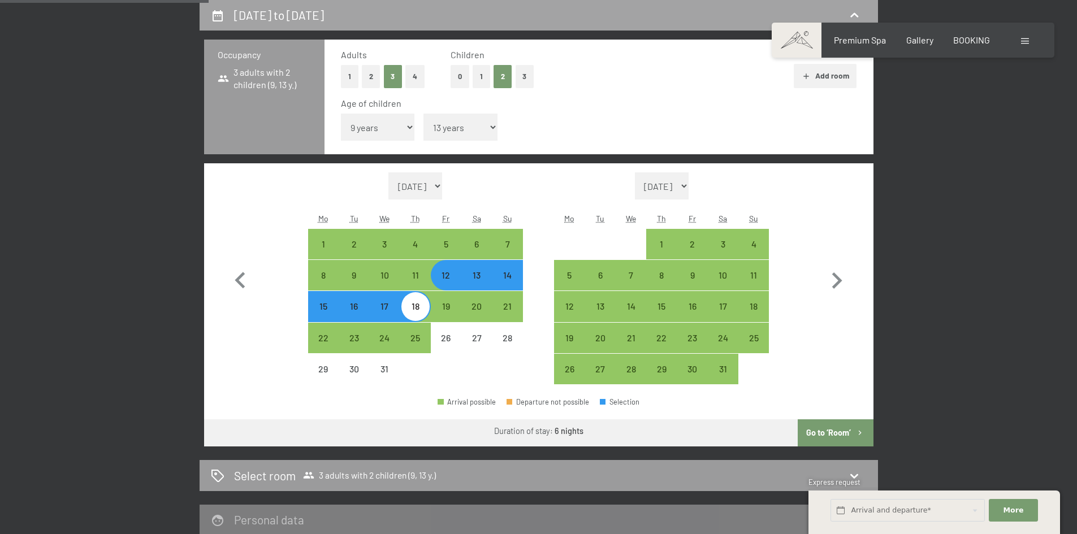
click at [629, 25] on div "12th December to 18th December 2025" at bounding box center [538, 15] width 678 height 31
select select "2025-12-01"
select select "2026-01-01"
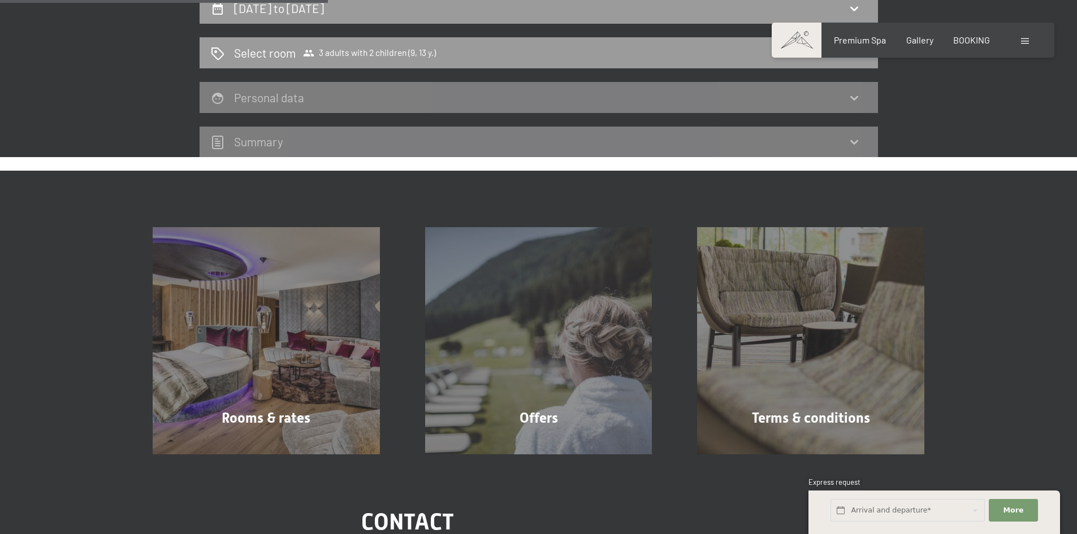
scroll to position [228, 0]
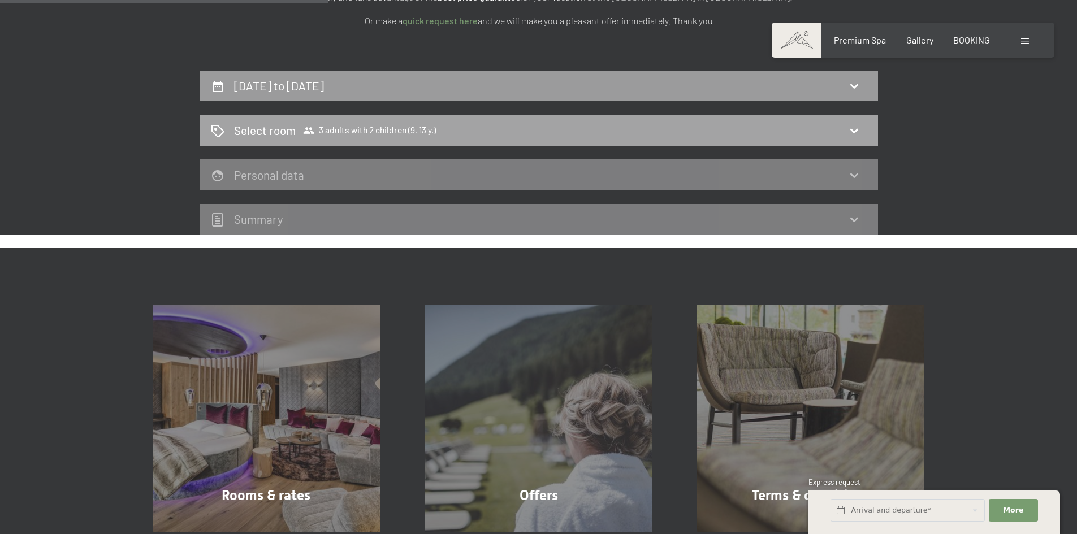
click at [632, 125] on div "Select room 3 adults with 2 children (9, 13 y.)" at bounding box center [539, 130] width 656 height 16
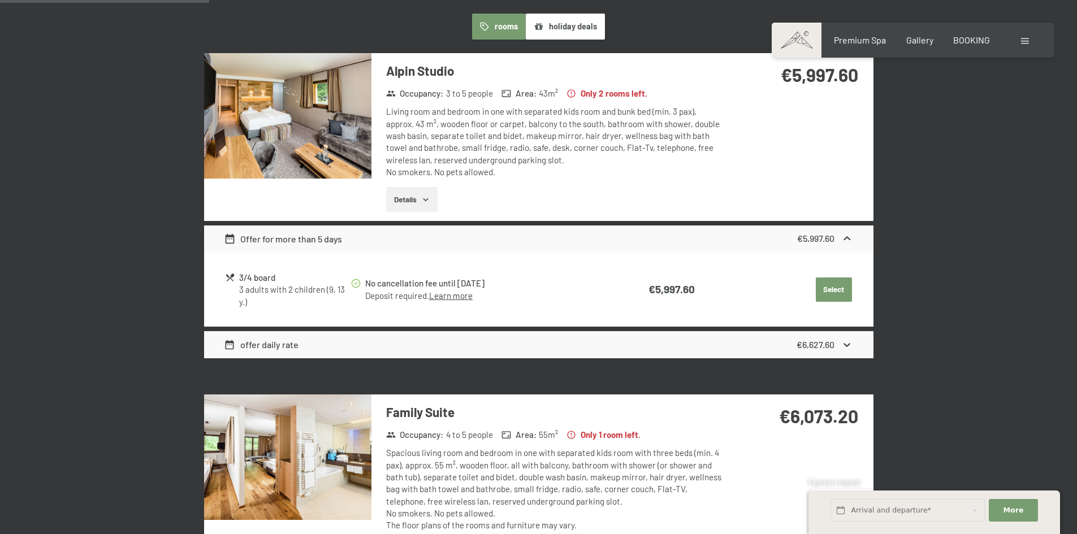
scroll to position [525, 0]
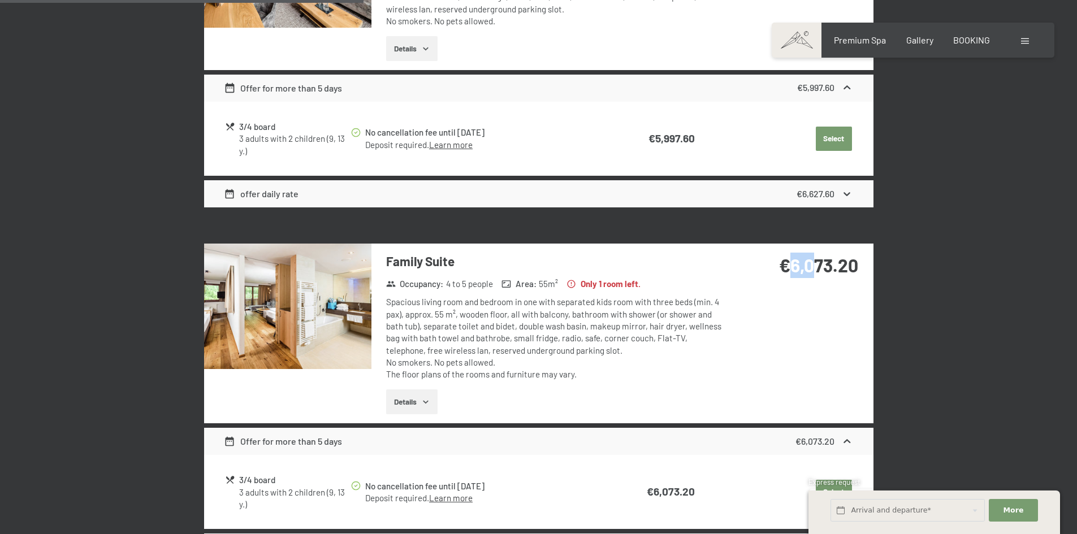
drag, startPoint x: 809, startPoint y: 268, endPoint x: 819, endPoint y: 268, distance: 10.2
click at [819, 268] on strong "€6,073.20" at bounding box center [818, 264] width 79 height 21
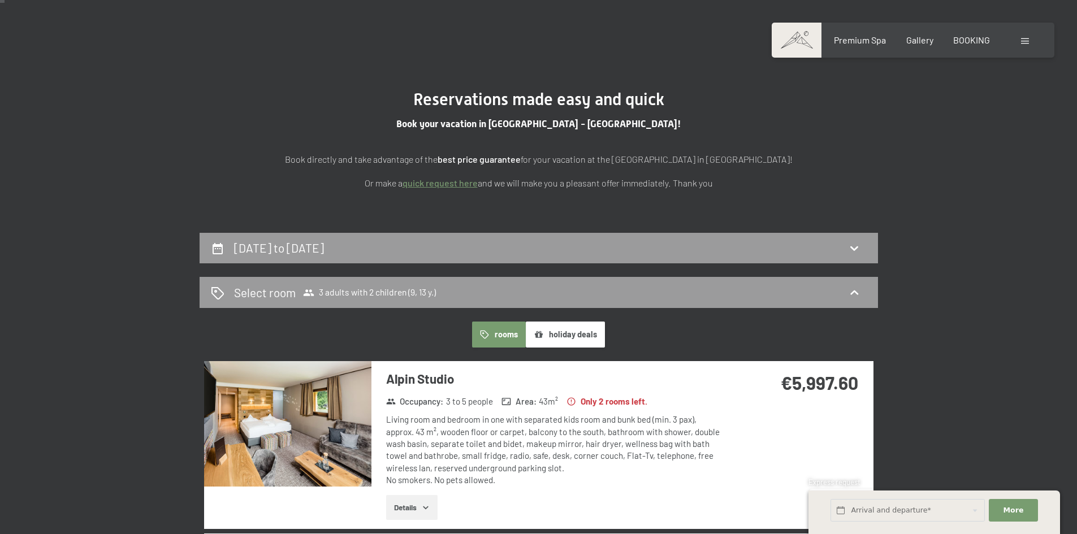
scroll to position [0, 0]
